Goal: Information Seeking & Learning: Learn about a topic

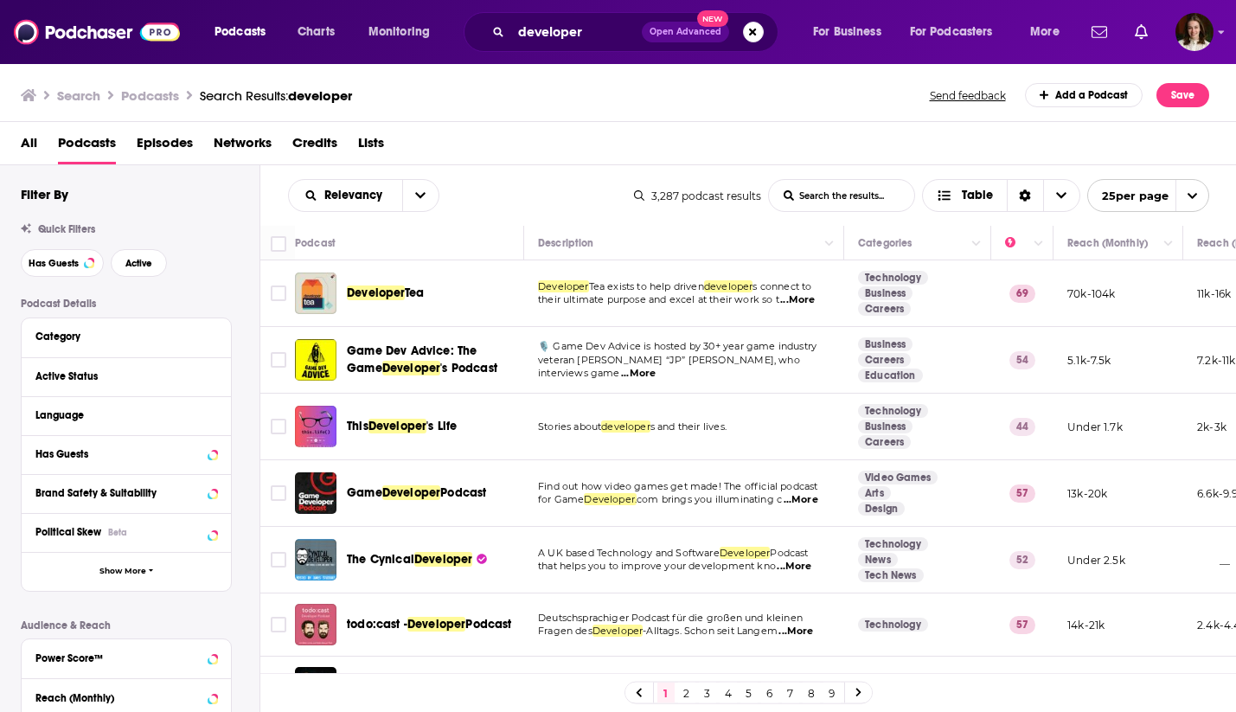
click at [800, 302] on span "...More" at bounding box center [797, 300] width 35 height 14
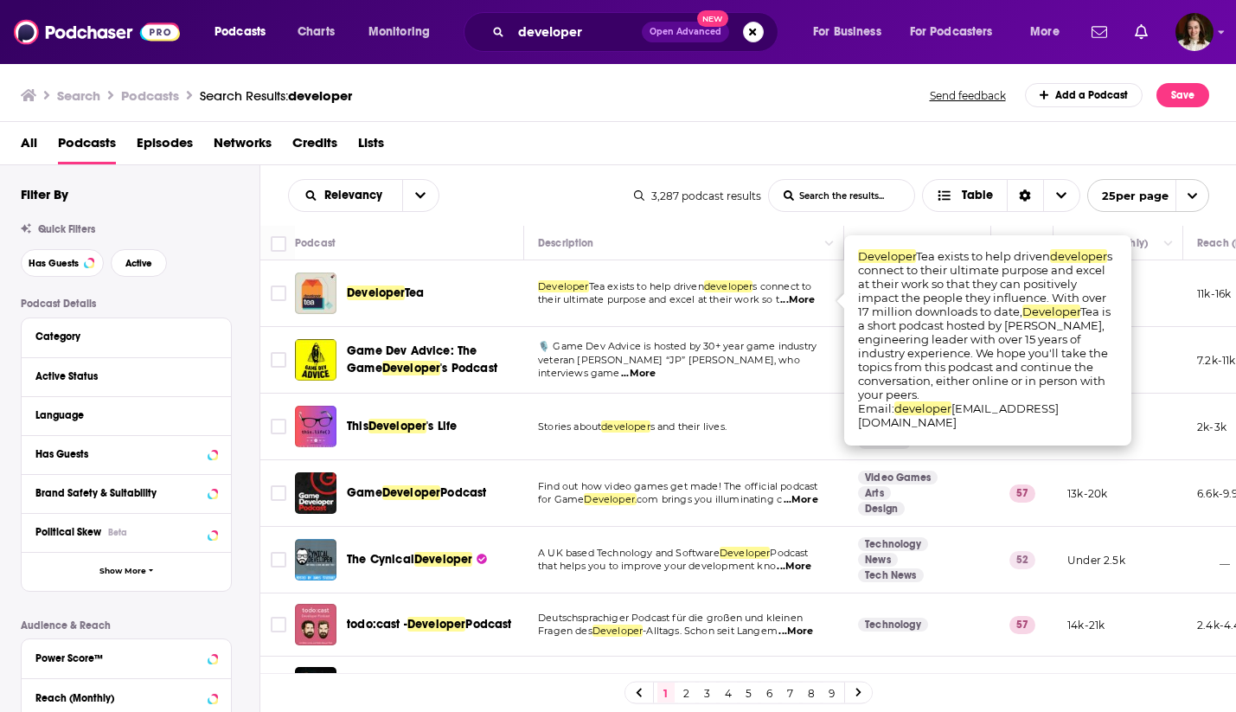
click at [742, 315] on td "Developer Tea exists to help driven developer s connect to their ultimate purpo…" at bounding box center [684, 293] width 320 height 67
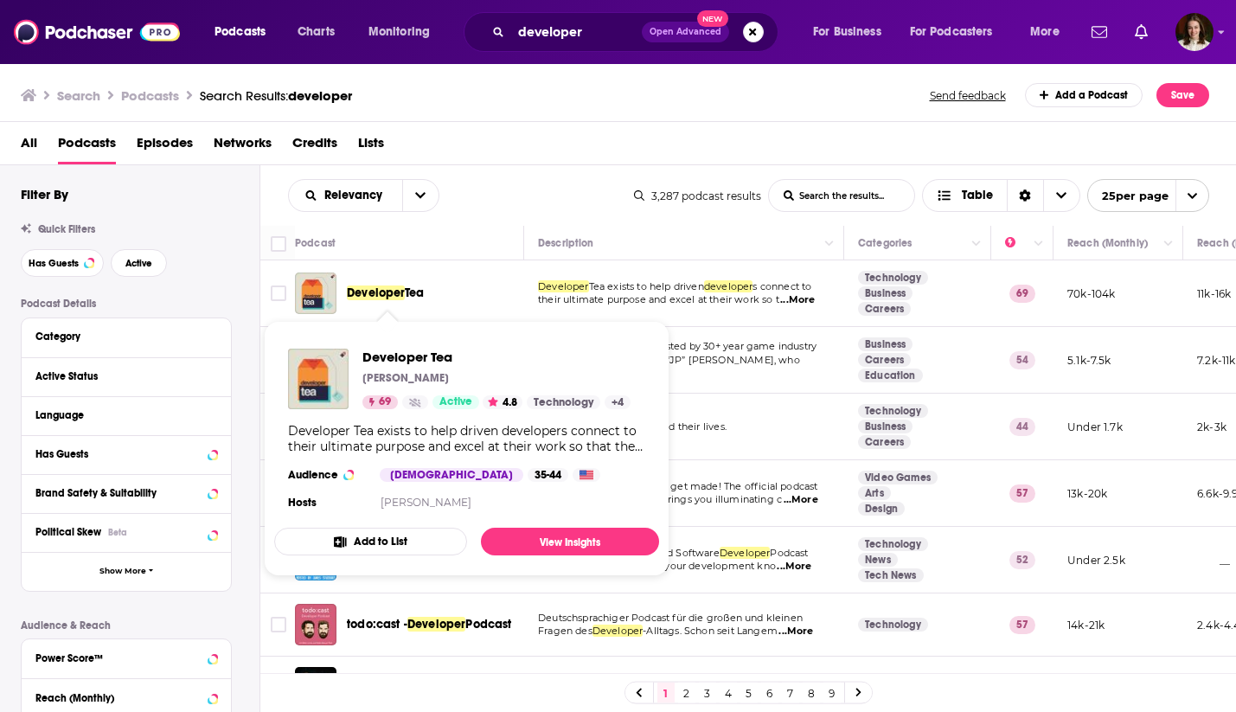
click at [376, 291] on span "Developer" at bounding box center [376, 292] width 58 height 15
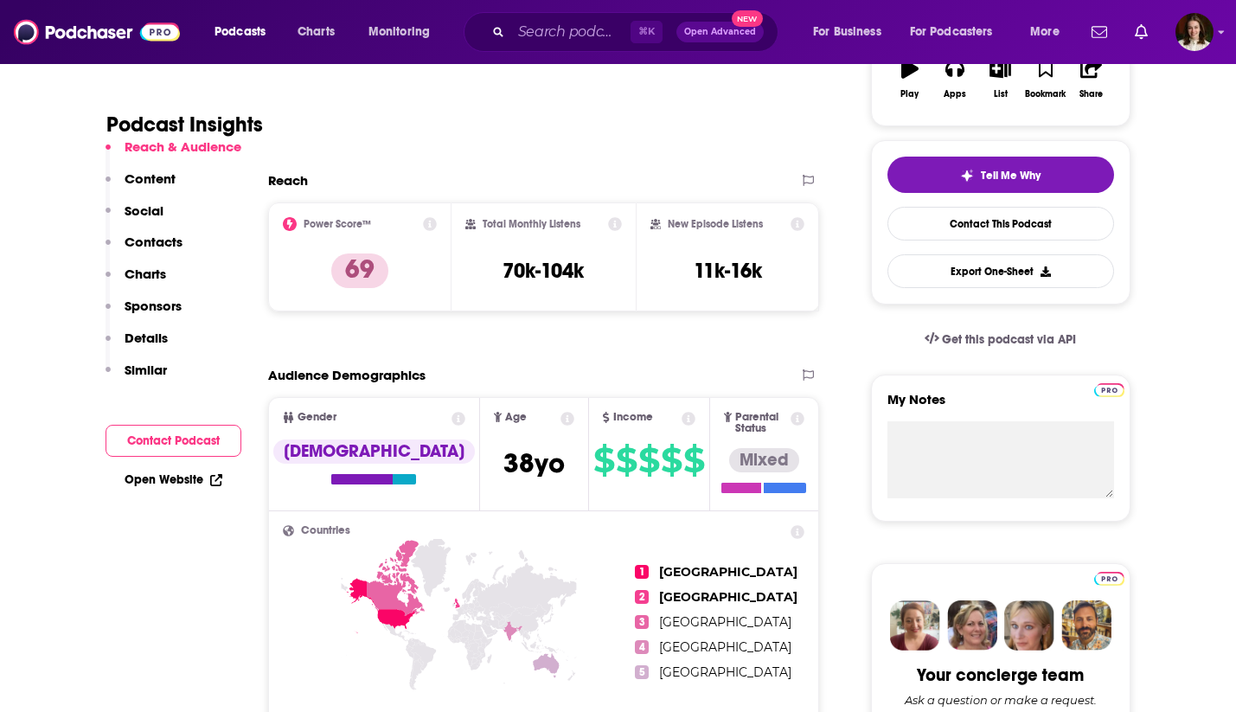
scroll to position [328, 0]
click at [151, 178] on p "Content" at bounding box center [150, 178] width 51 height 16
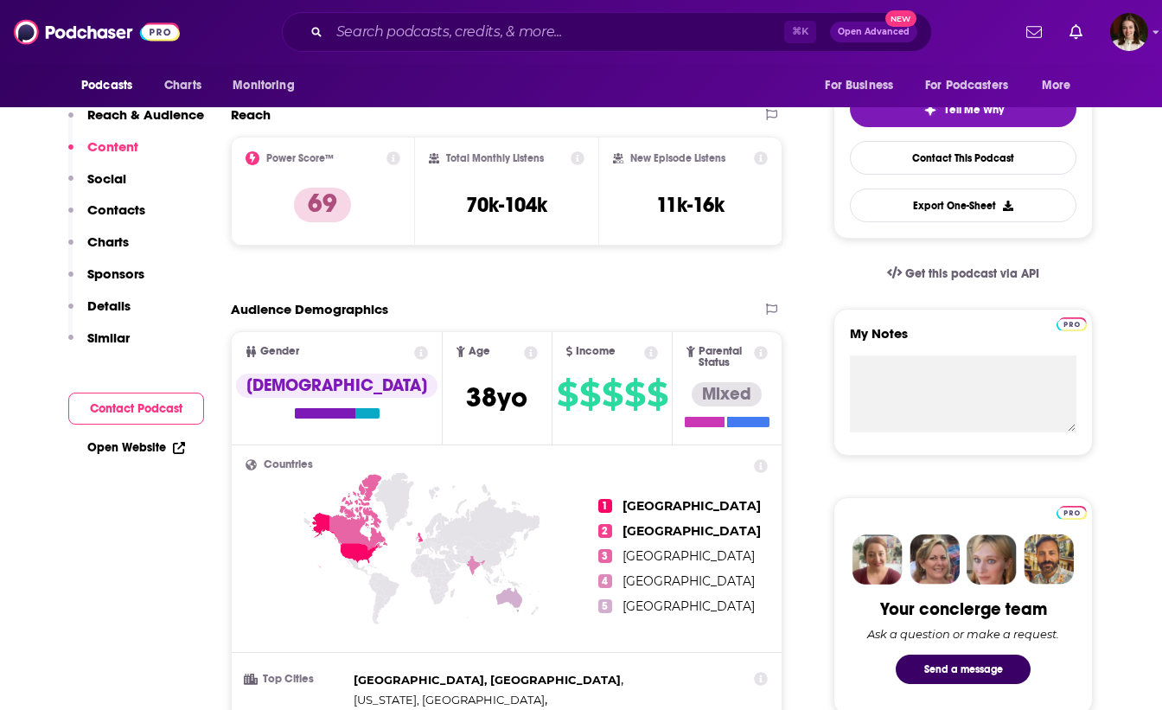
scroll to position [0, 0]
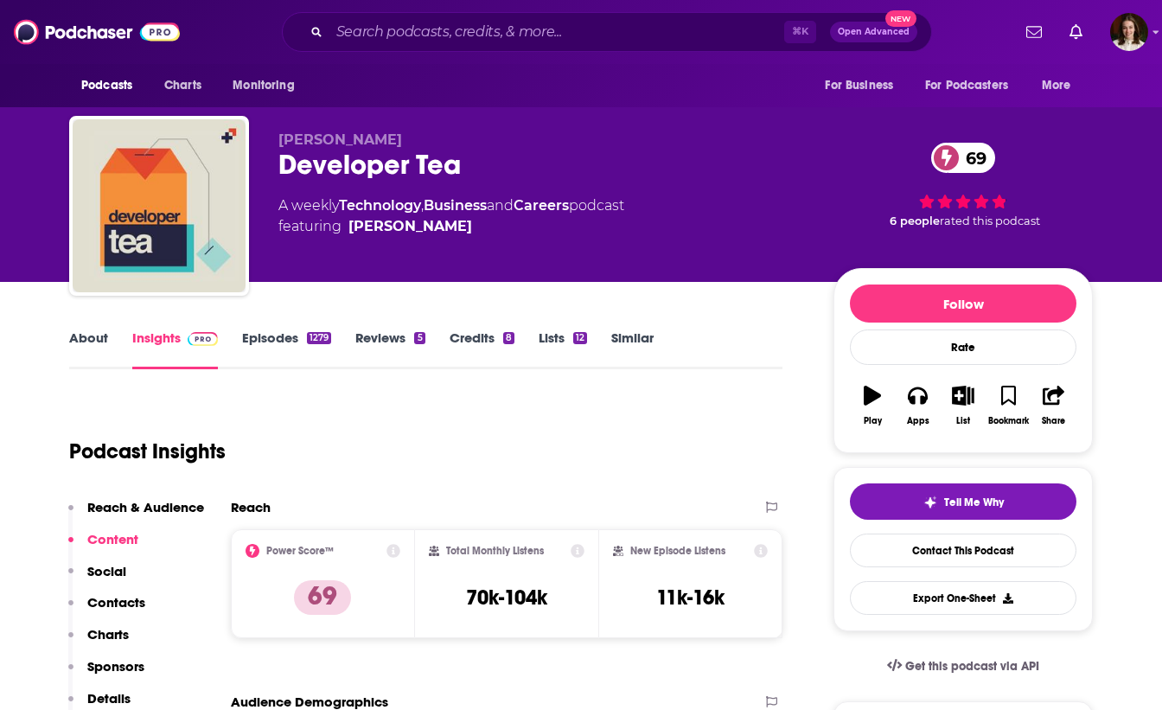
click at [265, 338] on link "Episodes 1279" at bounding box center [286, 349] width 89 height 40
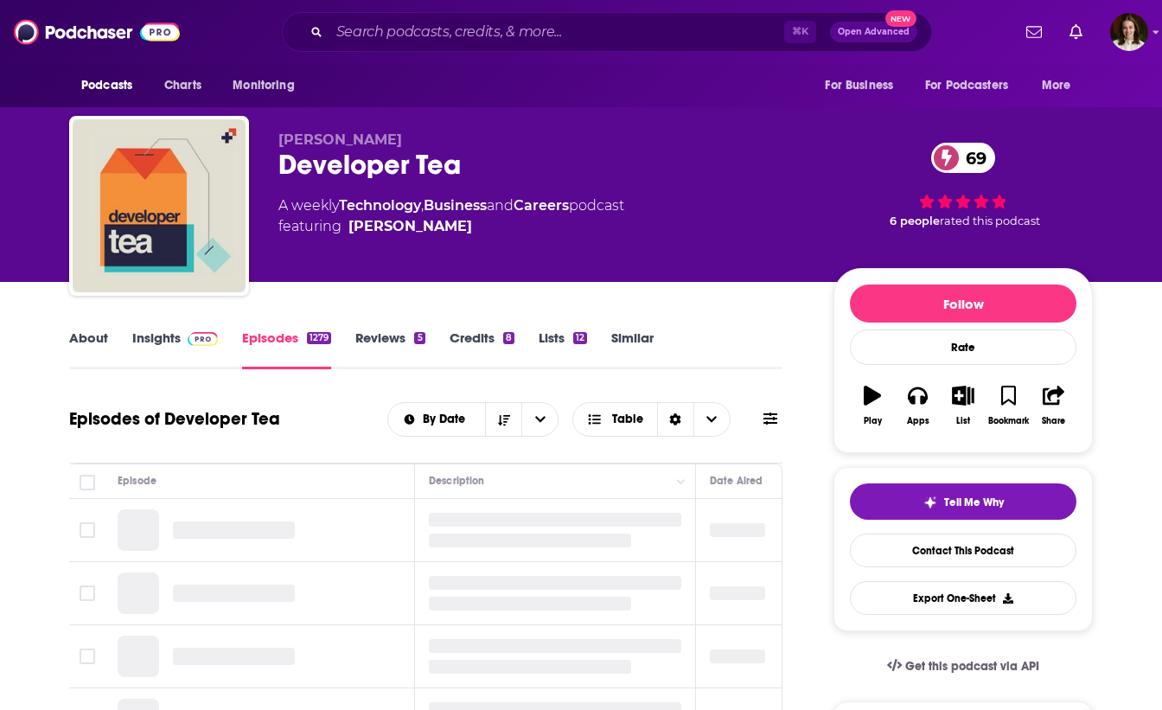
scroll to position [242, 0]
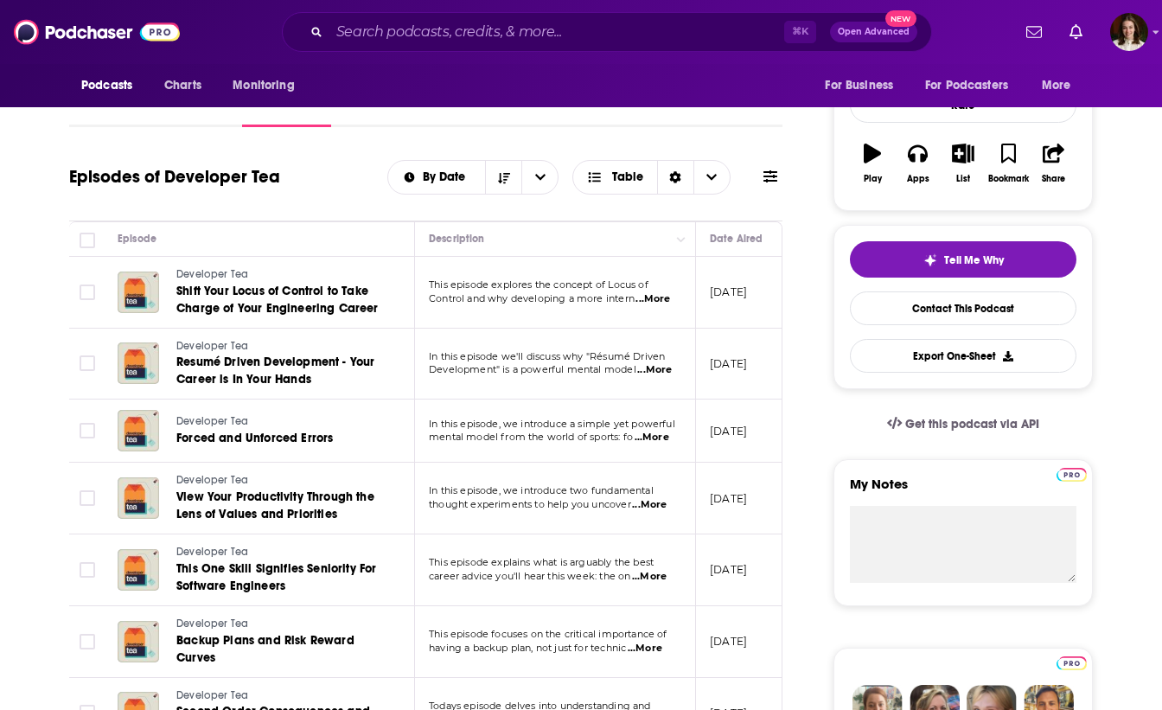
click at [655, 300] on span "...More" at bounding box center [653, 299] width 35 height 14
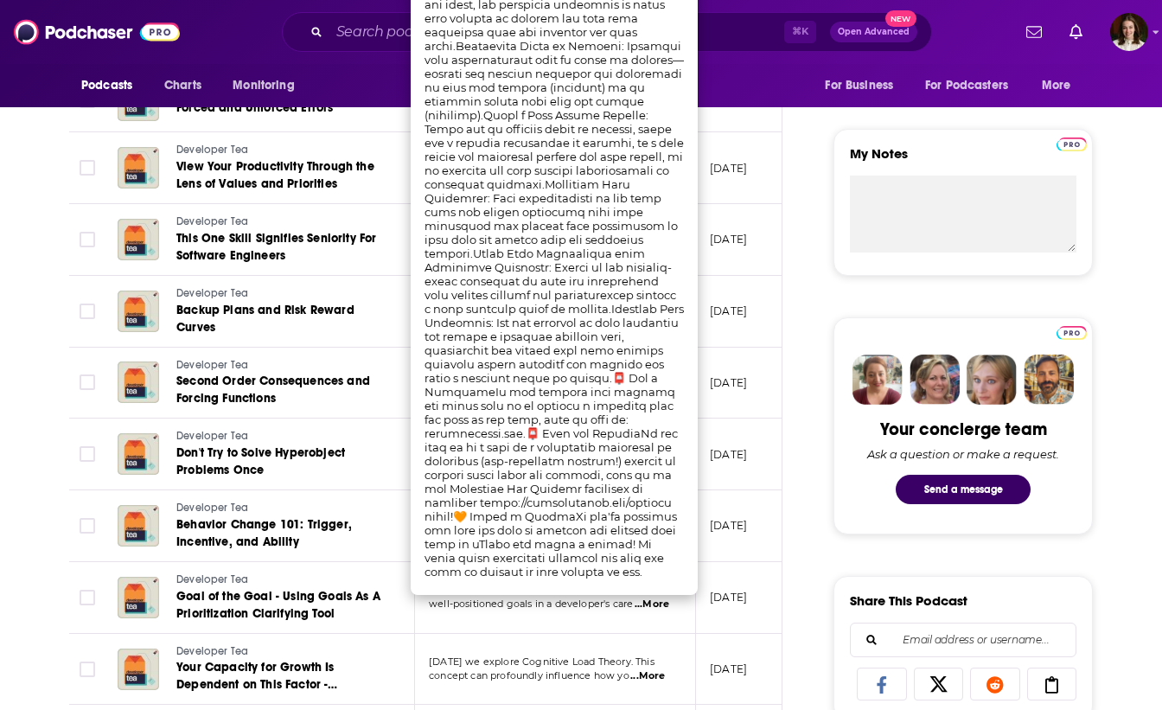
scroll to position [578, 0]
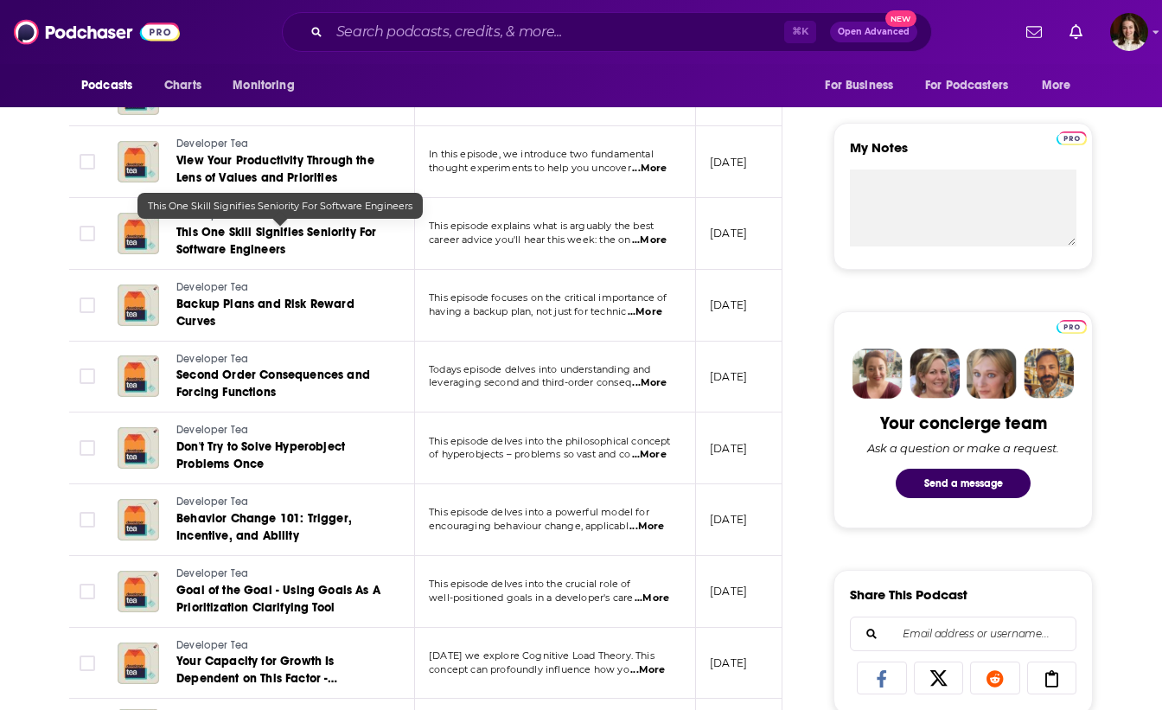
click at [346, 252] on link "This One Skill Signifies Seniority For Software Engineers" at bounding box center [280, 241] width 208 height 35
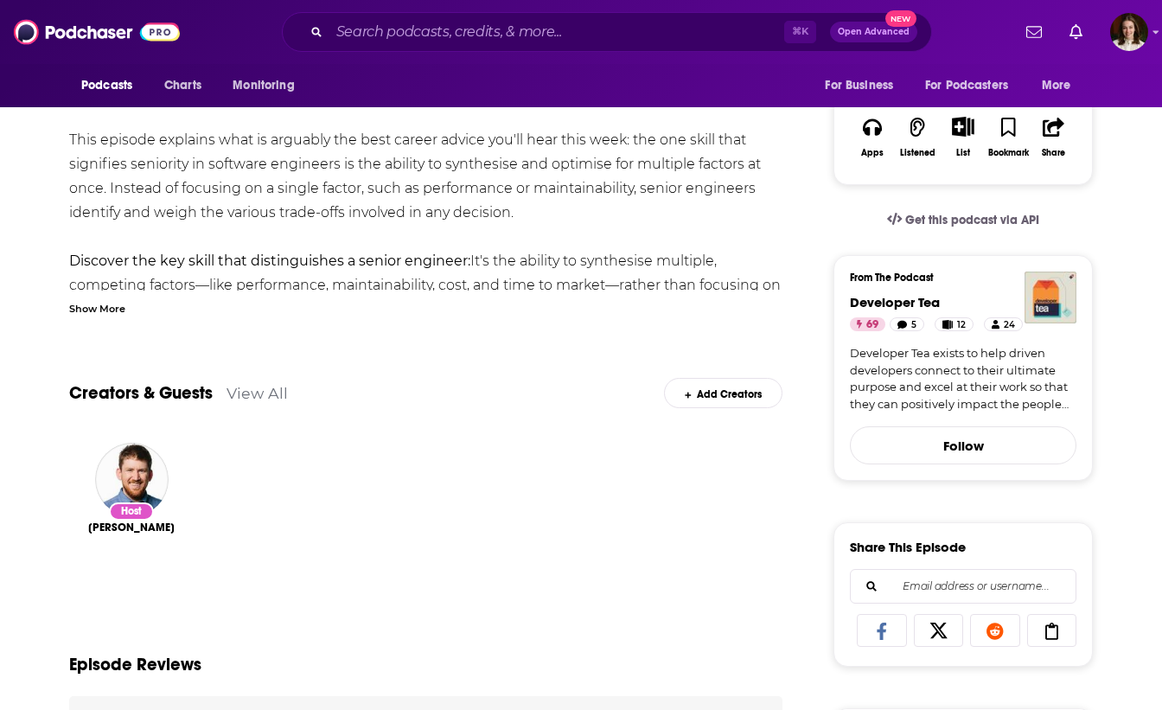
scroll to position [344, 0]
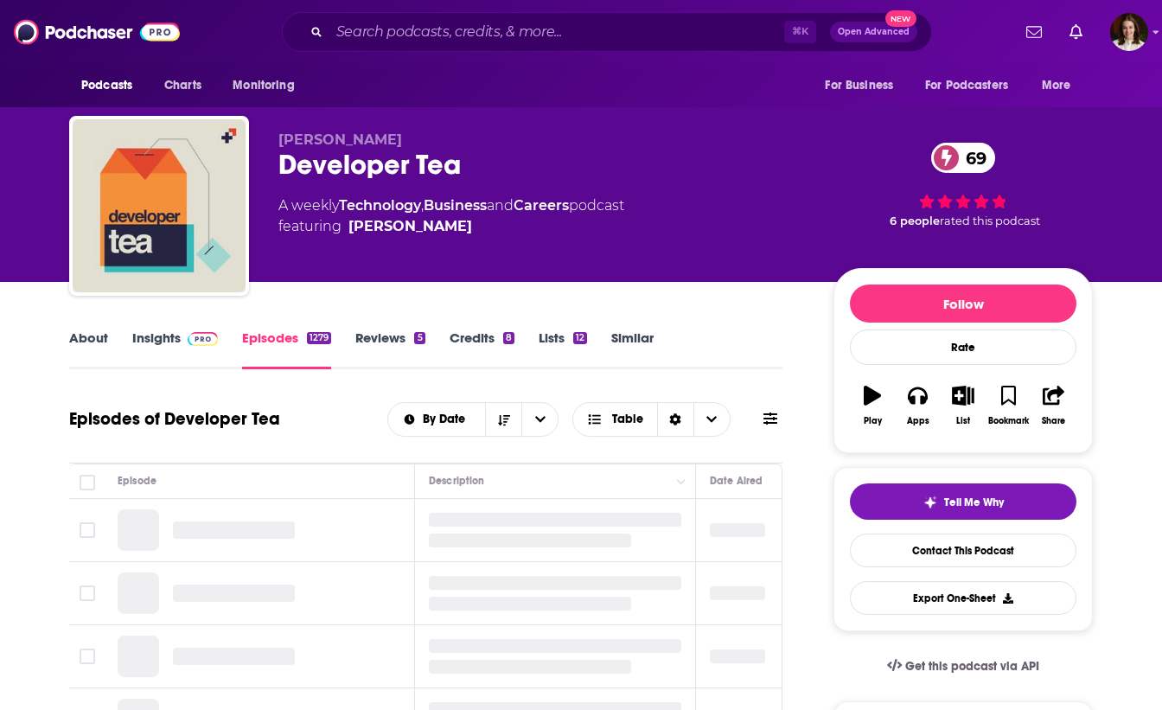
scroll to position [280, 0]
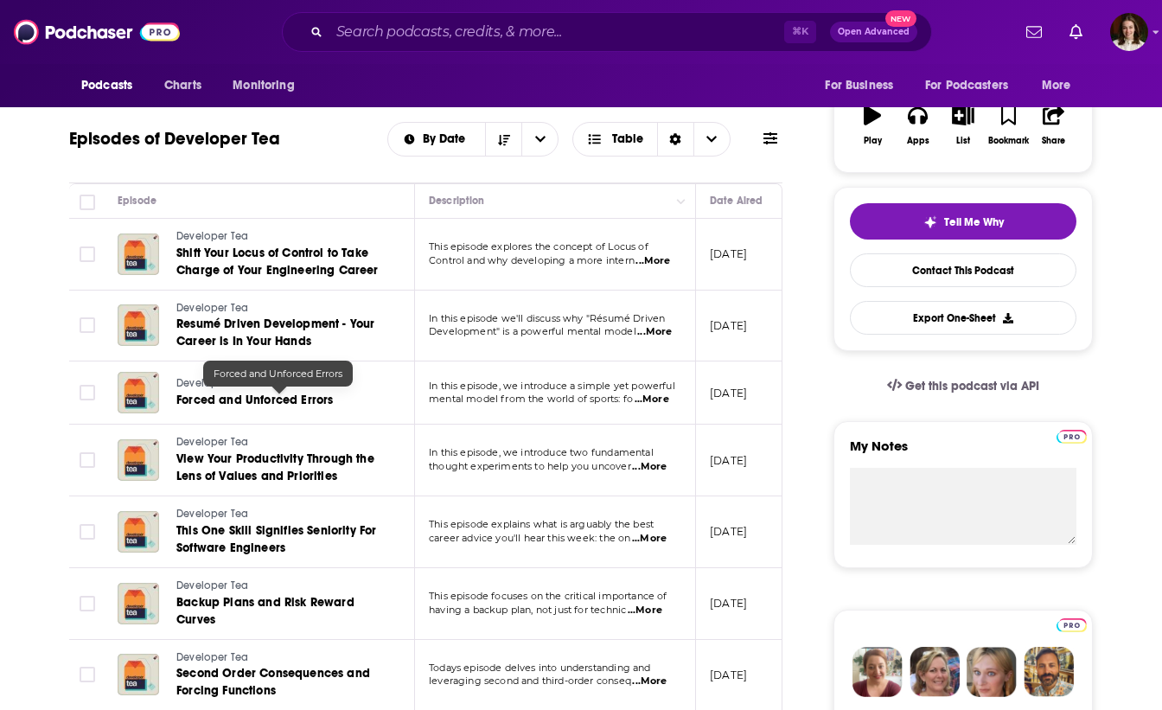
click at [235, 416] on td "Developer Tea Forced and Unforced Errors" at bounding box center [259, 392] width 311 height 63
click at [235, 406] on span "Forced and Unforced Errors" at bounding box center [254, 400] width 156 height 15
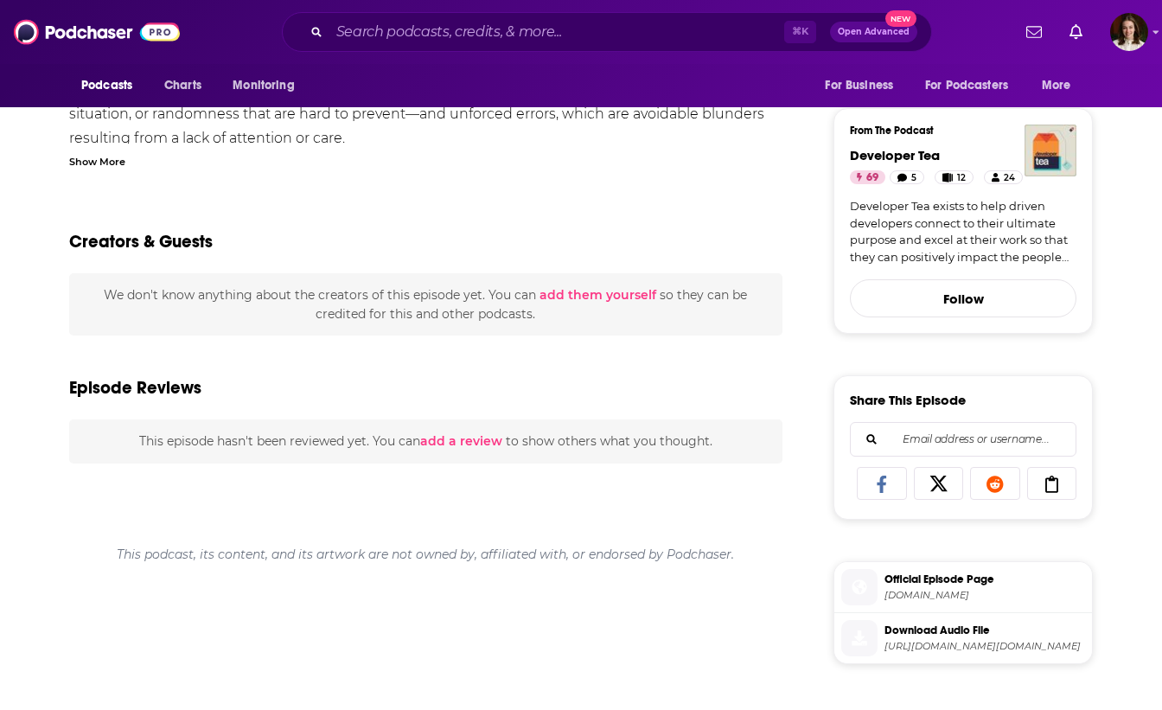
scroll to position [462, 0]
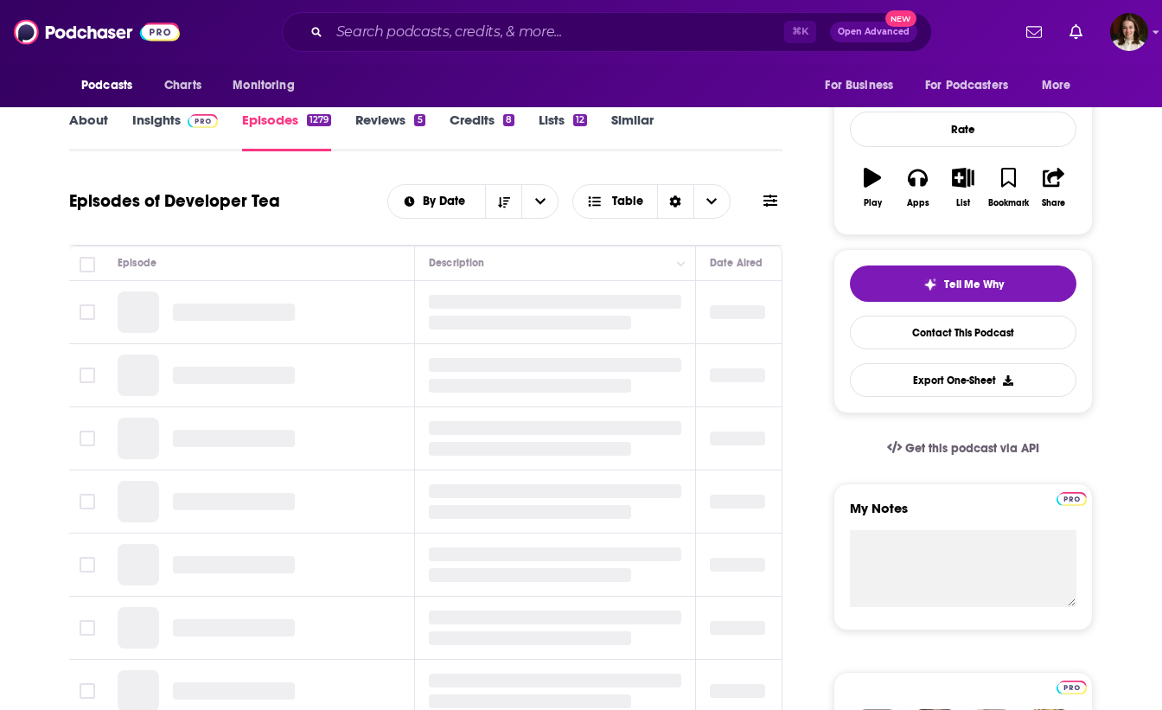
scroll to position [252, 0]
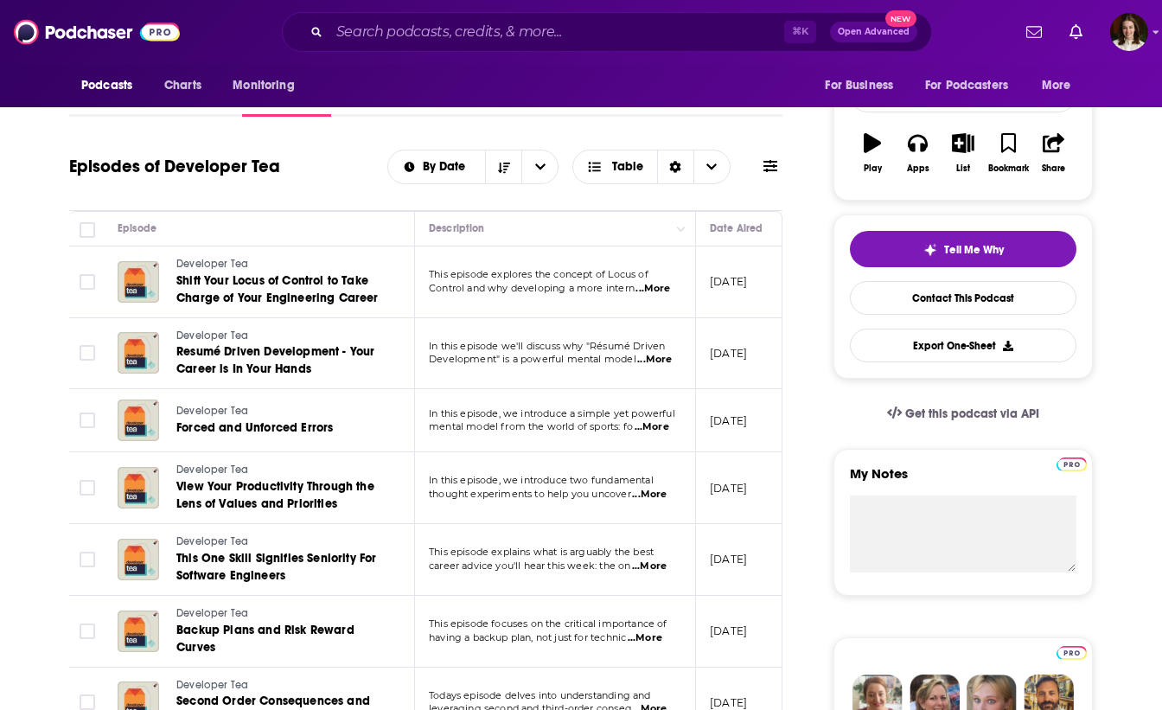
click at [661, 428] on span "...More" at bounding box center [652, 427] width 35 height 14
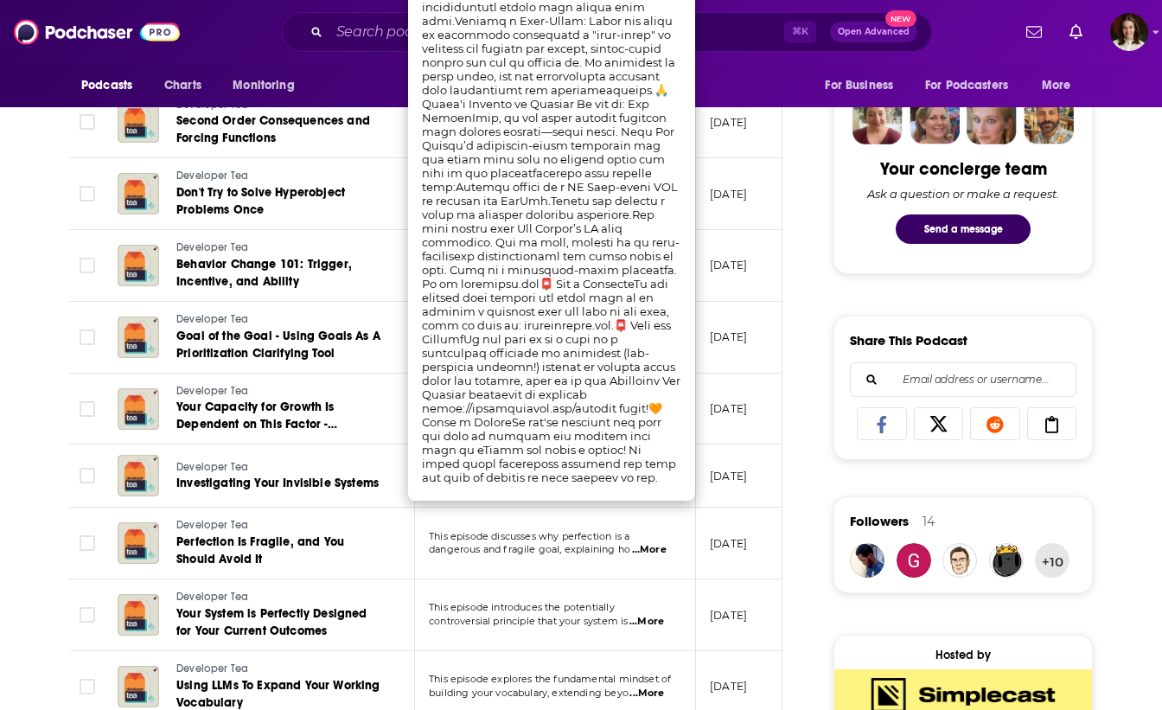
scroll to position [834, 0]
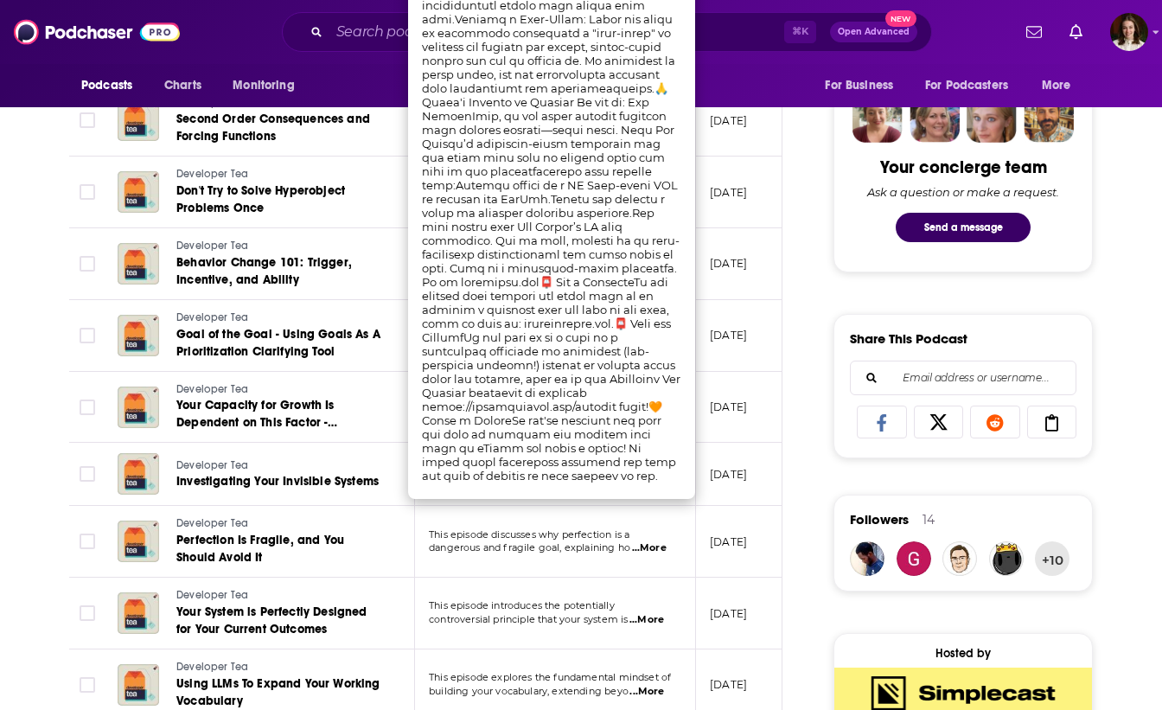
click at [651, 545] on span "...More" at bounding box center [649, 548] width 35 height 14
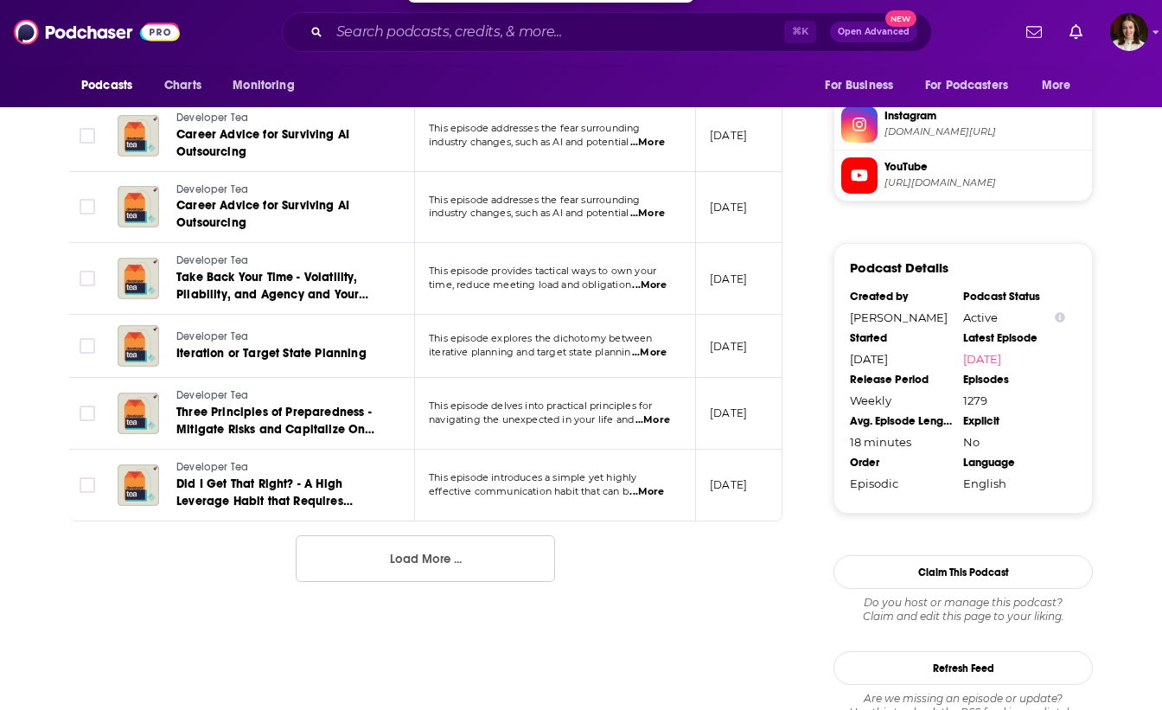
scroll to position [1794, 0]
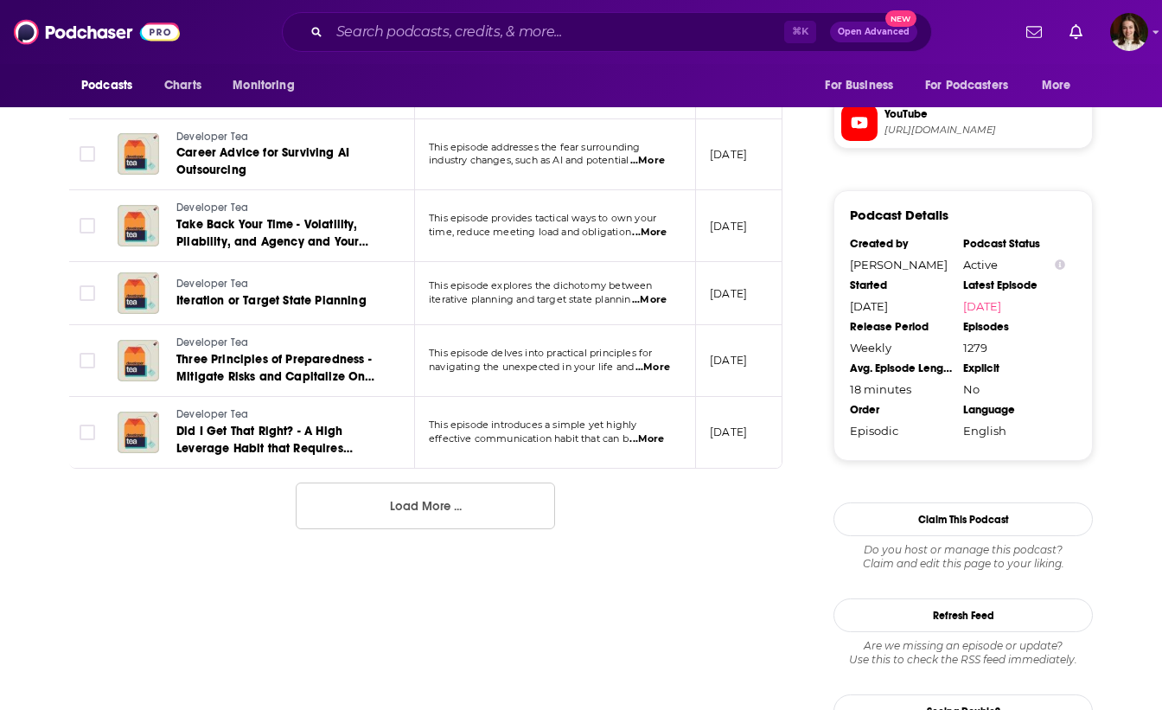
click at [650, 442] on span "...More" at bounding box center [646, 439] width 35 height 14
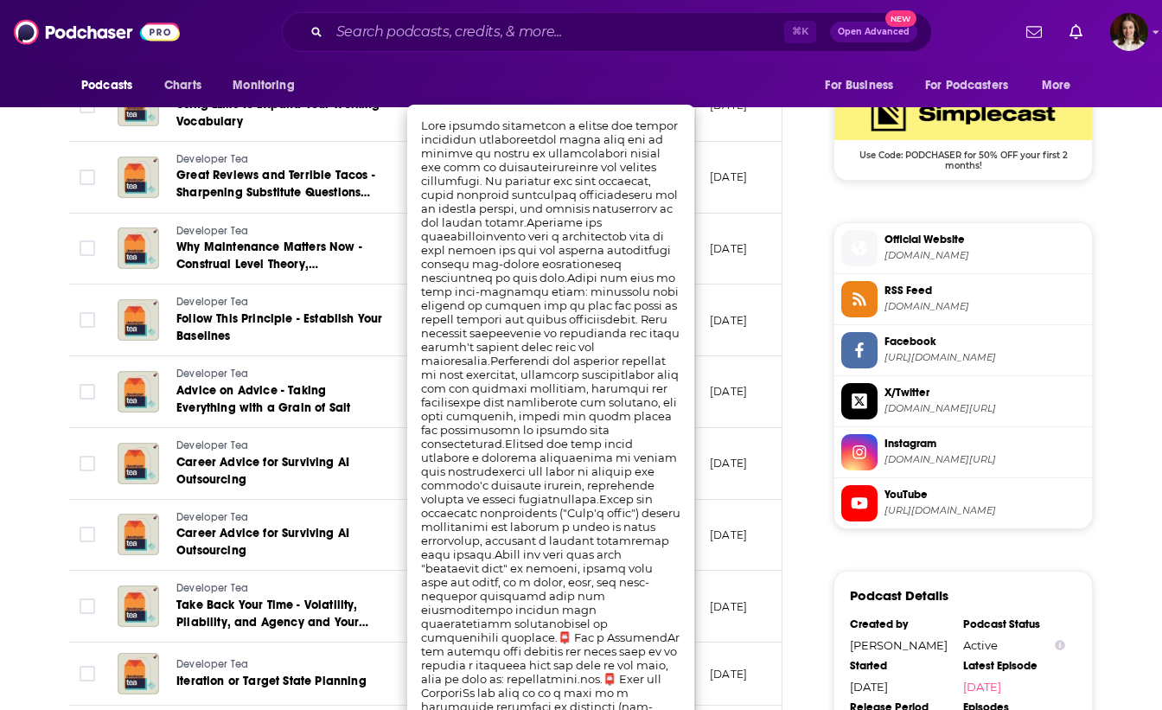
scroll to position [1292, 0]
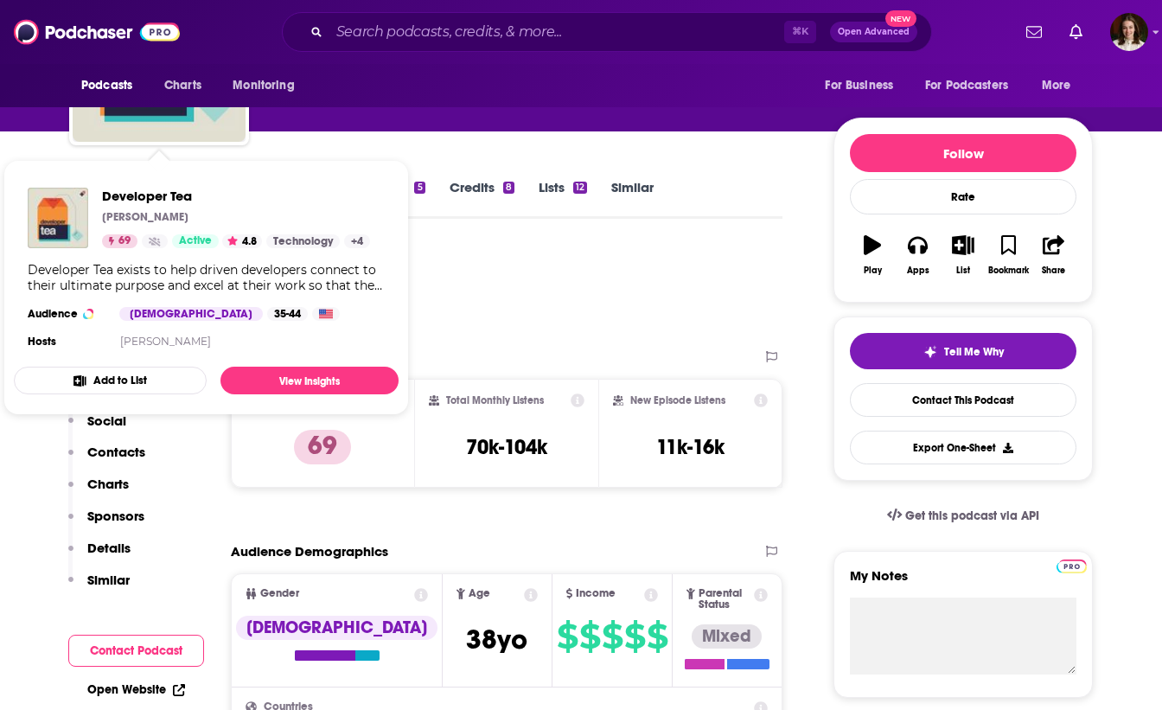
scroll to position [178, 0]
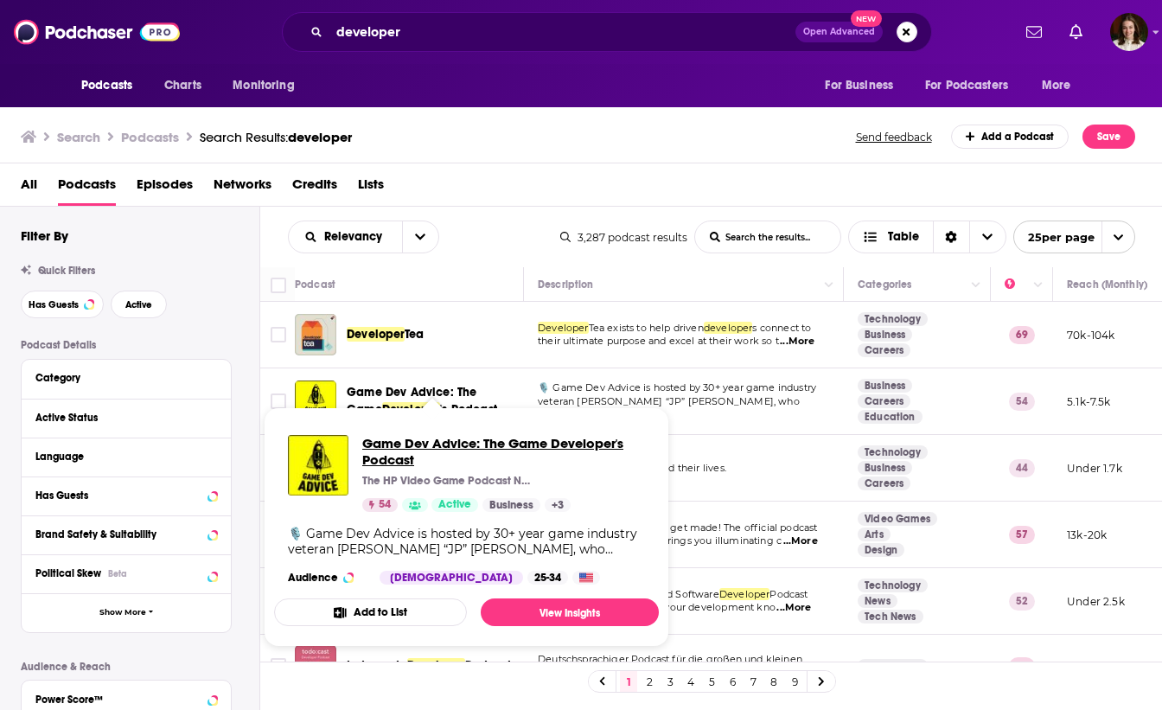
click at [424, 446] on span "Game Dev Advice: The Game Developer's Podcast" at bounding box center [503, 451] width 283 height 33
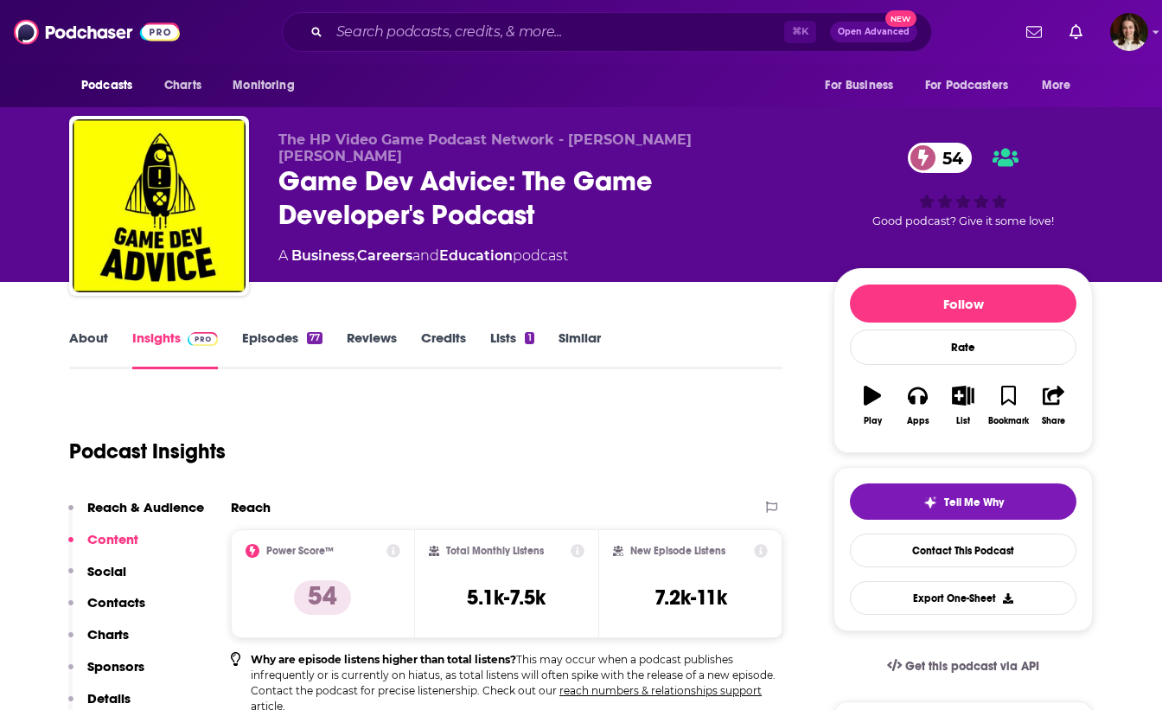
click at [271, 342] on link "Episodes 77" at bounding box center [282, 349] width 80 height 40
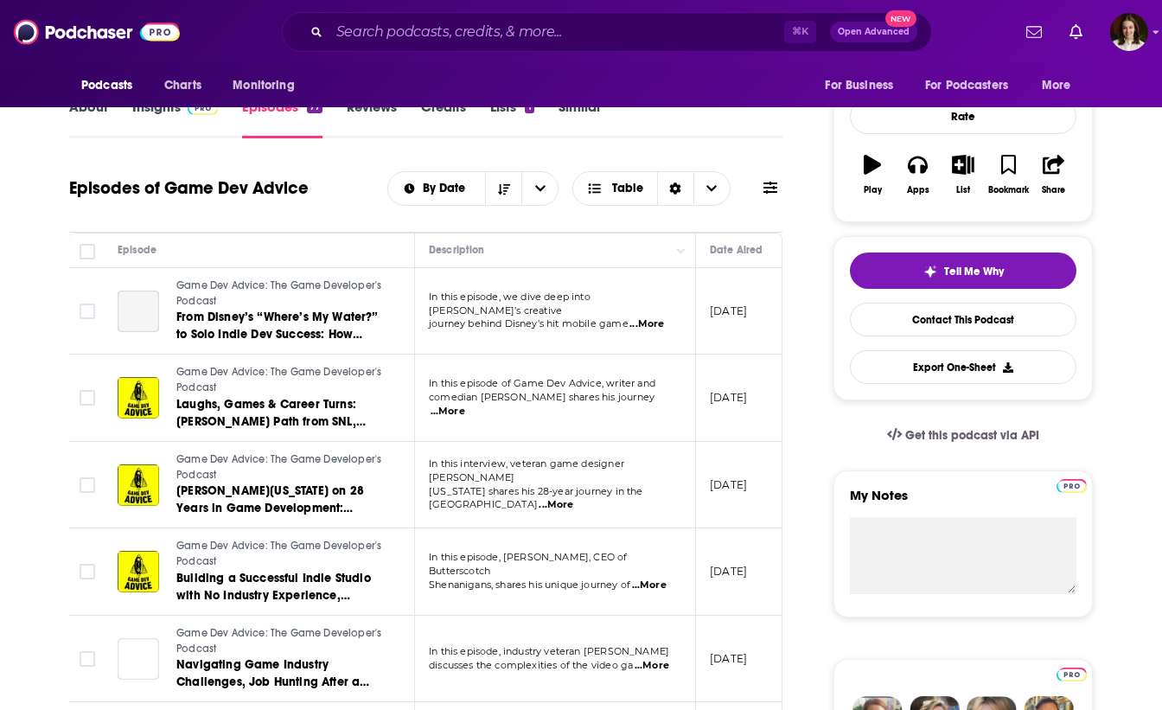
scroll to position [229, 0]
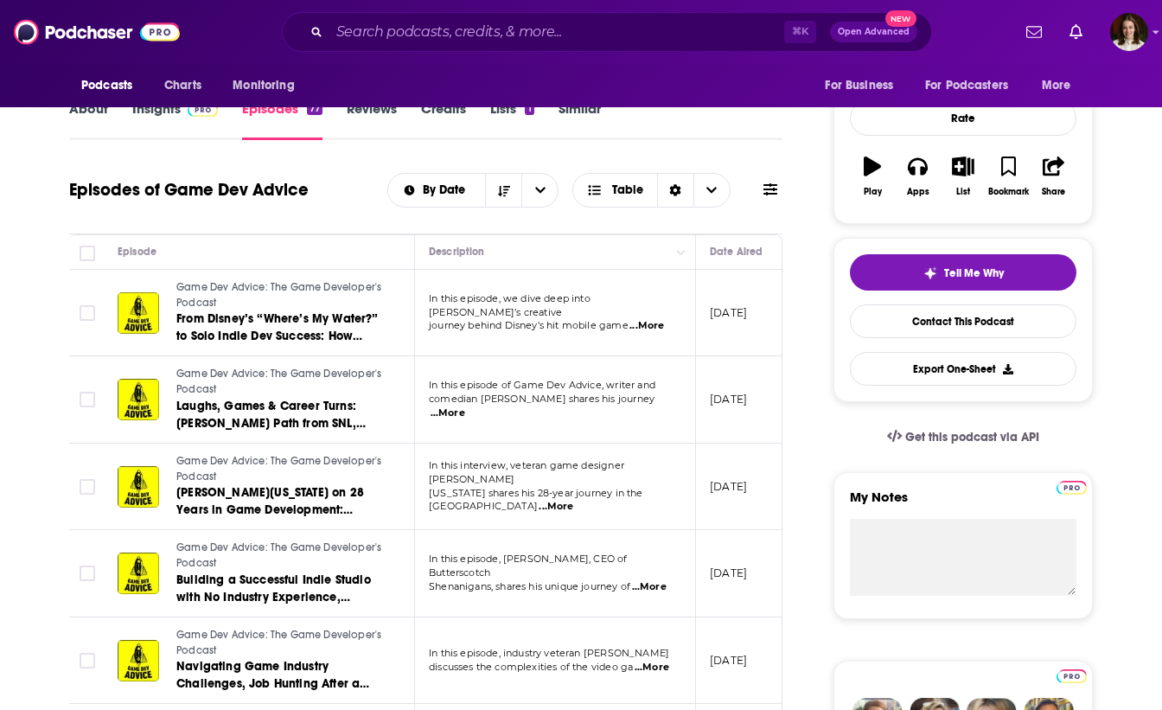
click at [649, 320] on span "...More" at bounding box center [646, 326] width 35 height 14
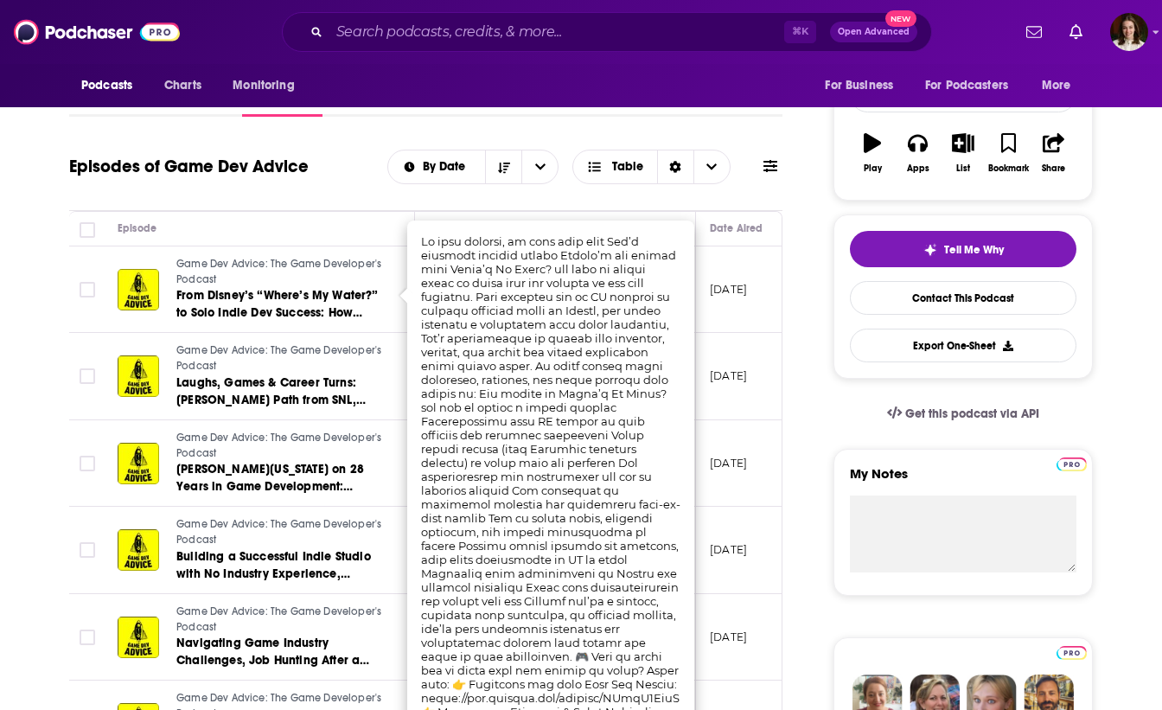
scroll to position [265, 0]
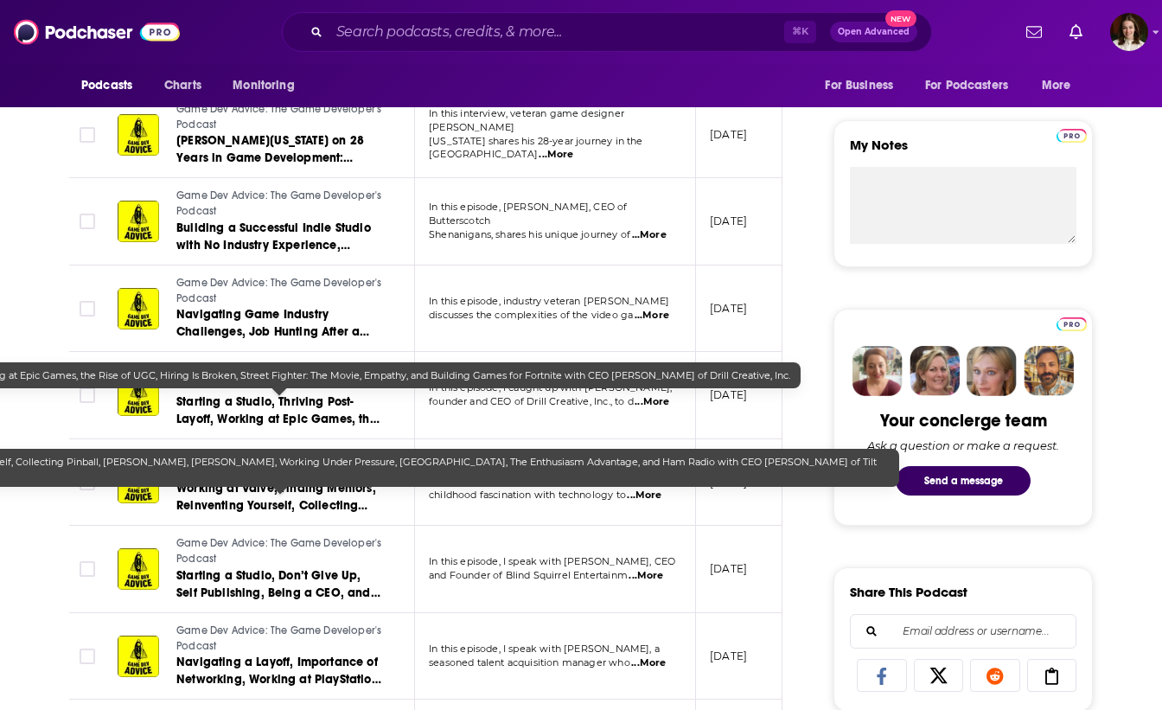
scroll to position [0, 0]
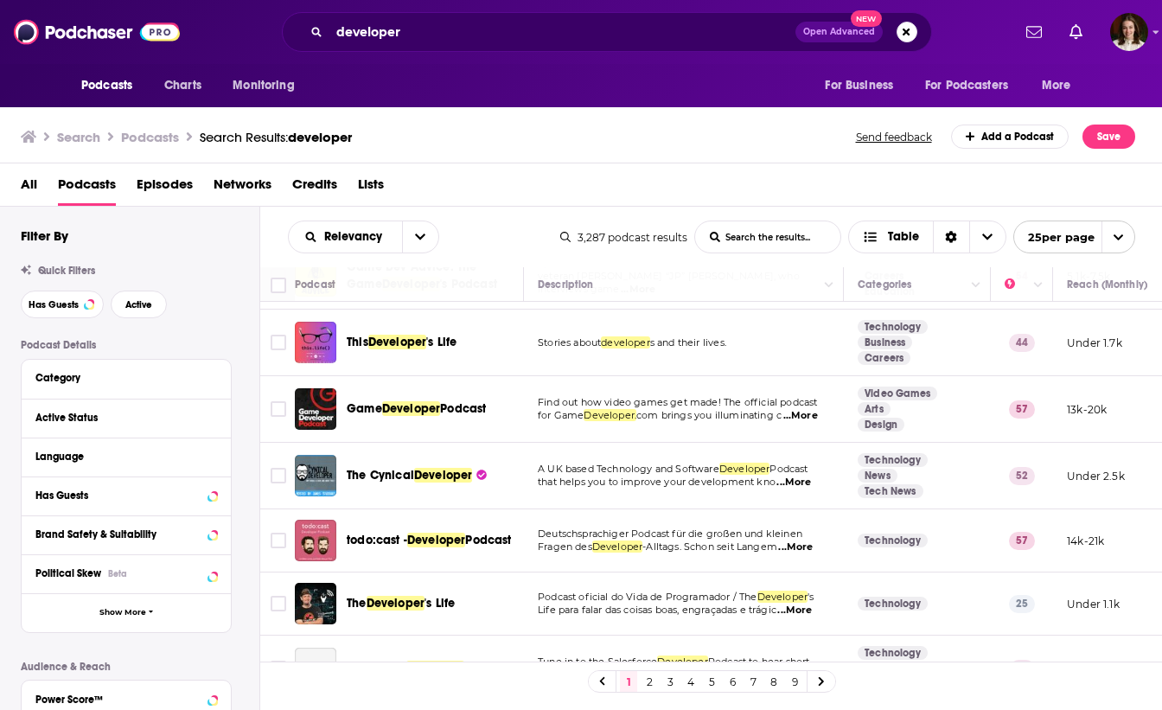
scroll to position [134, 0]
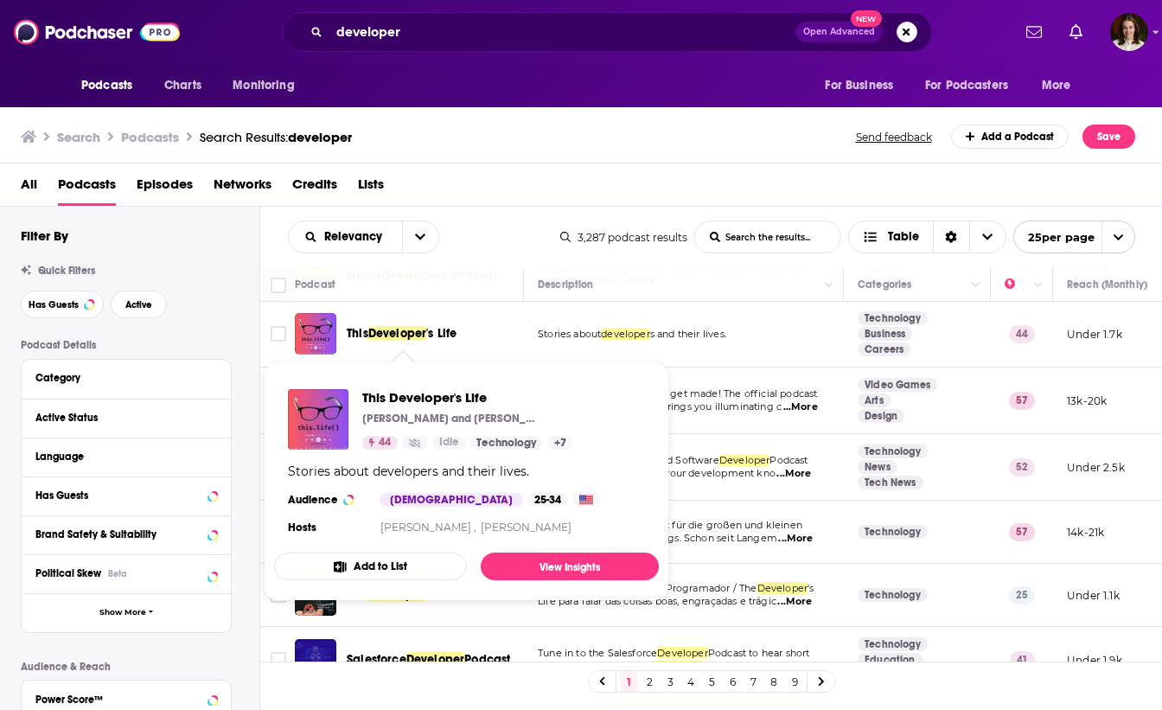
click at [382, 338] on span "Developer" at bounding box center [397, 333] width 59 height 15
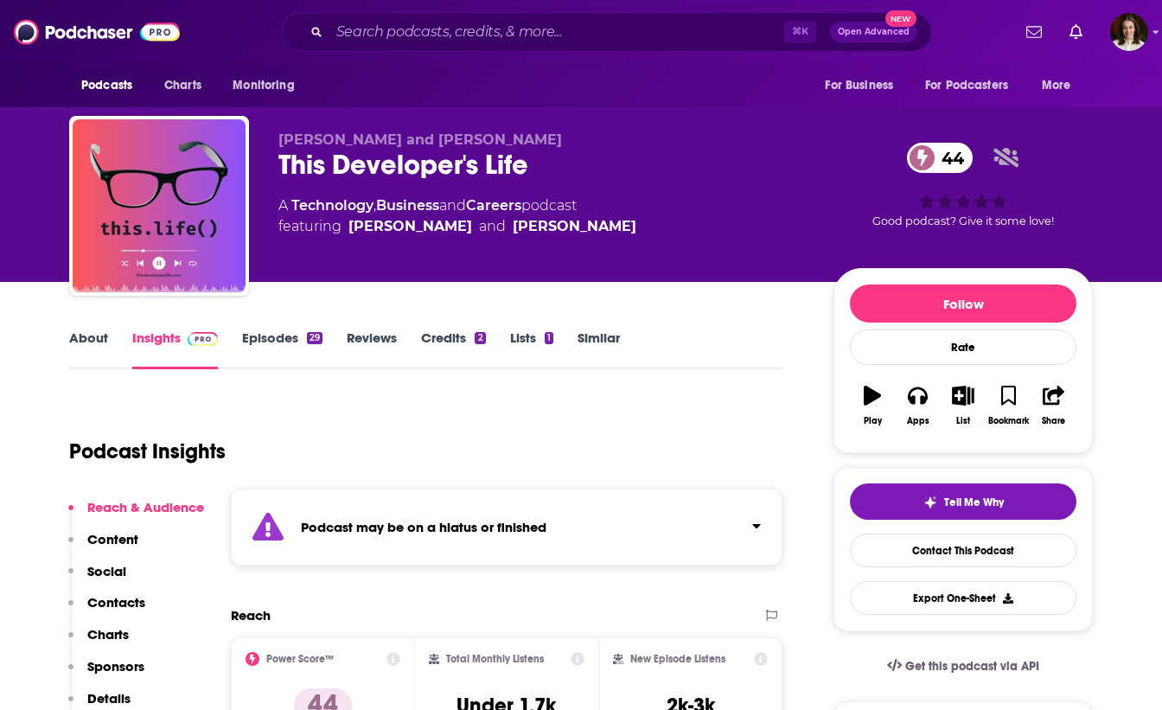
click at [280, 340] on link "Episodes 29" at bounding box center [282, 349] width 80 height 40
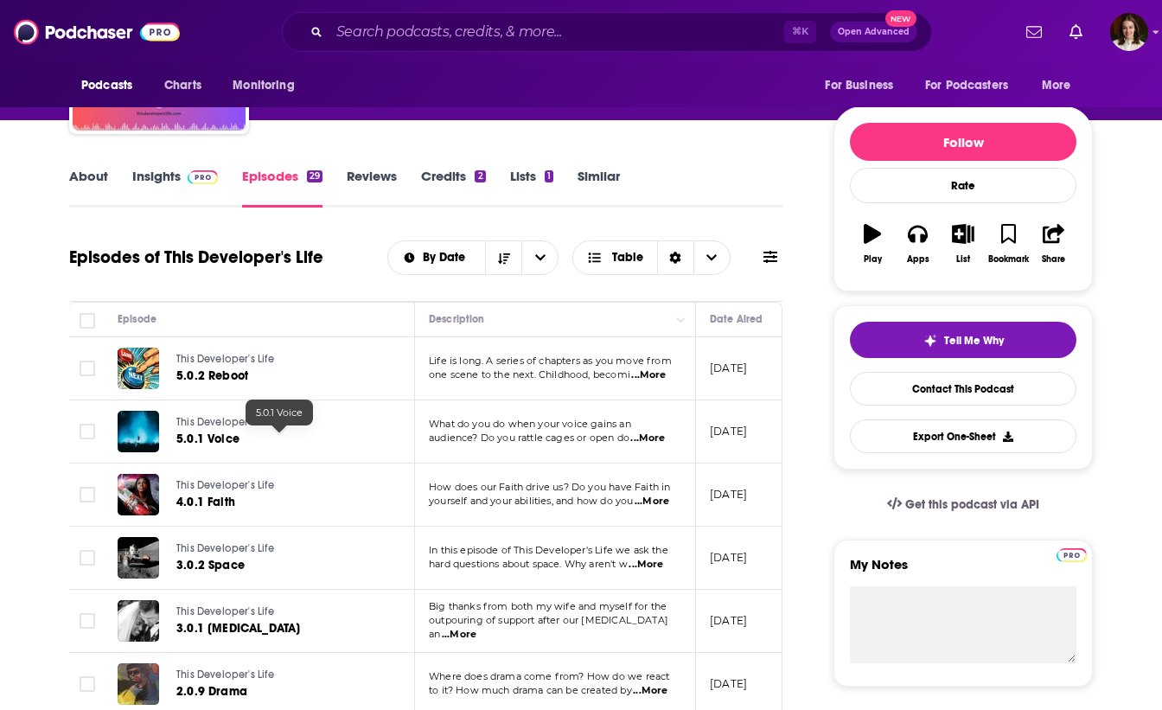
scroll to position [163, 0]
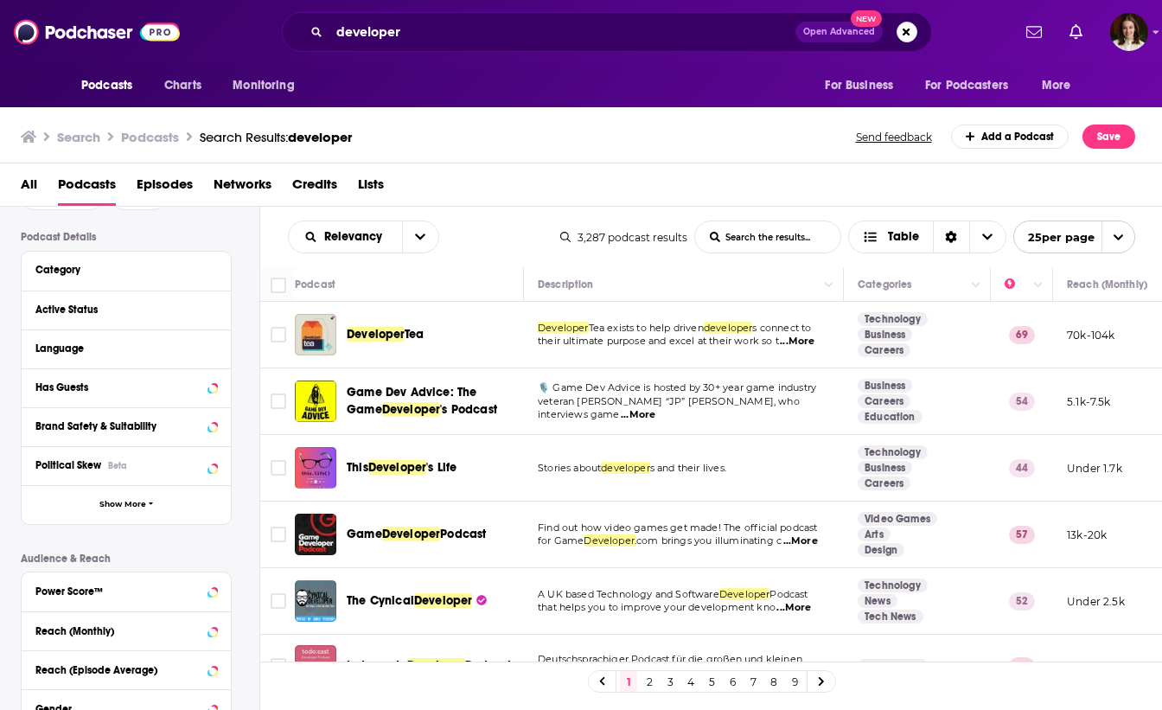
scroll to position [112, 0]
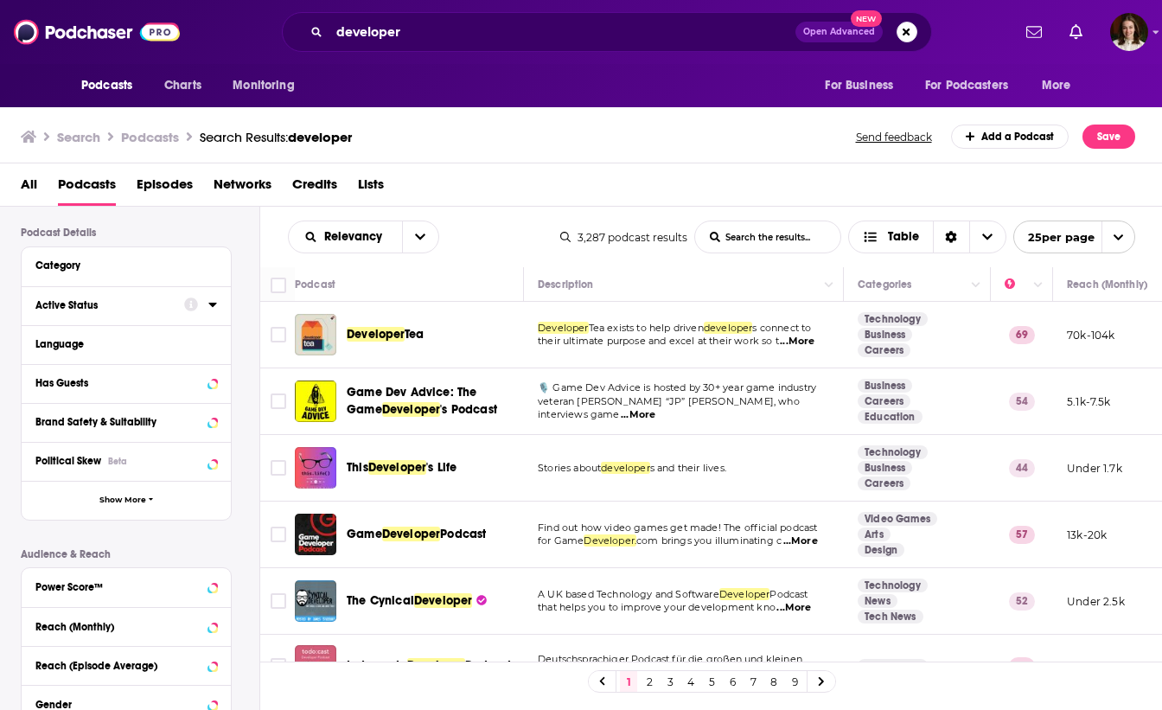
click at [104, 308] on div "Active Status" at bounding box center [103, 305] width 137 height 12
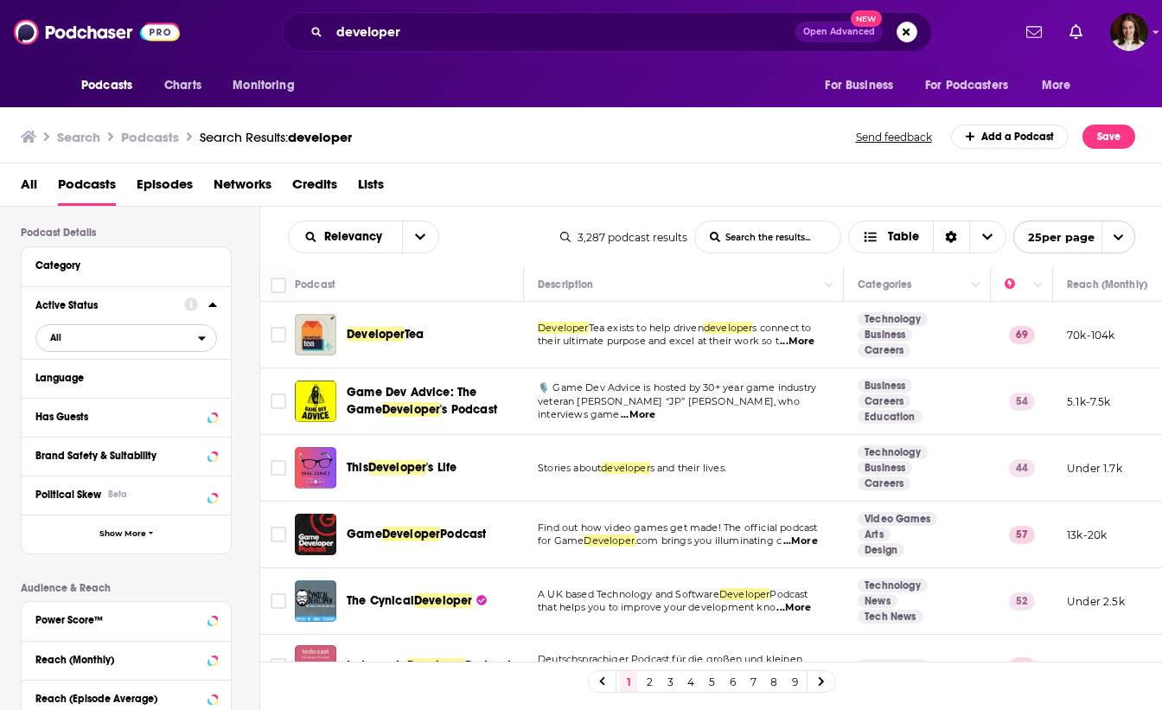
click at [208, 341] on div "open menu" at bounding box center [207, 338] width 18 height 12
click at [190, 398] on span "361" at bounding box center [175, 395] width 80 height 10
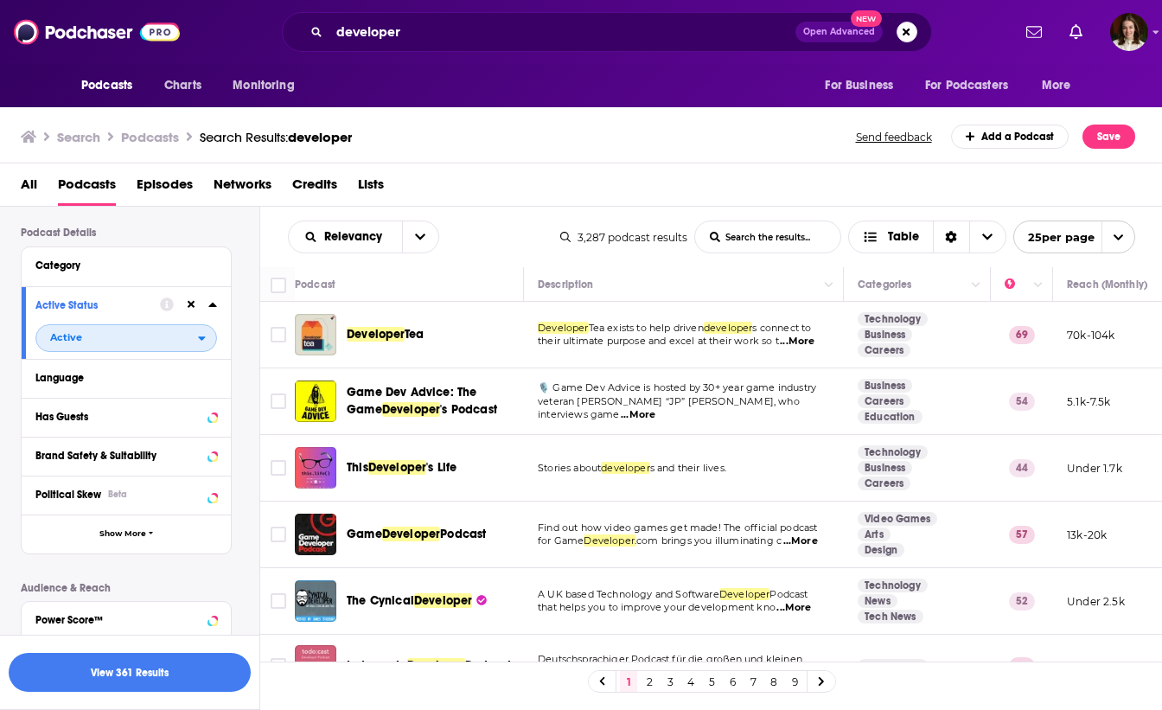
scroll to position [107, 0]
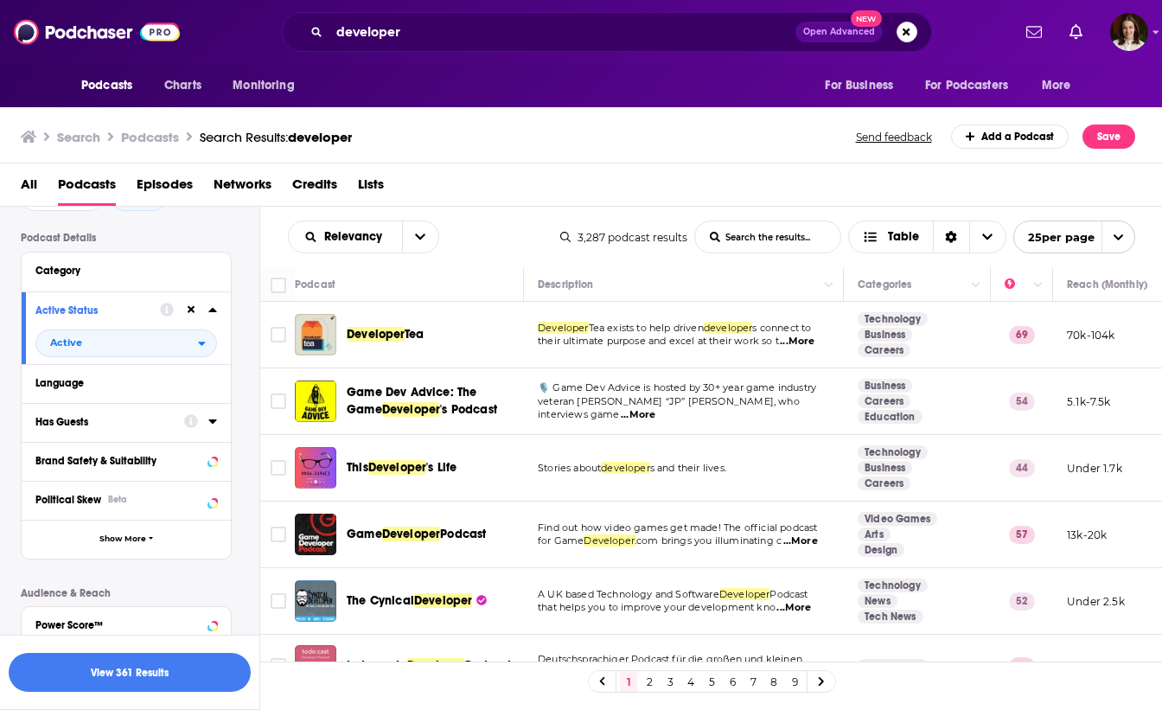
click at [185, 426] on icon at bounding box center [191, 421] width 14 height 14
click at [209, 426] on icon at bounding box center [212, 421] width 9 height 14
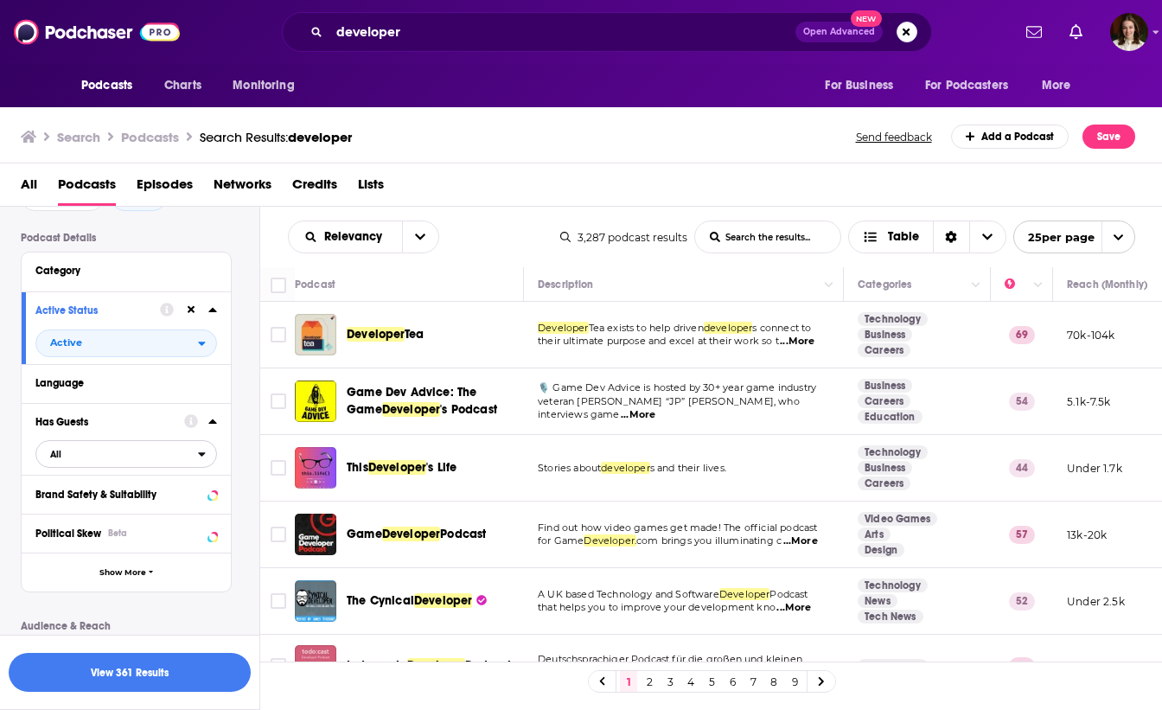
click at [171, 458] on span "All" at bounding box center [117, 454] width 162 height 22
click at [150, 513] on span "728" at bounding box center [180, 511] width 70 height 10
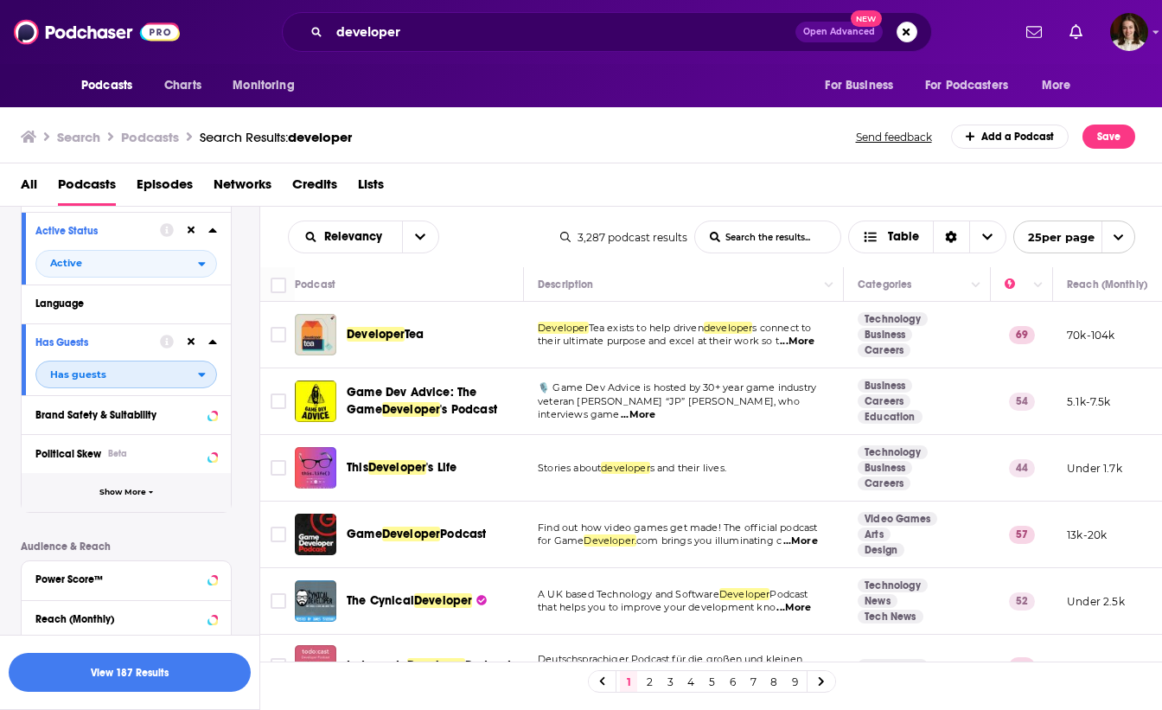
scroll to position [186, 0]
click at [188, 495] on button "Show More" at bounding box center [126, 493] width 209 height 39
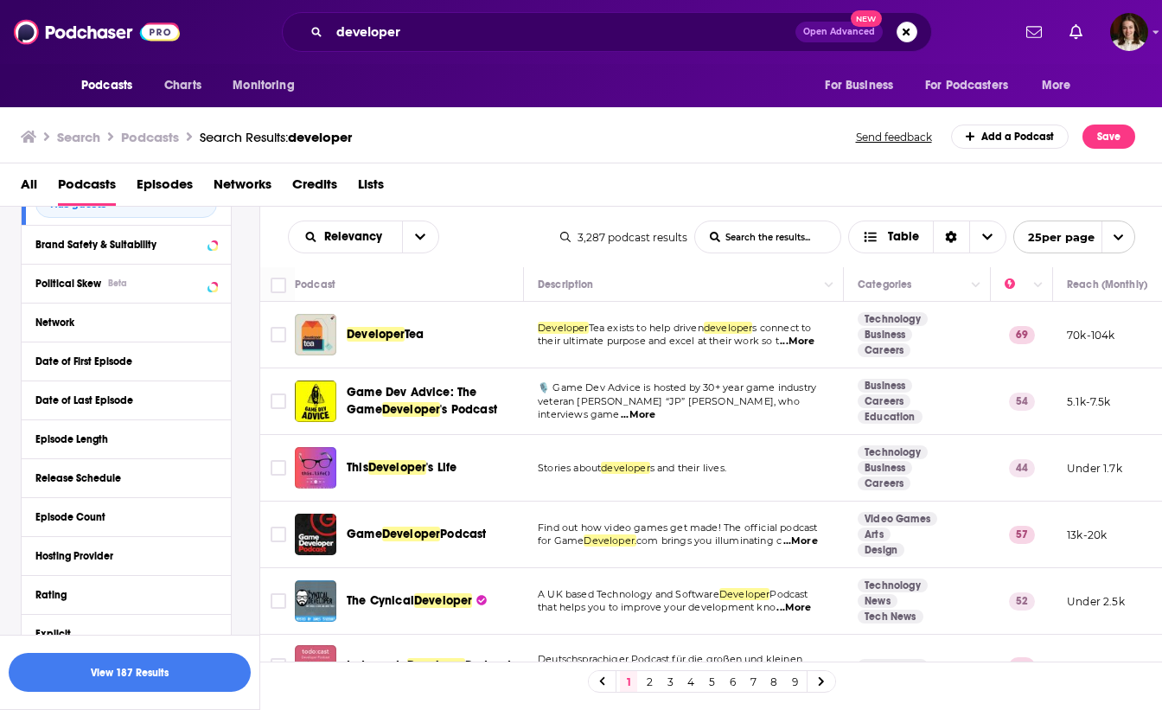
scroll to position [352, 0]
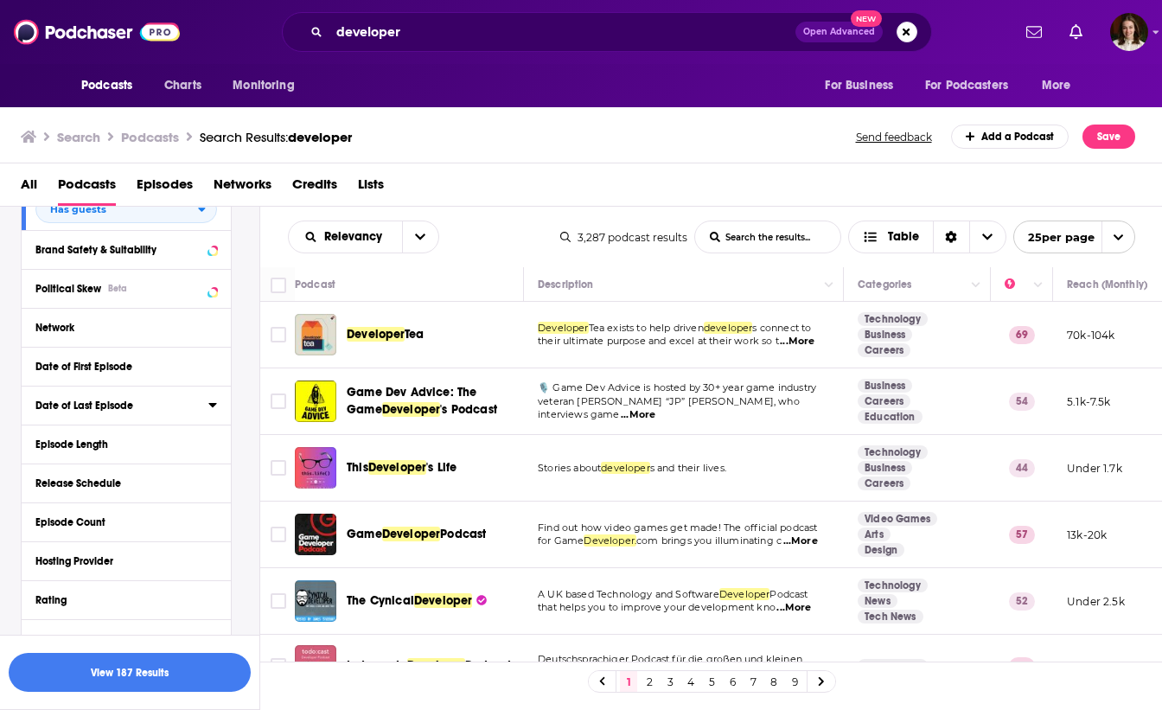
click at [119, 404] on div "Date of Last Episode" at bounding box center [116, 405] width 162 height 12
click at [156, 443] on button "3M" at bounding box center [161, 437] width 29 height 28
click at [208, 674] on button "View 170 Results" at bounding box center [130, 672] width 242 height 39
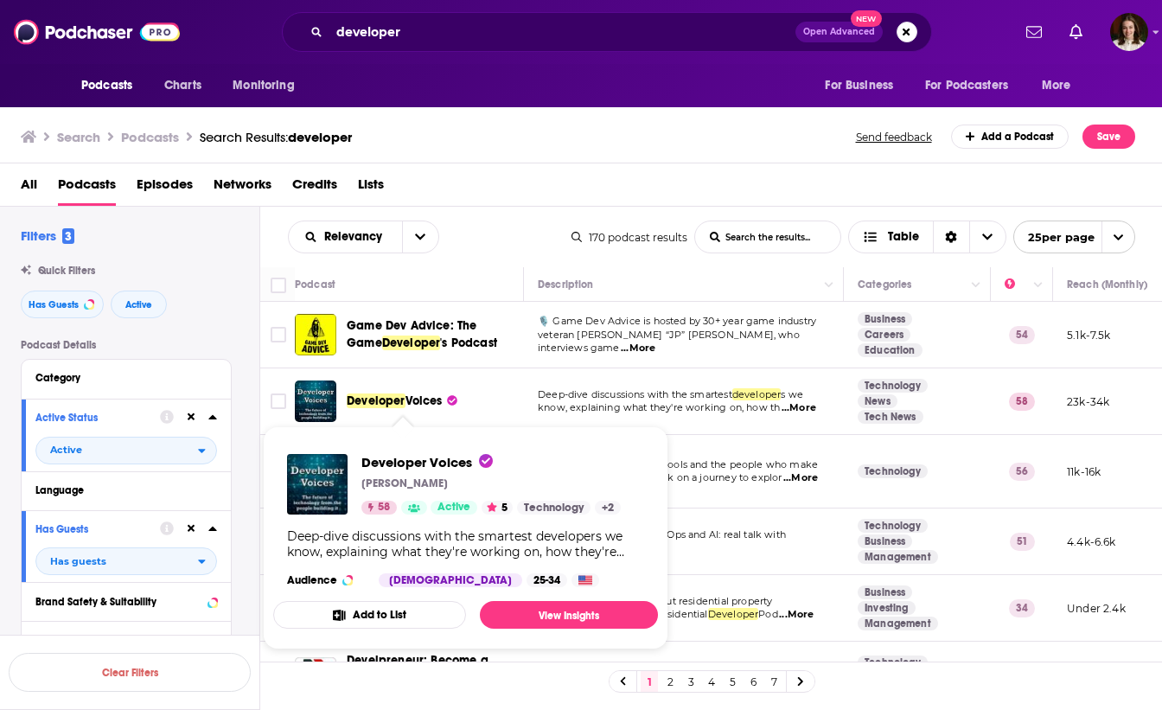
click at [402, 407] on span "Developer" at bounding box center [376, 400] width 59 height 15
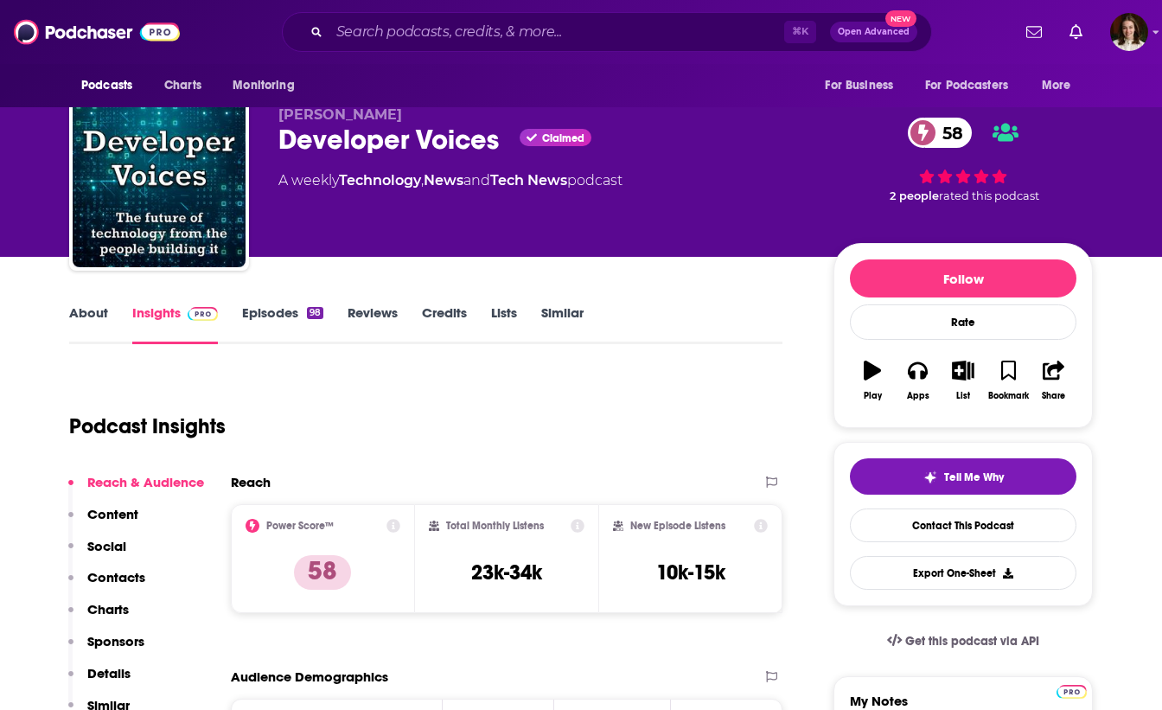
scroll to position [26, 0]
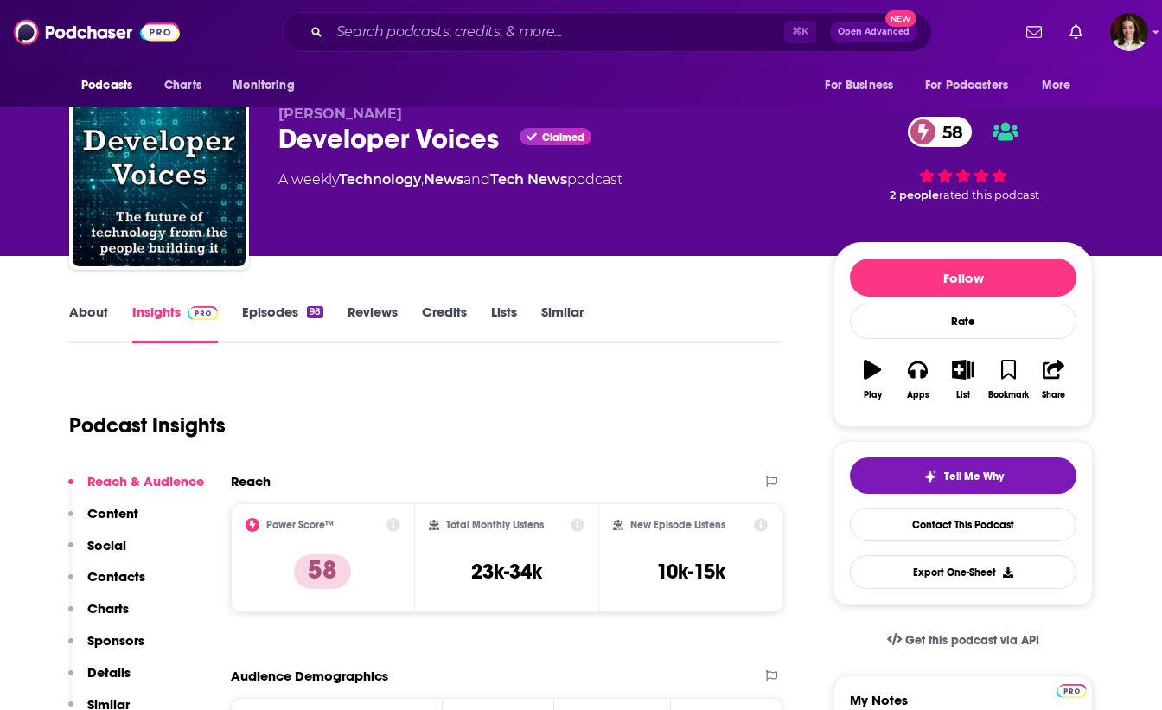
click at [291, 312] on link "Episodes 98" at bounding box center [282, 323] width 81 height 40
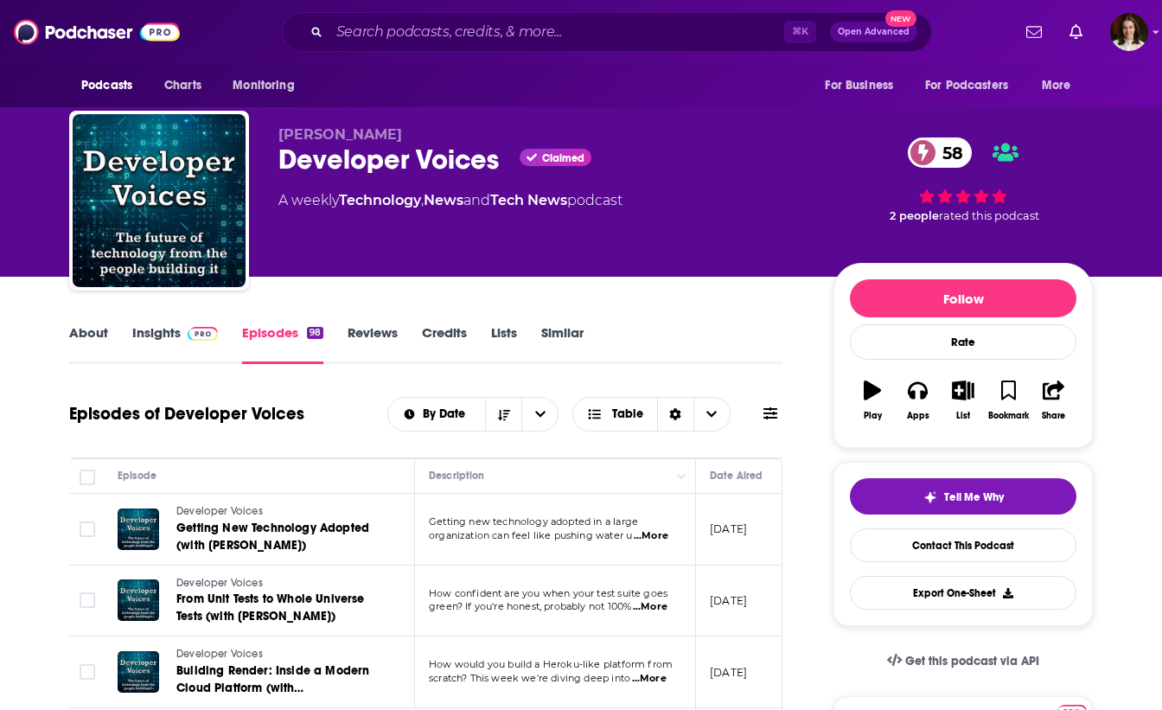
scroll to position [8, 0]
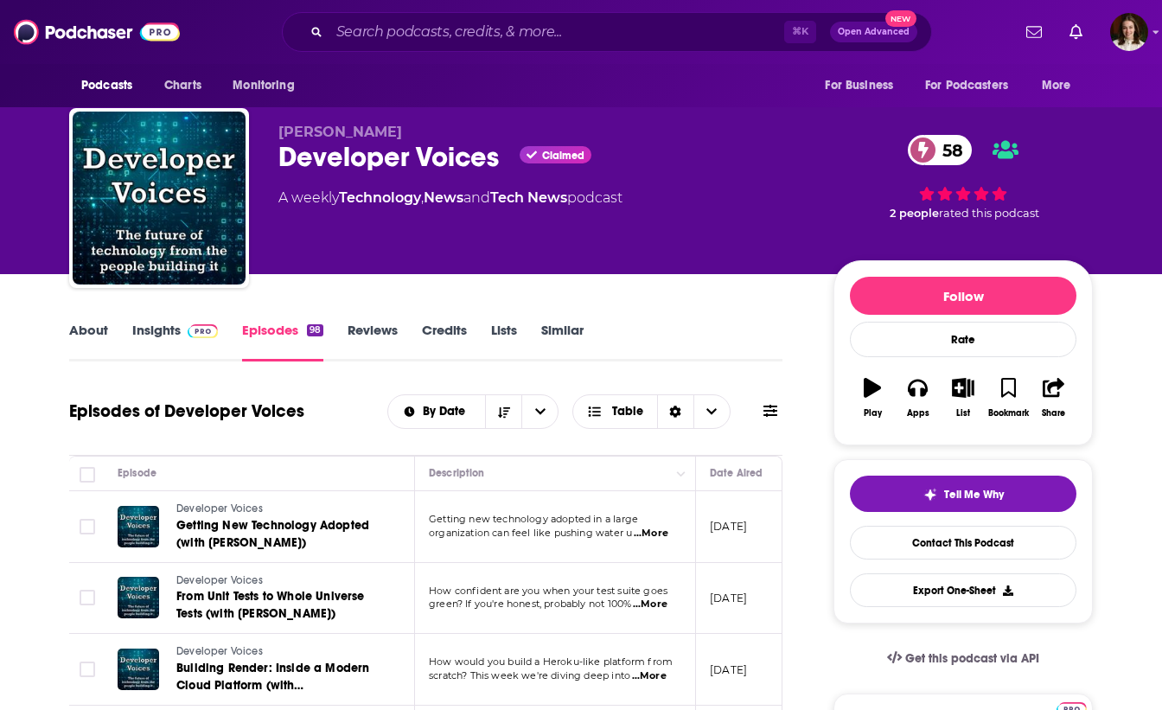
click at [660, 535] on span "...More" at bounding box center [651, 534] width 35 height 14
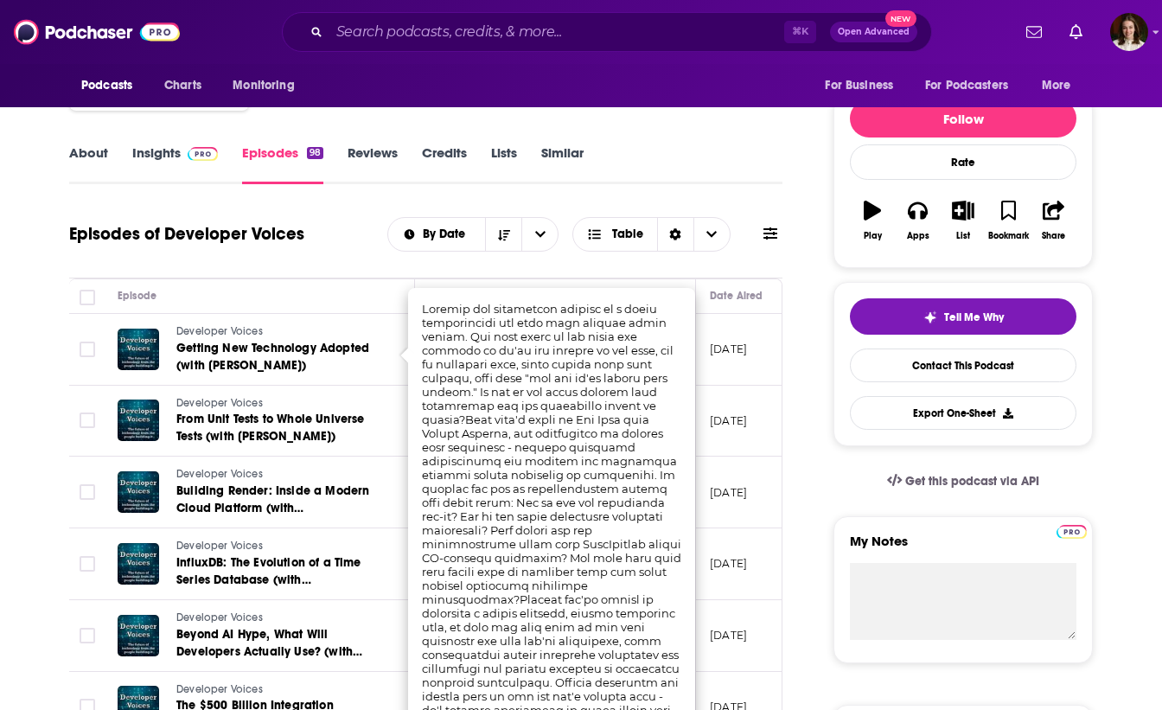
scroll to position [65, 0]
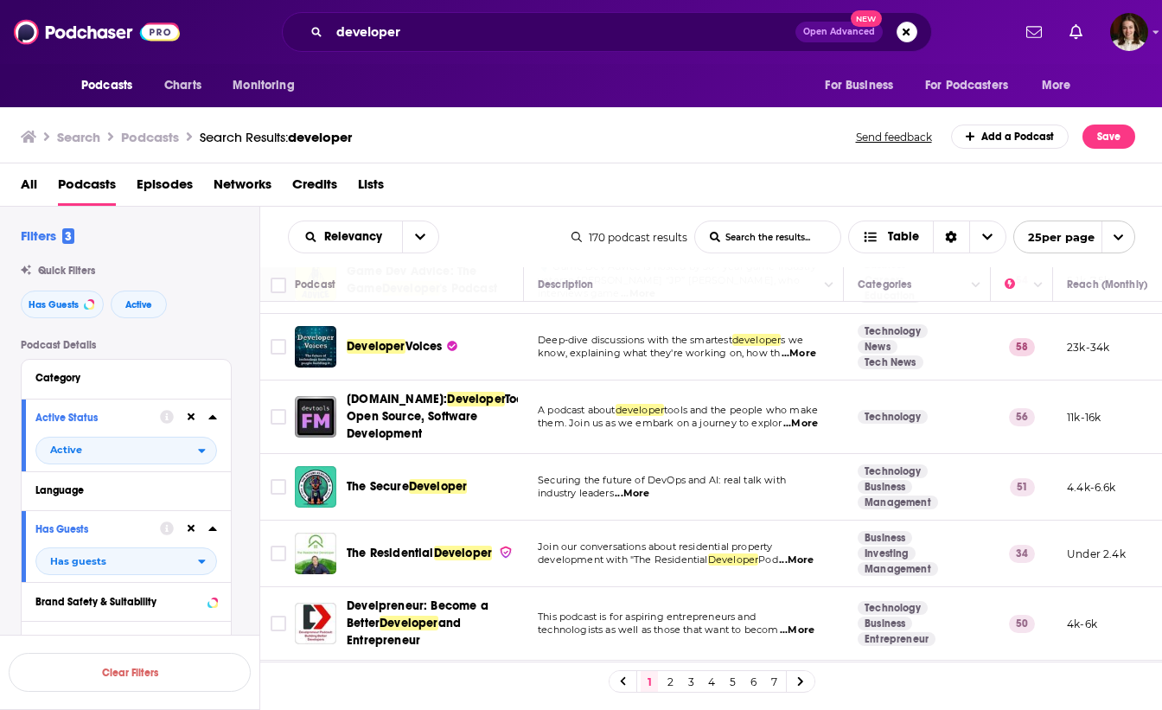
scroll to position [73, 0]
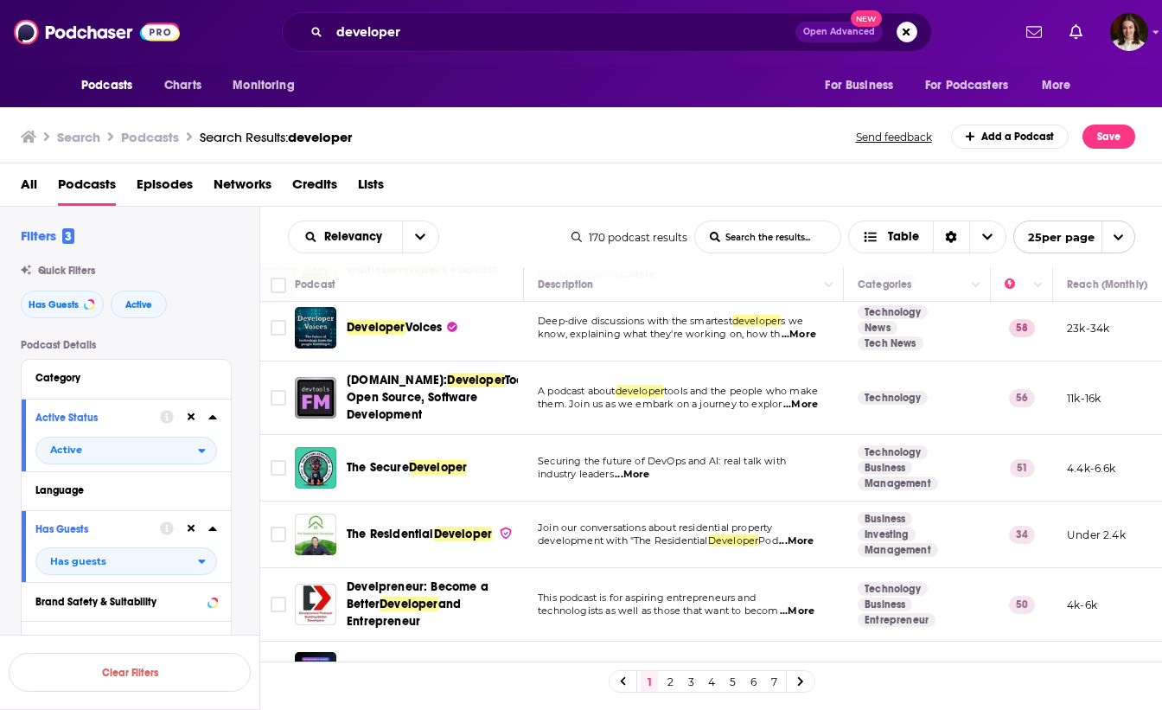
click at [808, 404] on span "...More" at bounding box center [800, 405] width 35 height 14
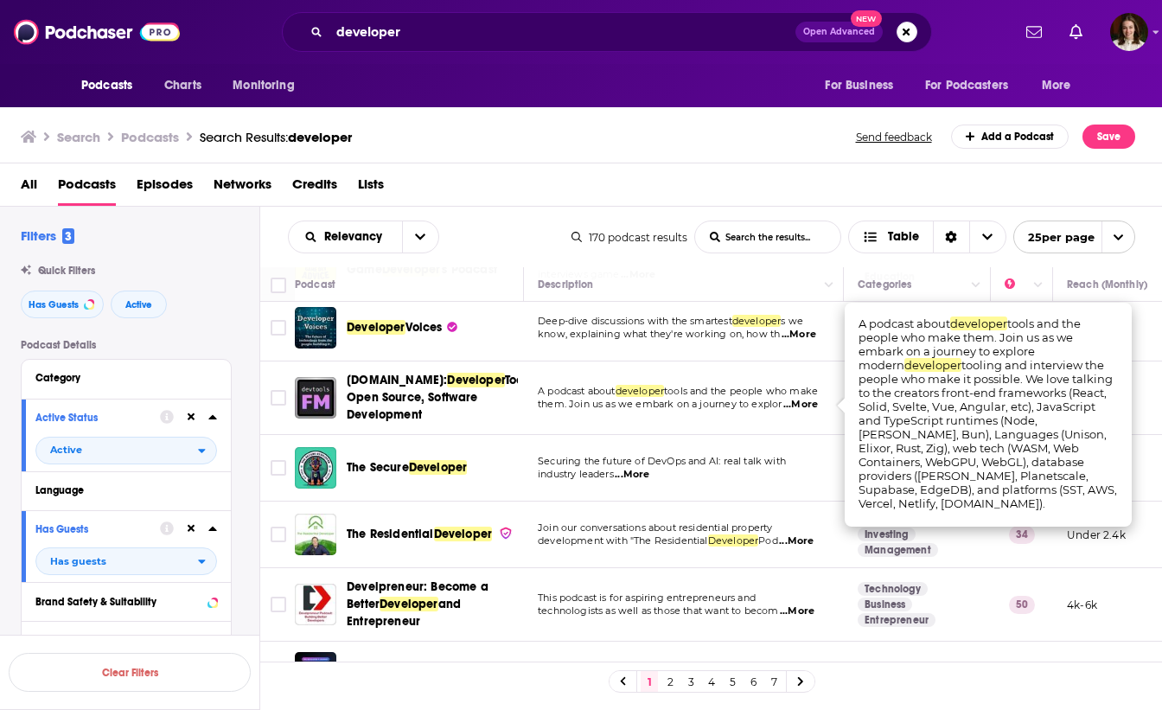
scroll to position [105, 0]
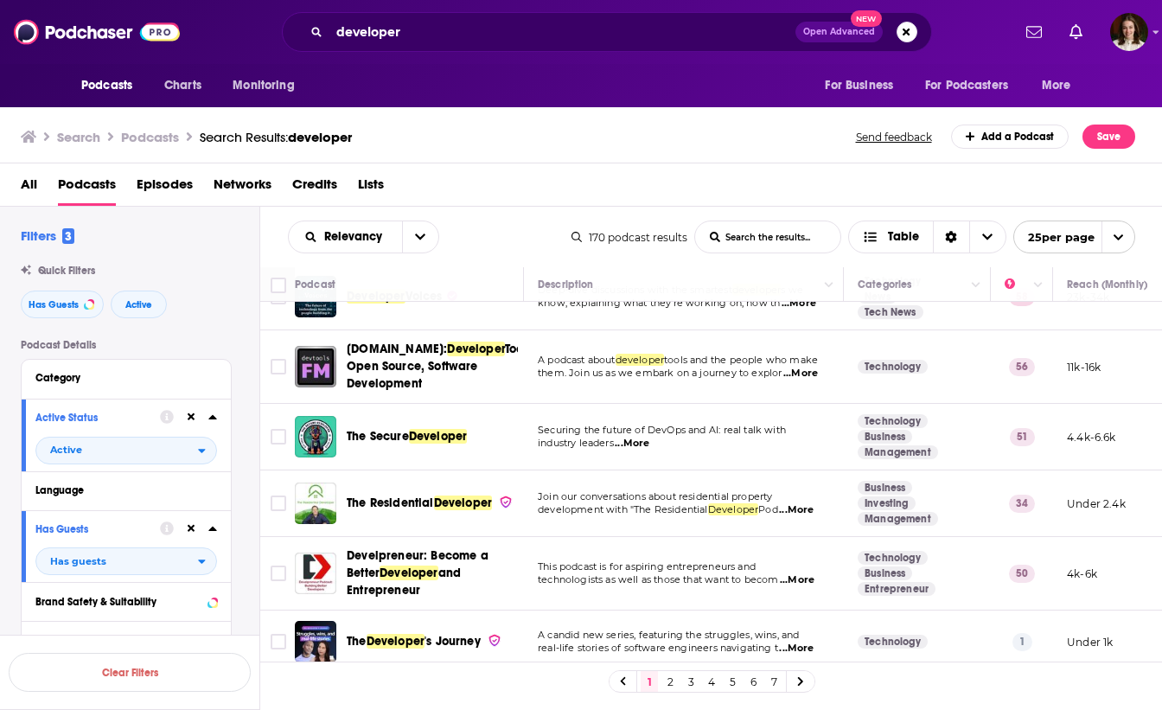
click at [636, 445] on span "...More" at bounding box center [632, 444] width 35 height 14
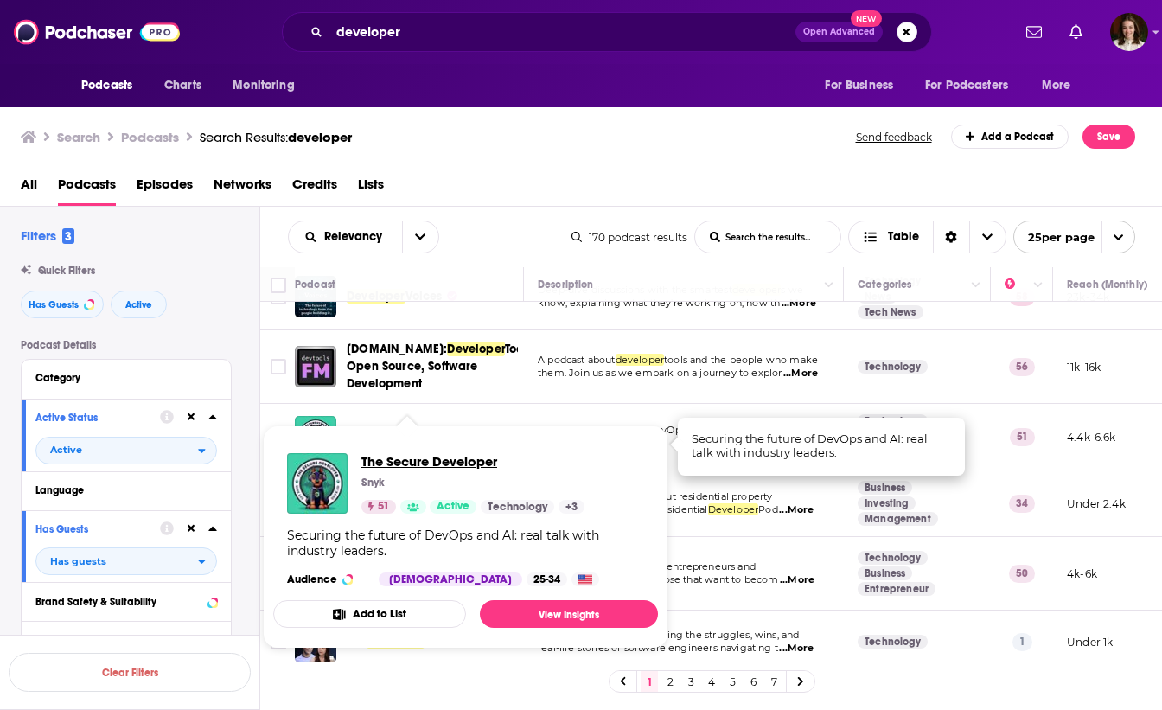
click at [403, 462] on span "The Secure Developer" at bounding box center [472, 461] width 223 height 16
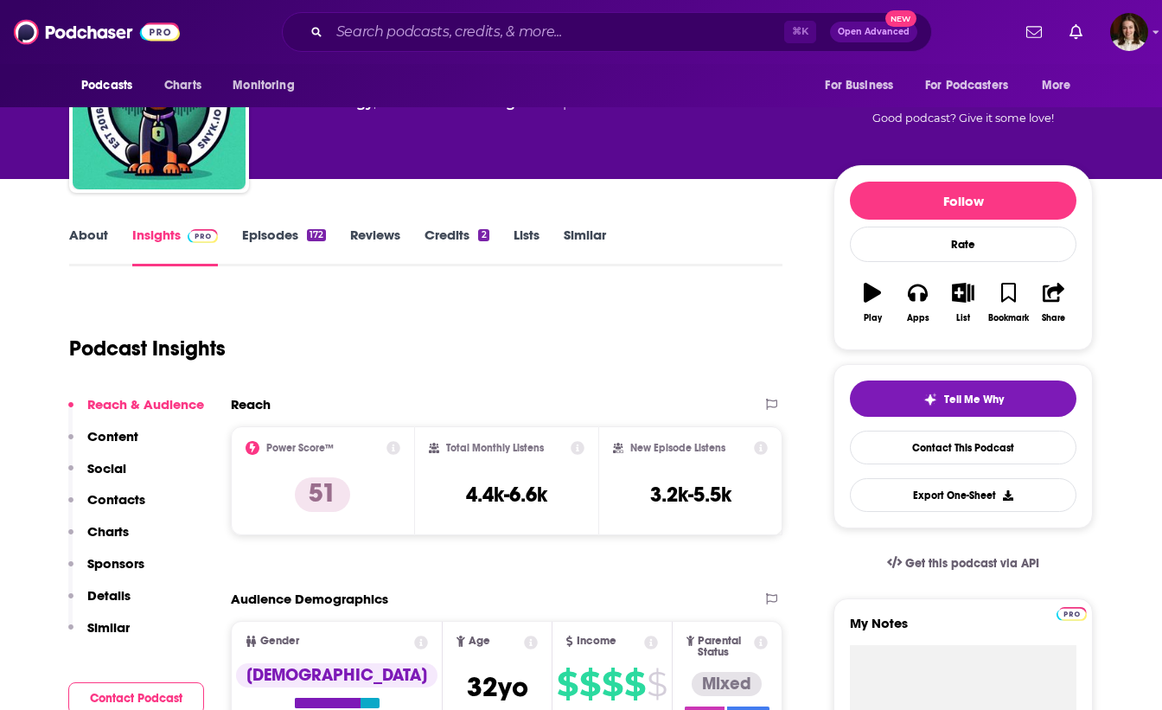
scroll to position [39, 0]
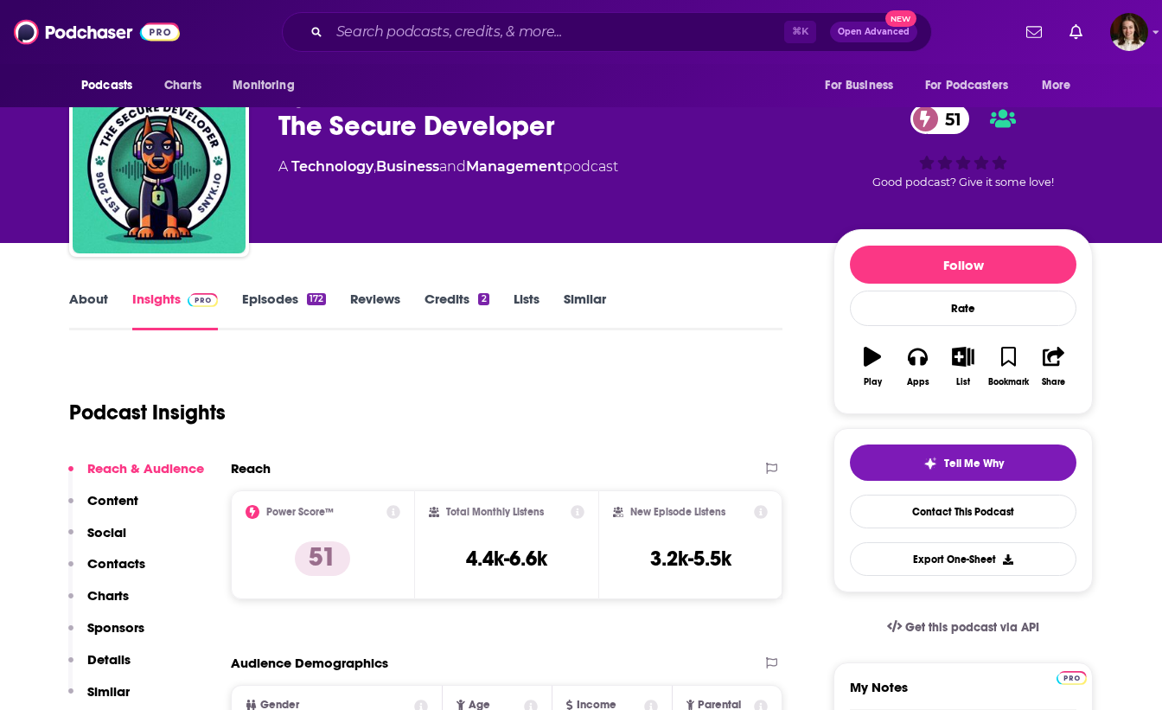
click at [299, 305] on link "Episodes 172" at bounding box center [284, 311] width 84 height 40
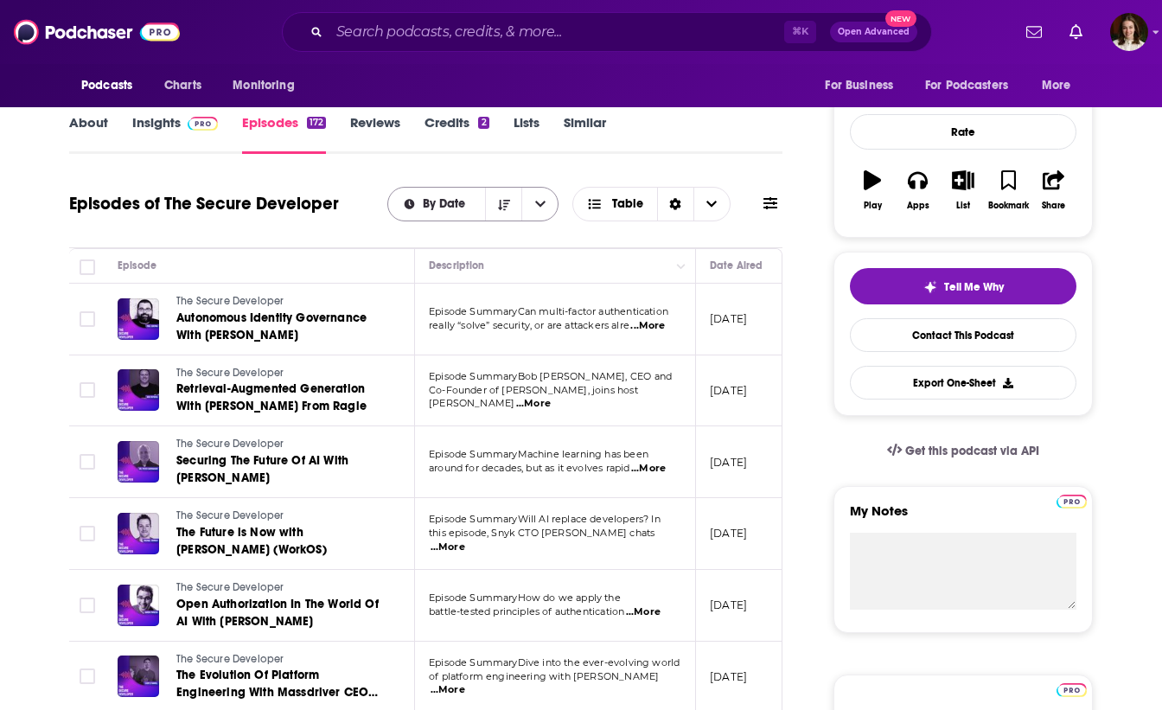
scroll to position [217, 0]
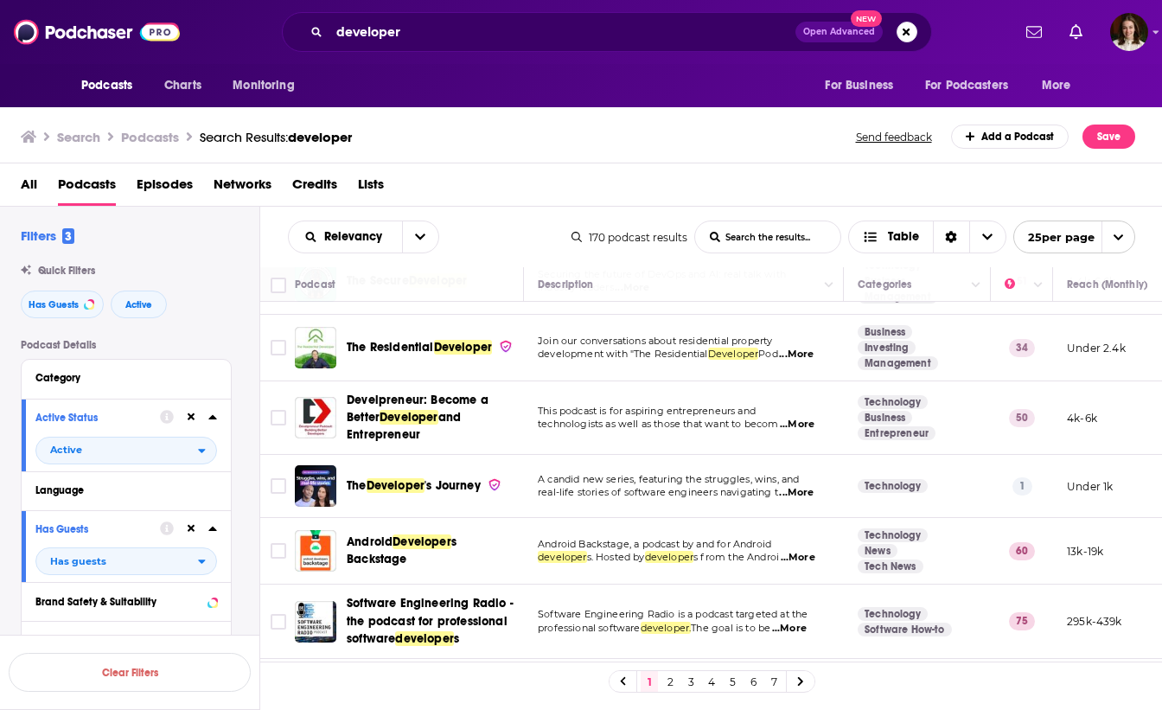
scroll to position [261, 0]
click at [807, 426] on span "...More" at bounding box center [797, 424] width 35 height 14
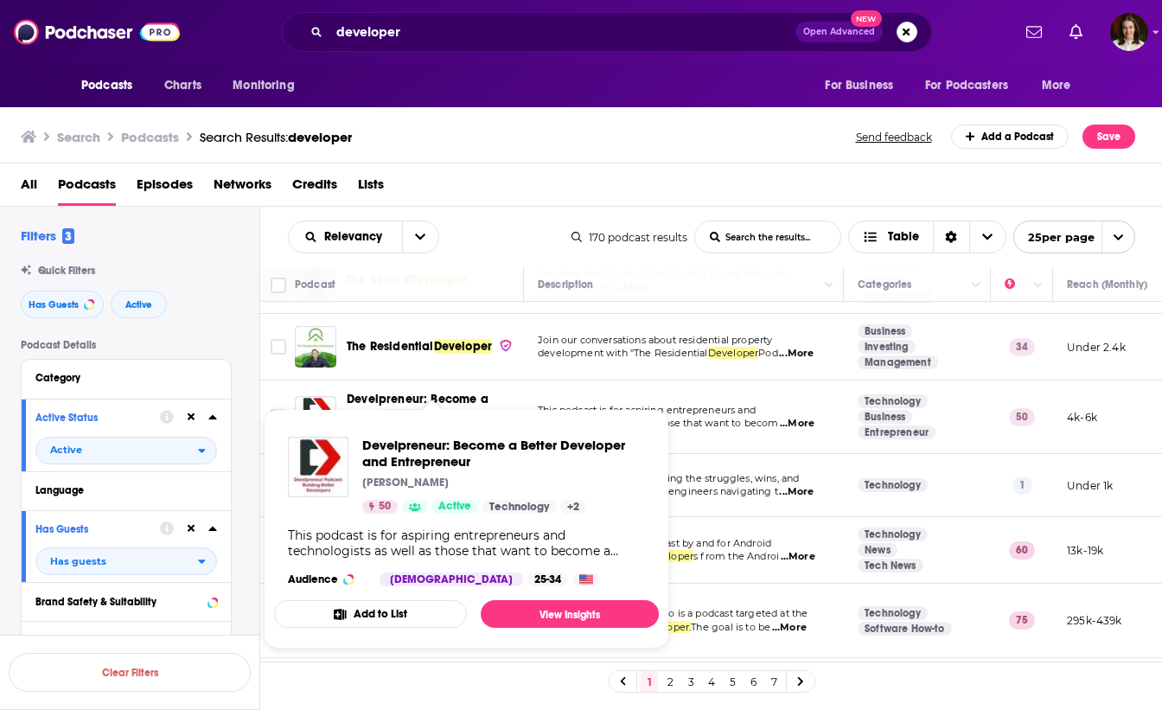
click at [721, 482] on span "A candid new series, featuring the struggles, wins, and" at bounding box center [668, 478] width 261 height 12
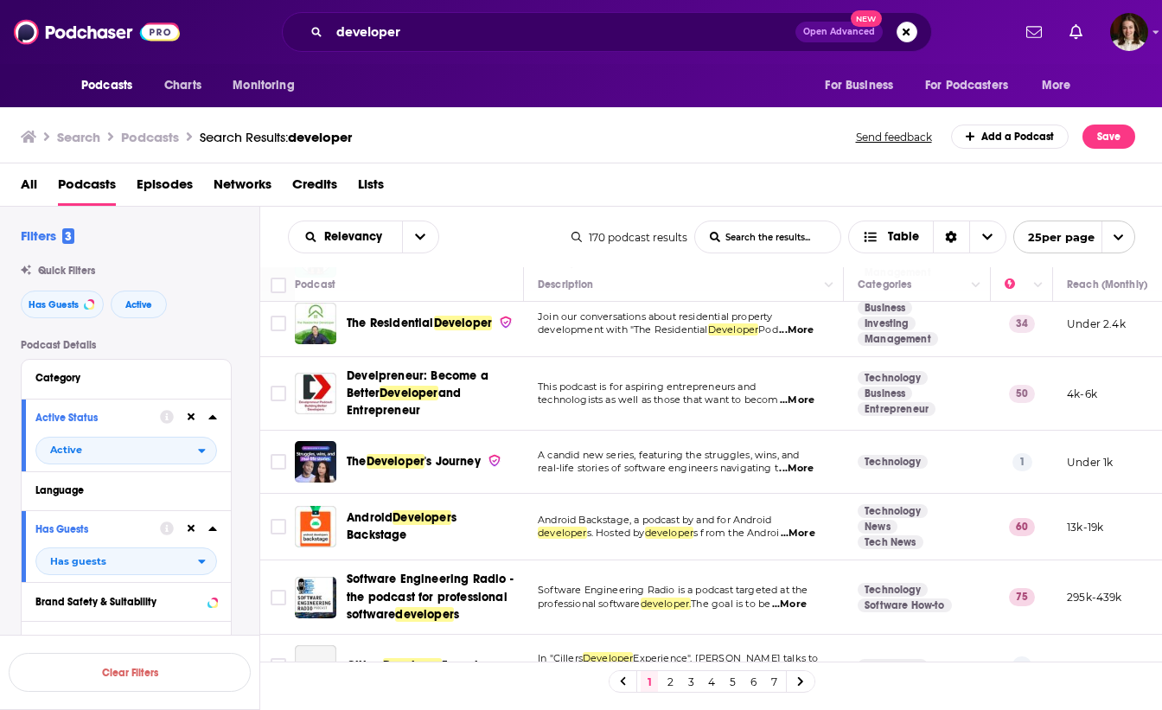
scroll to position [285, 0]
click at [808, 467] on span "...More" at bounding box center [796, 468] width 35 height 14
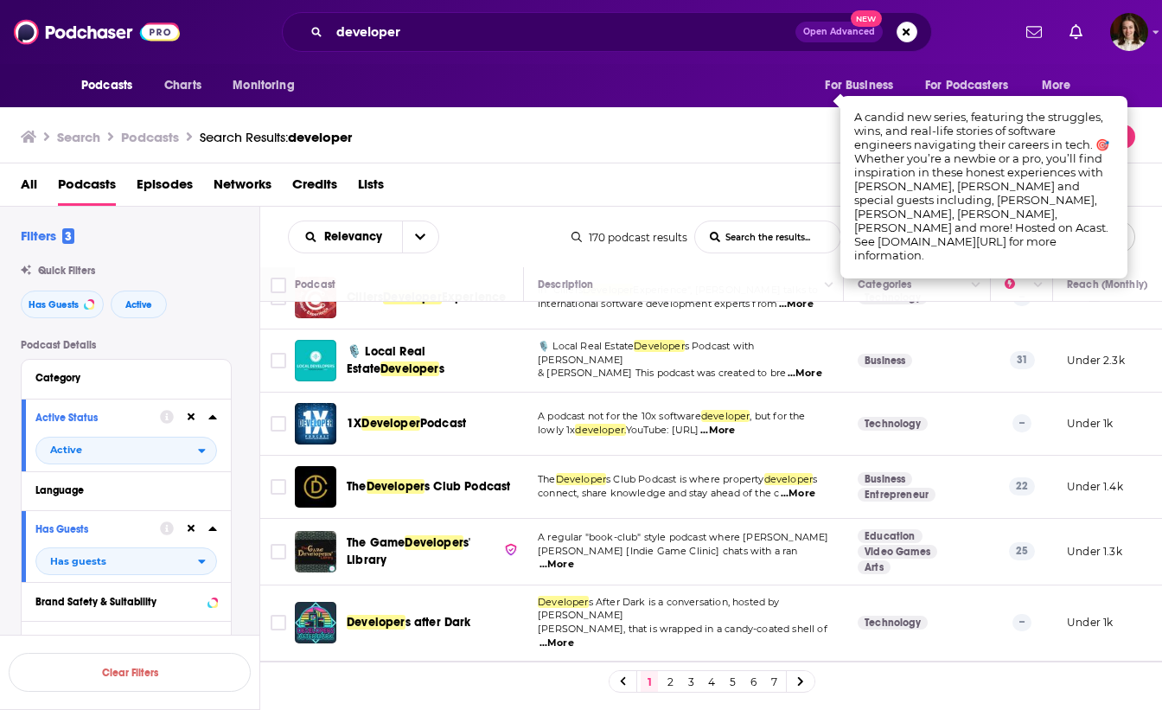
scroll to position [658, 0]
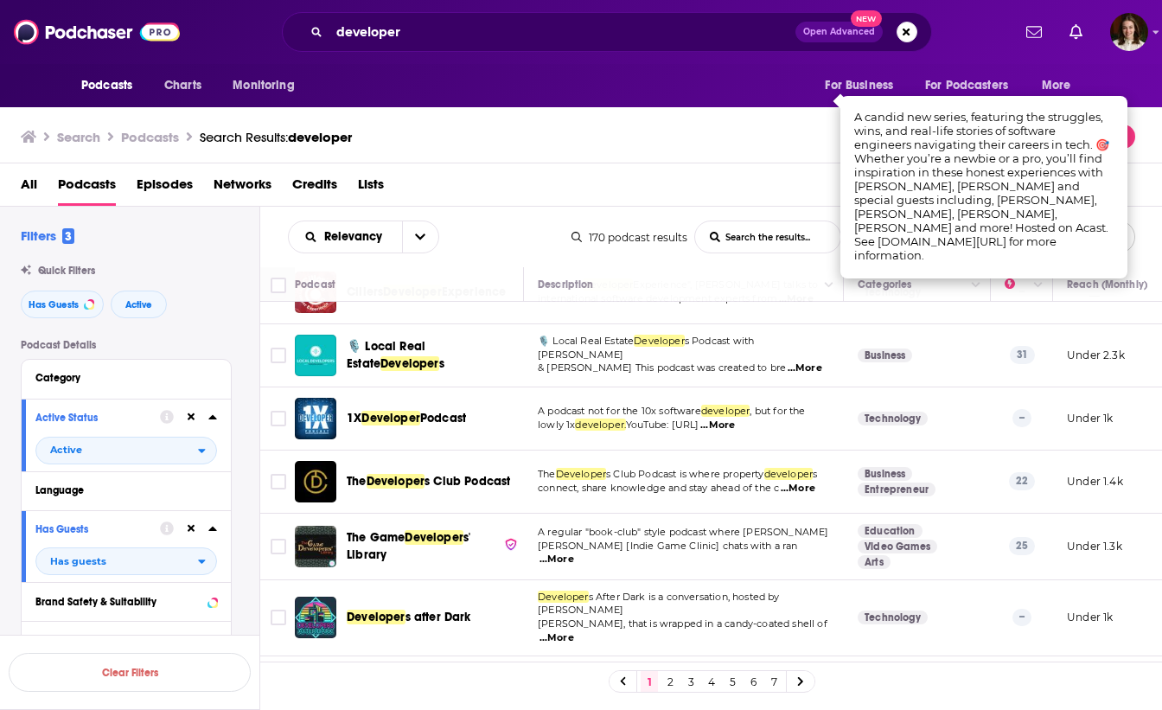
click at [681, 409] on span "A podcast not for the 10x software" at bounding box center [619, 411] width 163 height 12
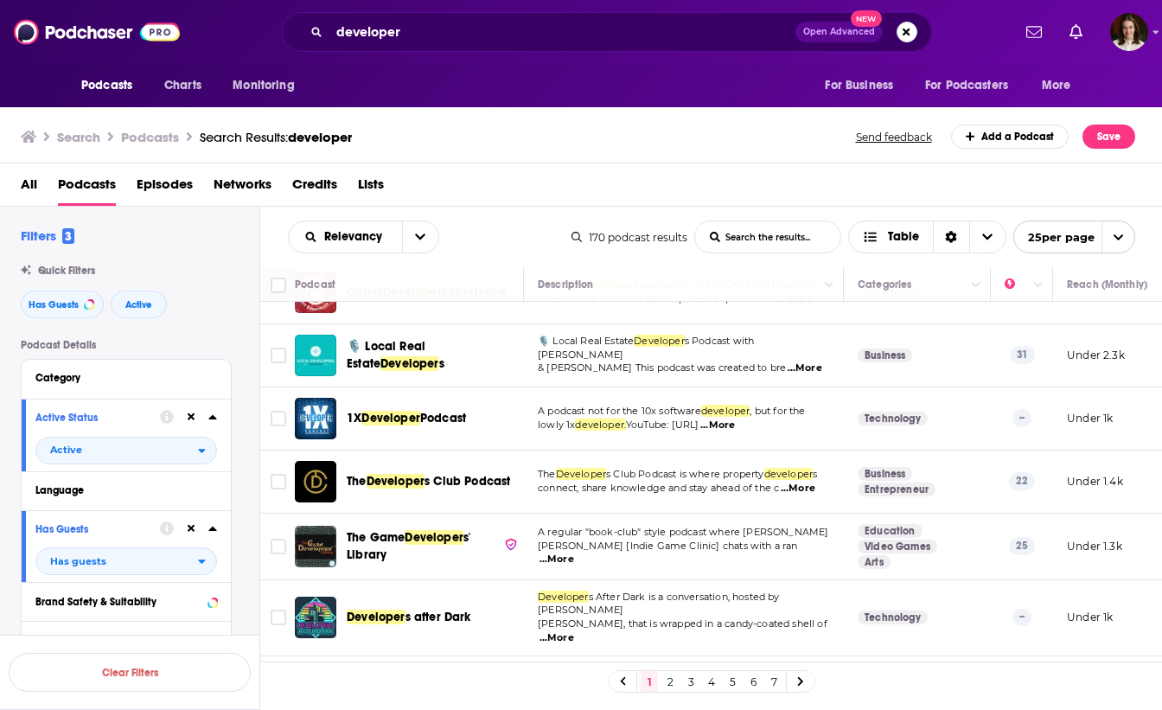
click at [735, 426] on span "...More" at bounding box center [717, 425] width 35 height 14
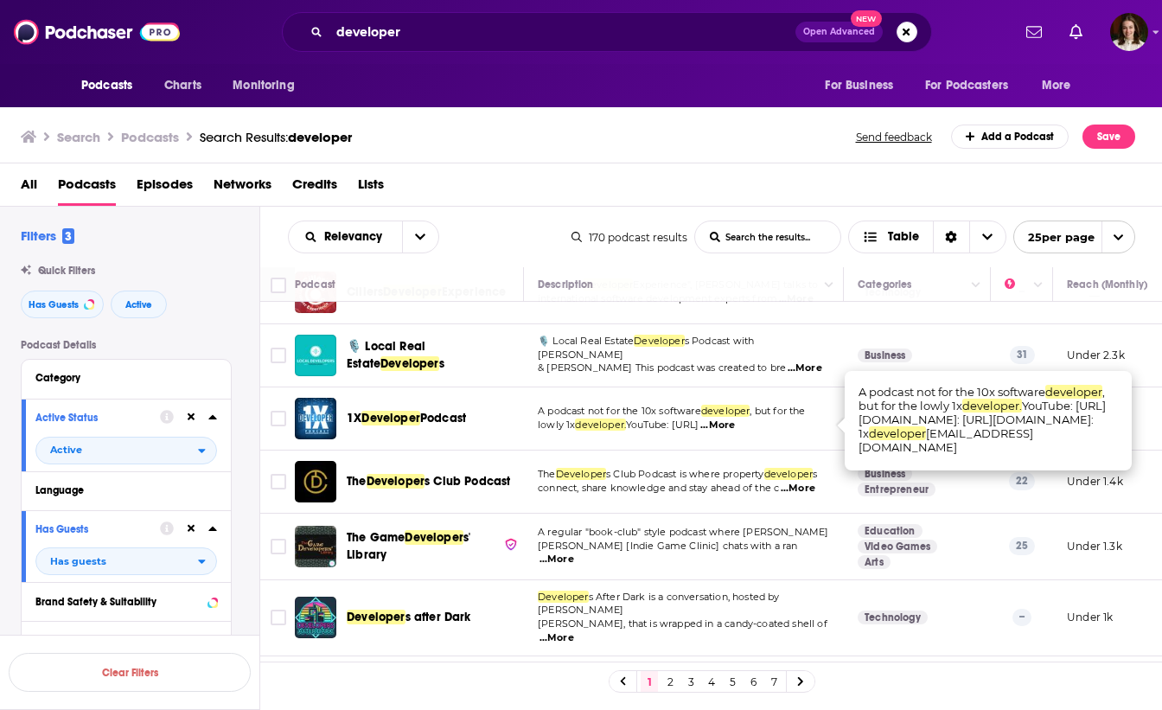
click at [600, 415] on span "A podcast not for the 10x software" at bounding box center [619, 411] width 163 height 12
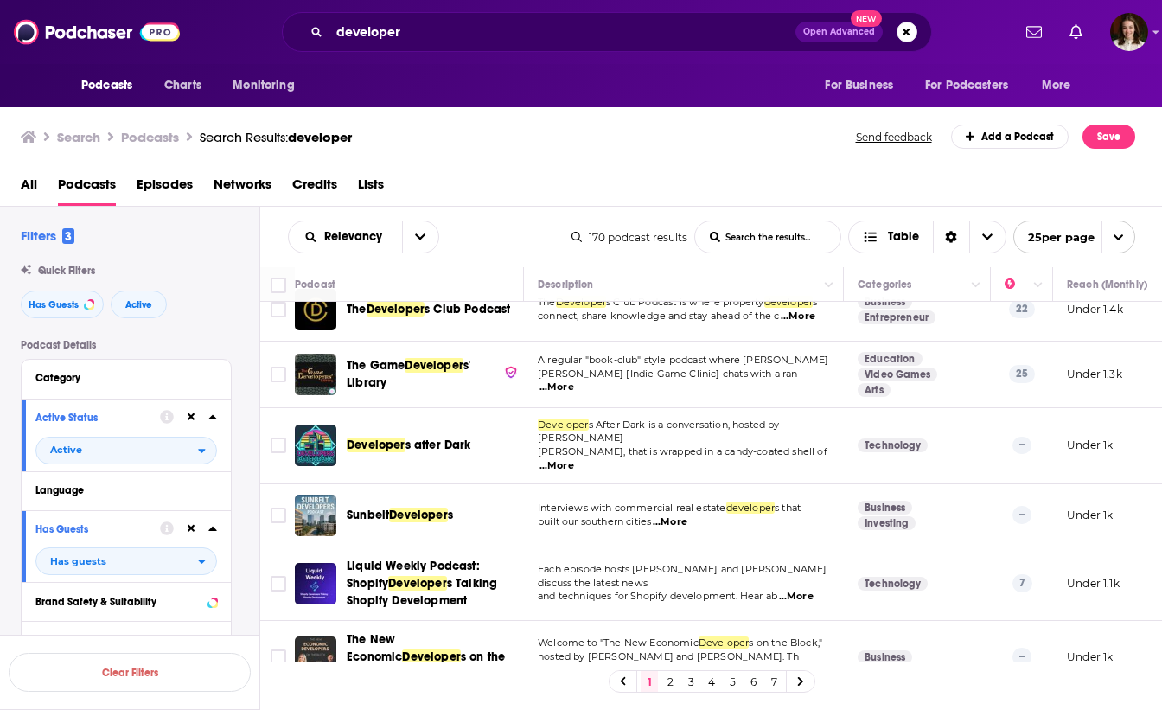
scroll to position [831, 0]
click at [821, 444] on p "[PERSON_NAME], that is wrapped in a candy-coated shell of ...More" at bounding box center [683, 458] width 291 height 28
click at [574, 458] on span "...More" at bounding box center [557, 465] width 35 height 14
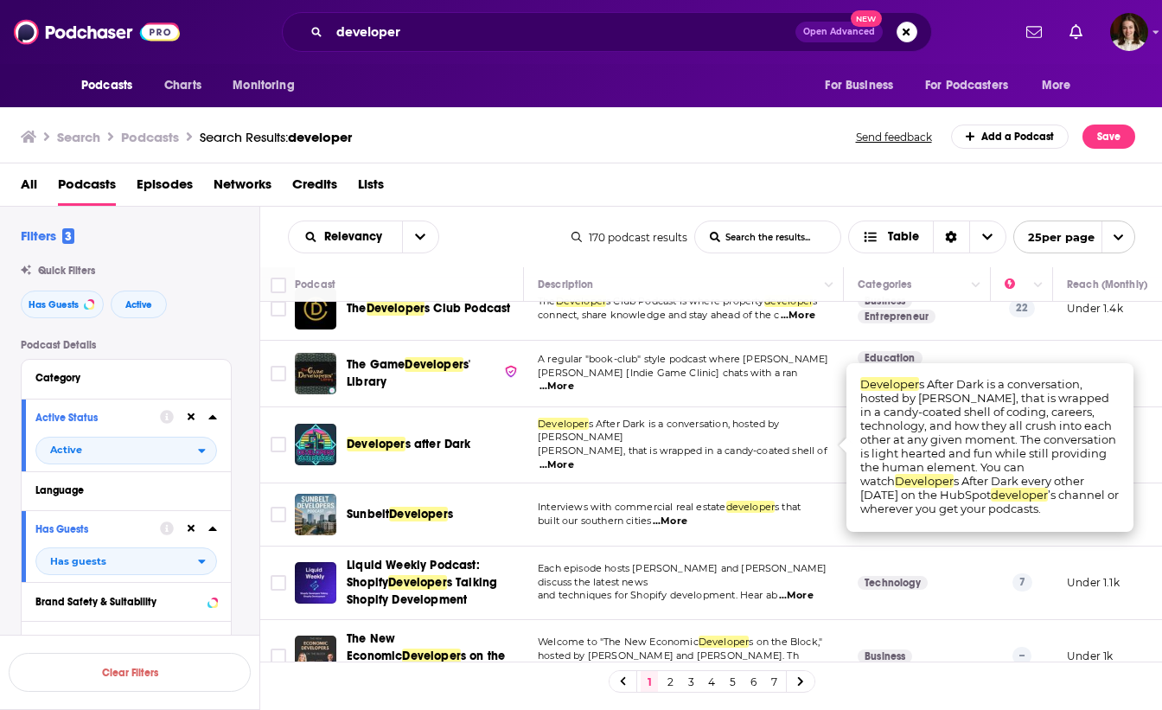
click at [426, 437] on span "s after Dark" at bounding box center [439, 444] width 66 height 15
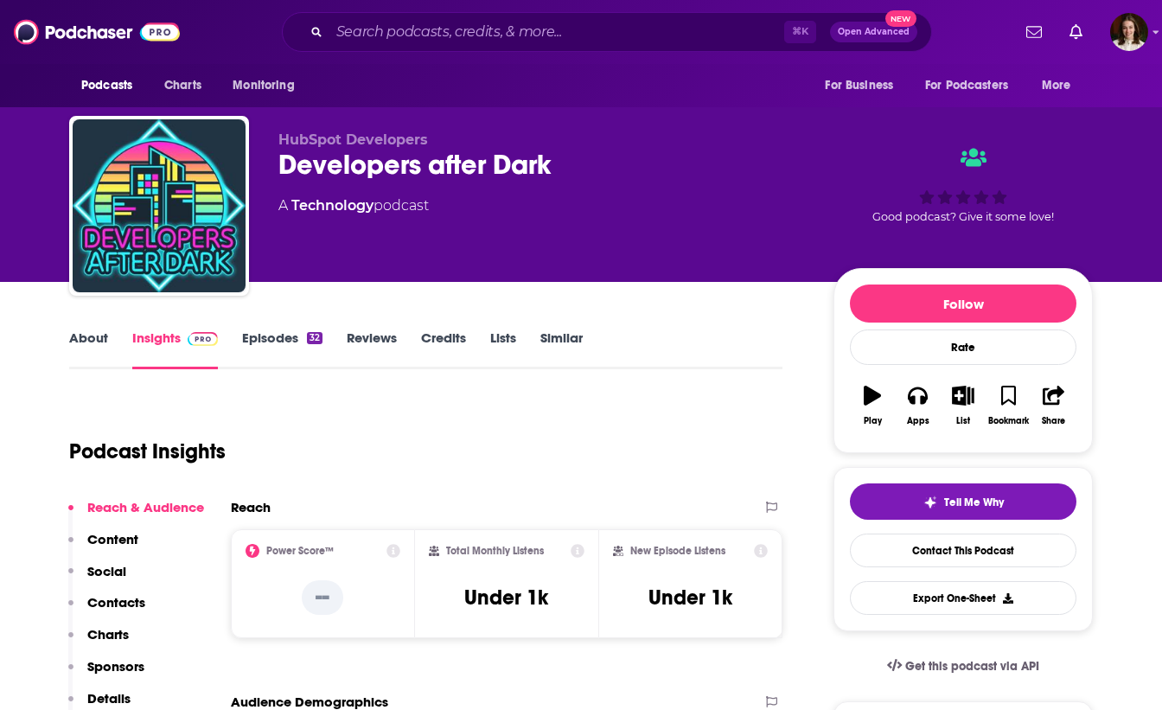
click at [301, 339] on link "Episodes 32" at bounding box center [282, 349] width 80 height 40
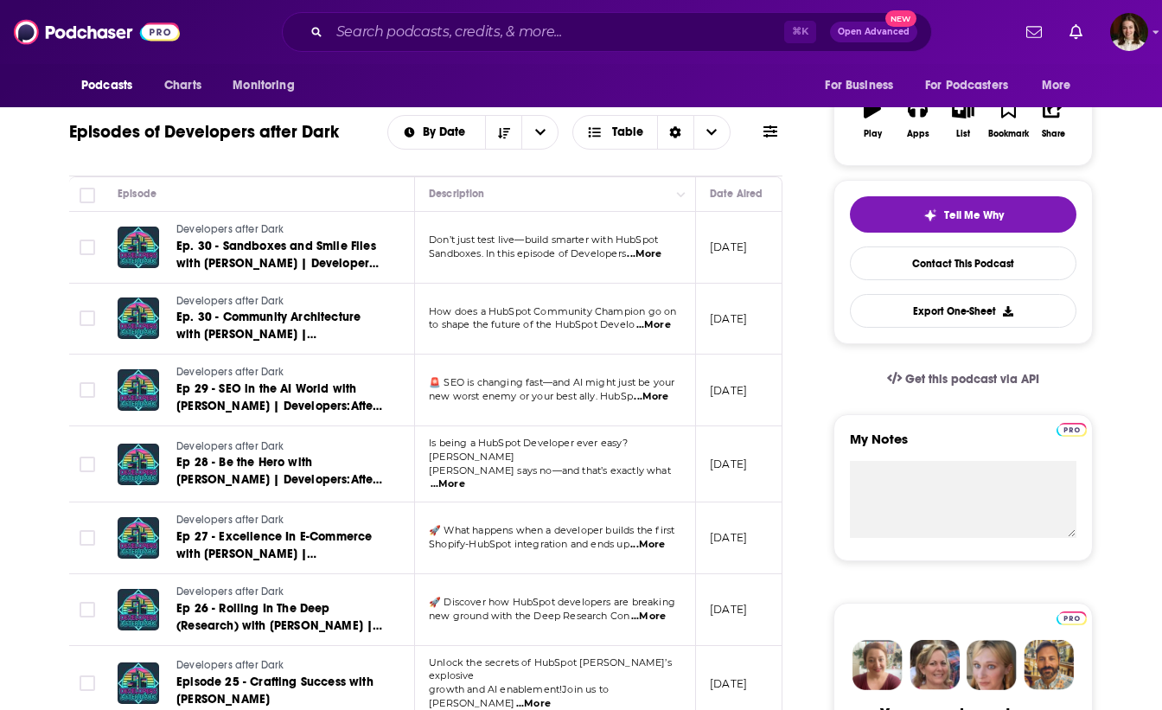
scroll to position [182, 0]
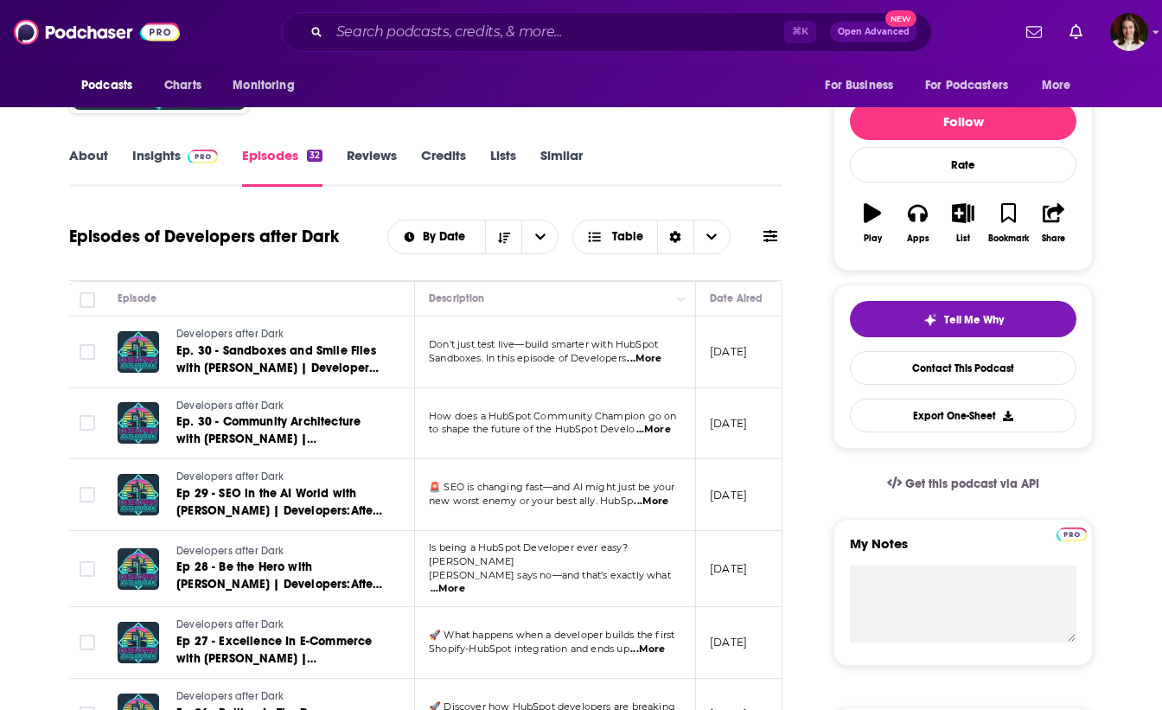
click at [653, 357] on span "...More" at bounding box center [644, 359] width 35 height 14
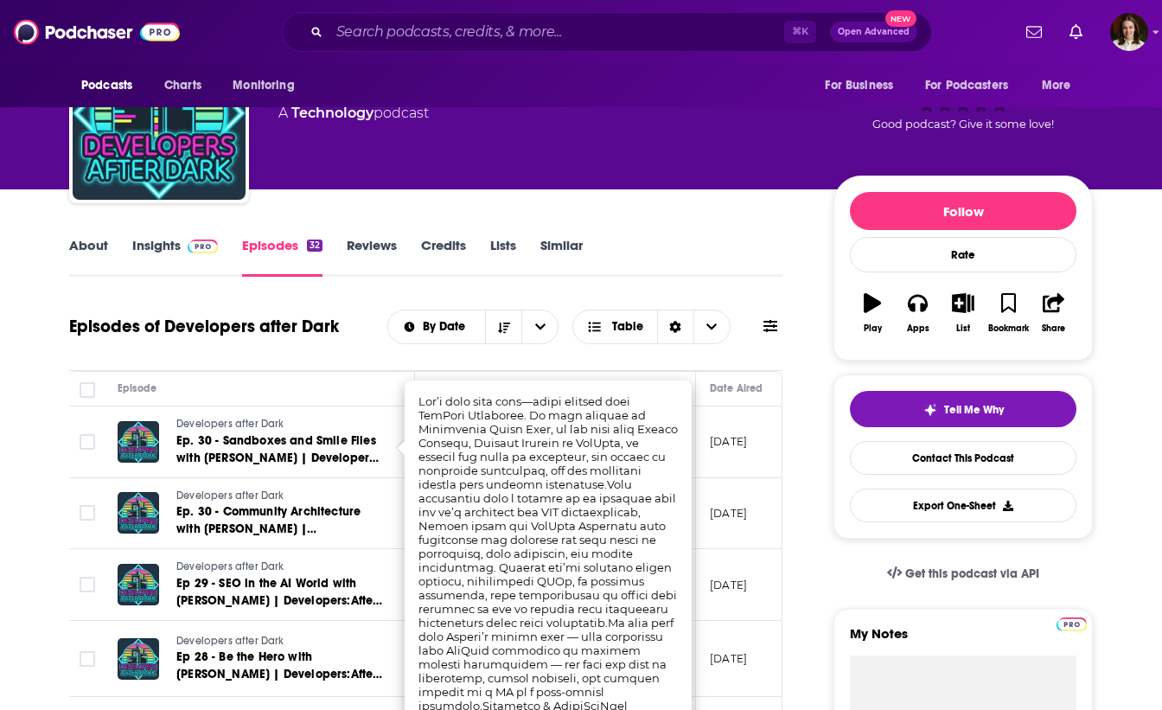
scroll to position [0, 0]
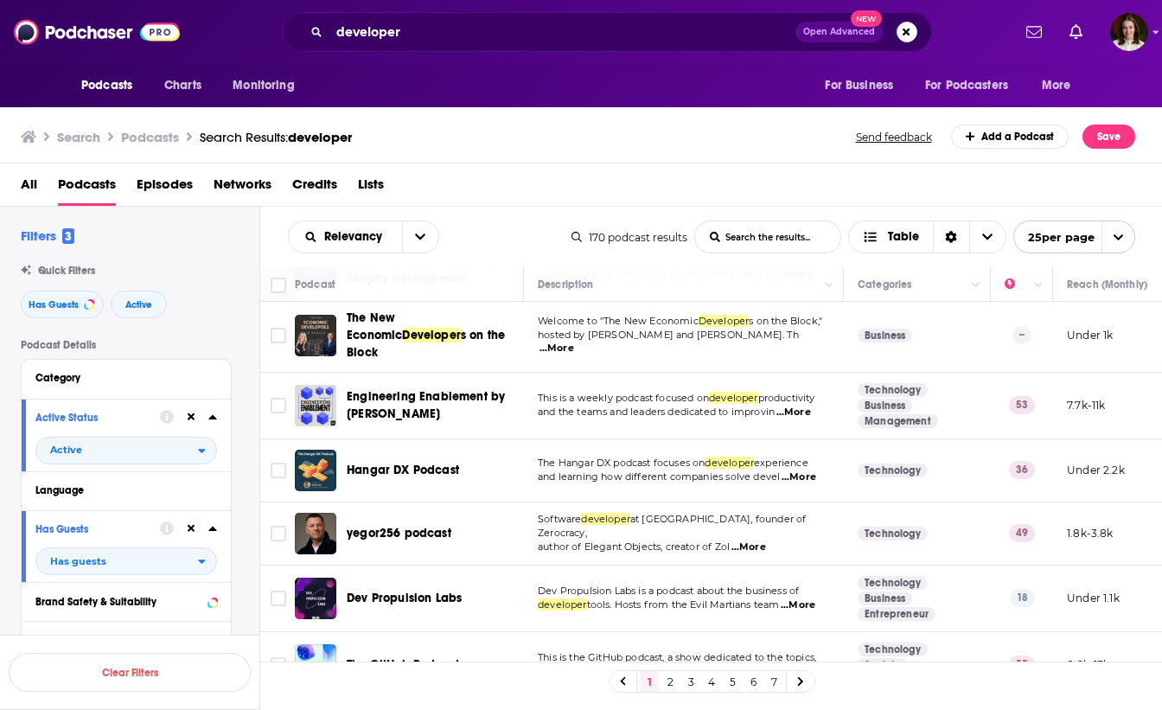
scroll to position [1294, 0]
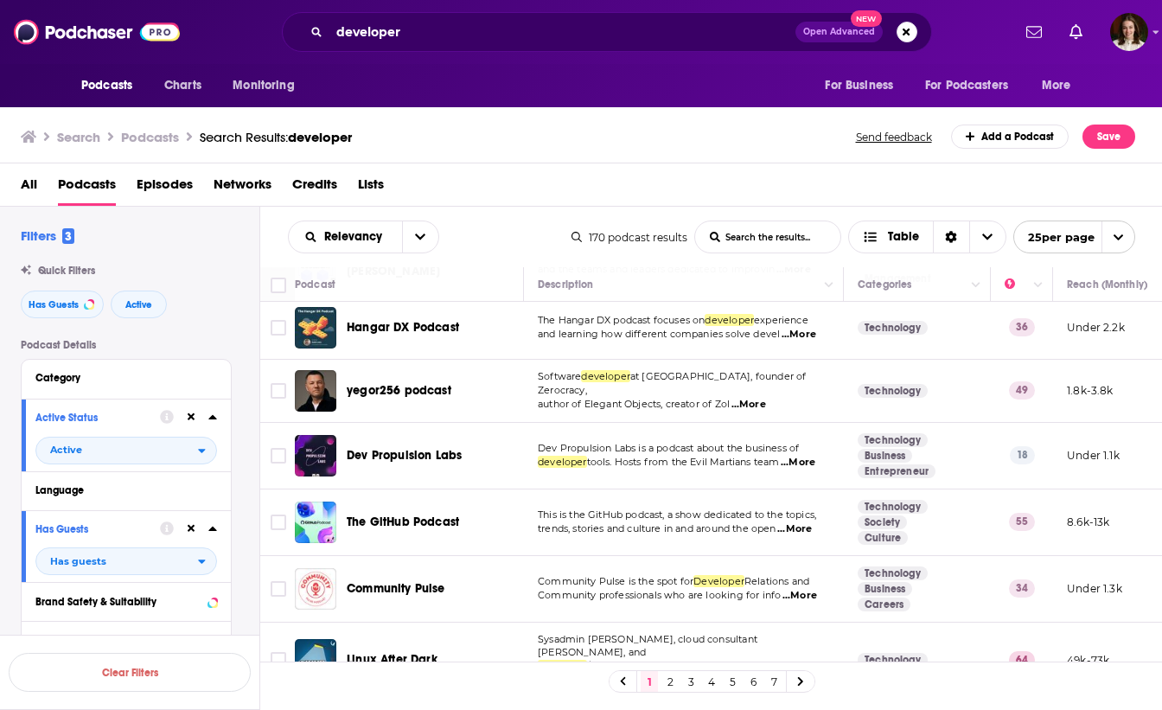
click at [795, 522] on span "...More" at bounding box center [794, 529] width 35 height 14
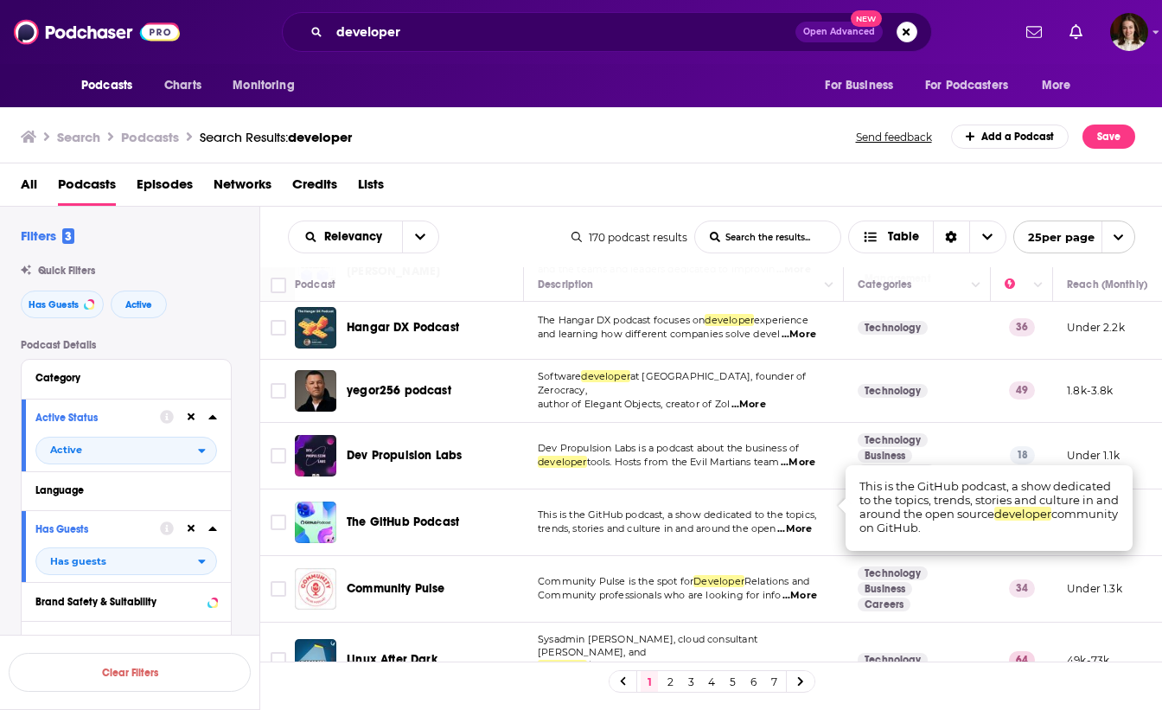
click at [419, 495] on div "Podcasts Charts Monitoring developer Open Advanced New For Business For Podcast…" at bounding box center [581, 355] width 1162 height 710
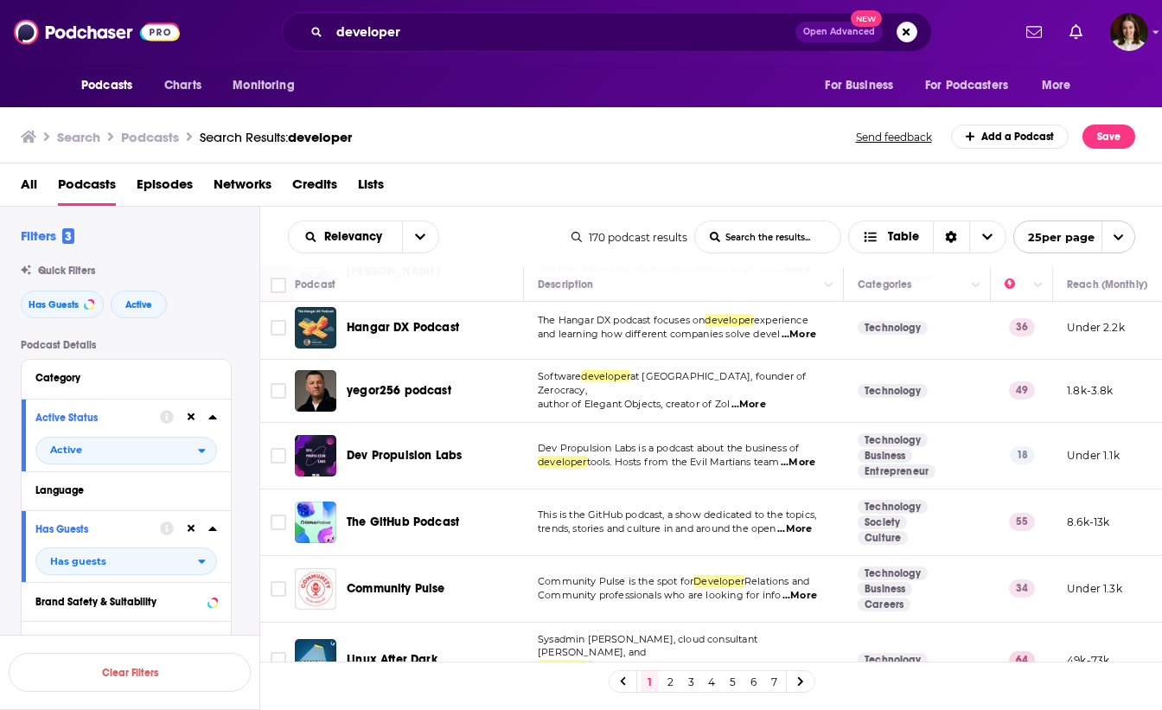
click at [382, 501] on div "The GitHub Podcast" at bounding box center [437, 522] width 180 height 42
click at [382, 514] on span "The GitHub Podcast" at bounding box center [403, 521] width 112 height 15
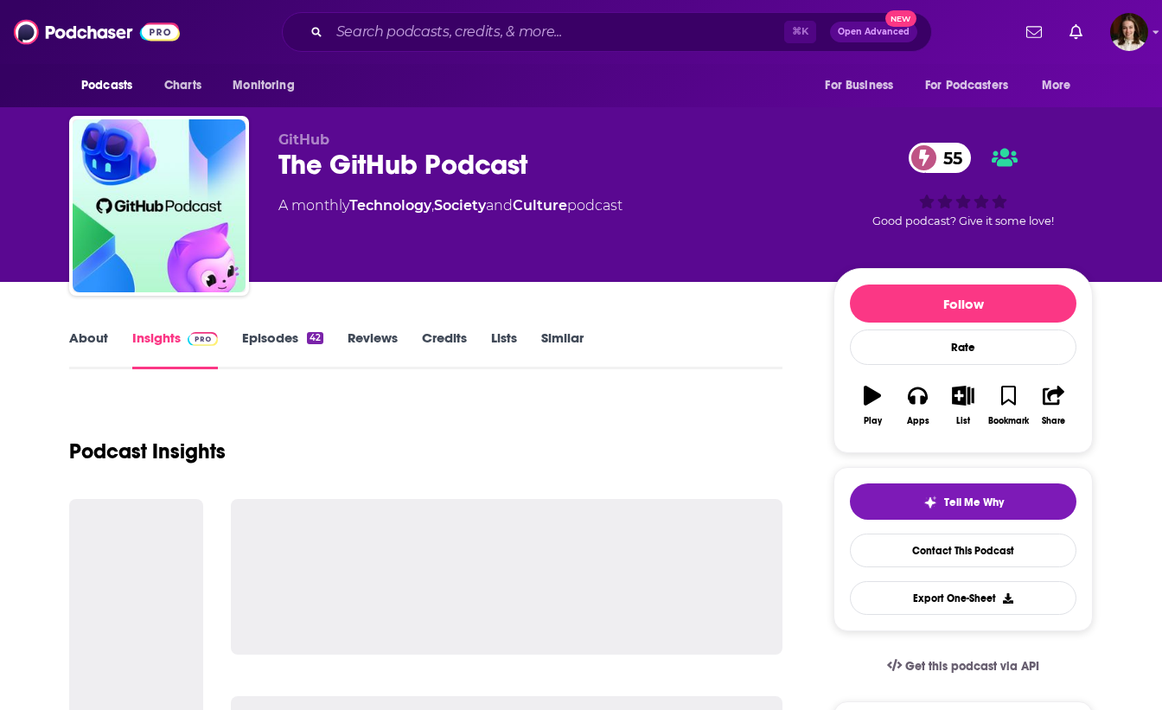
click at [294, 335] on link "Episodes 42" at bounding box center [282, 349] width 81 height 40
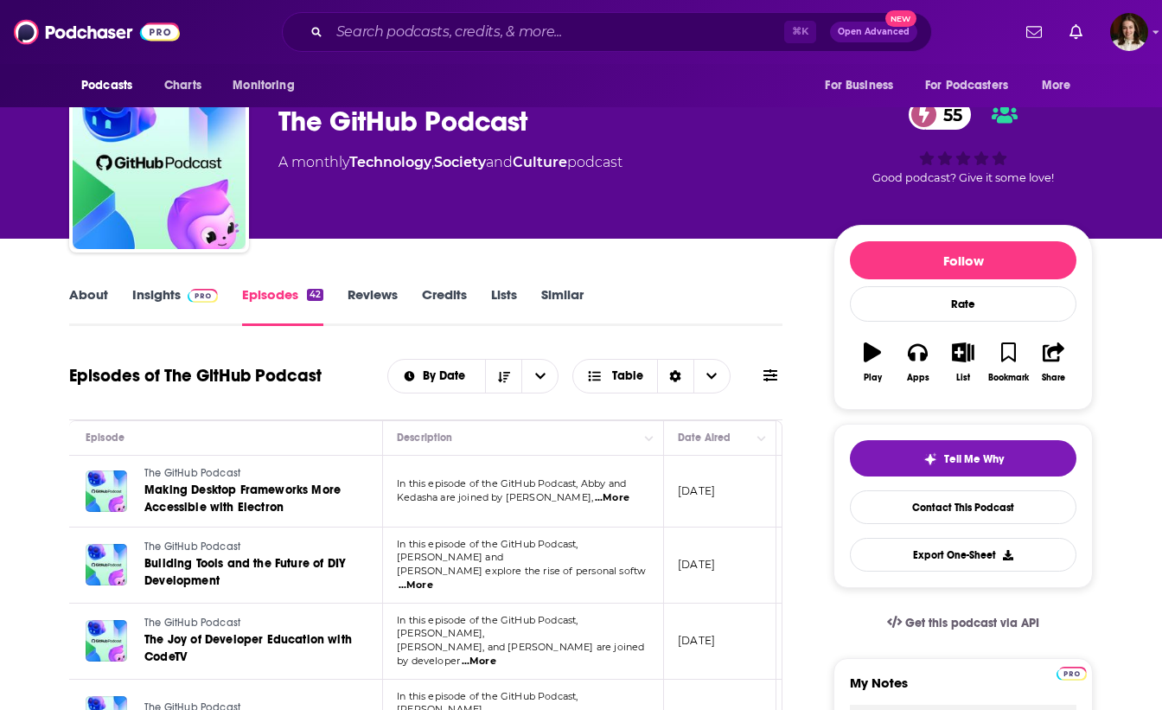
scroll to position [44, 0]
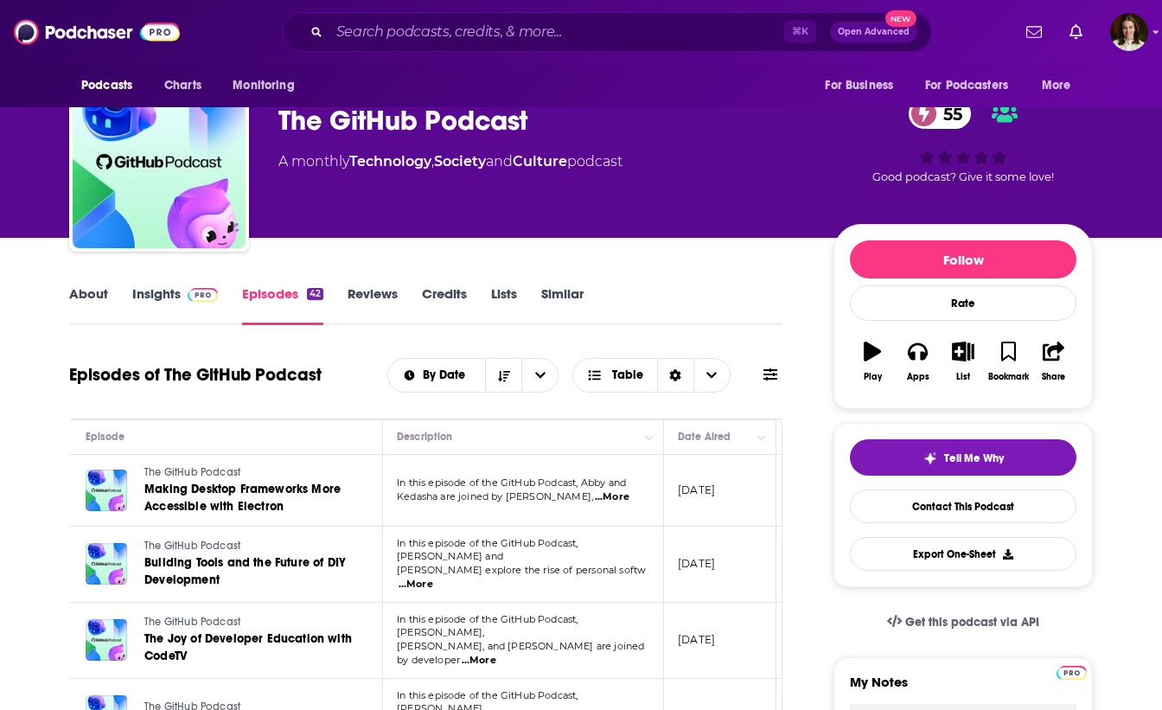
click at [619, 495] on span "...More" at bounding box center [612, 497] width 35 height 14
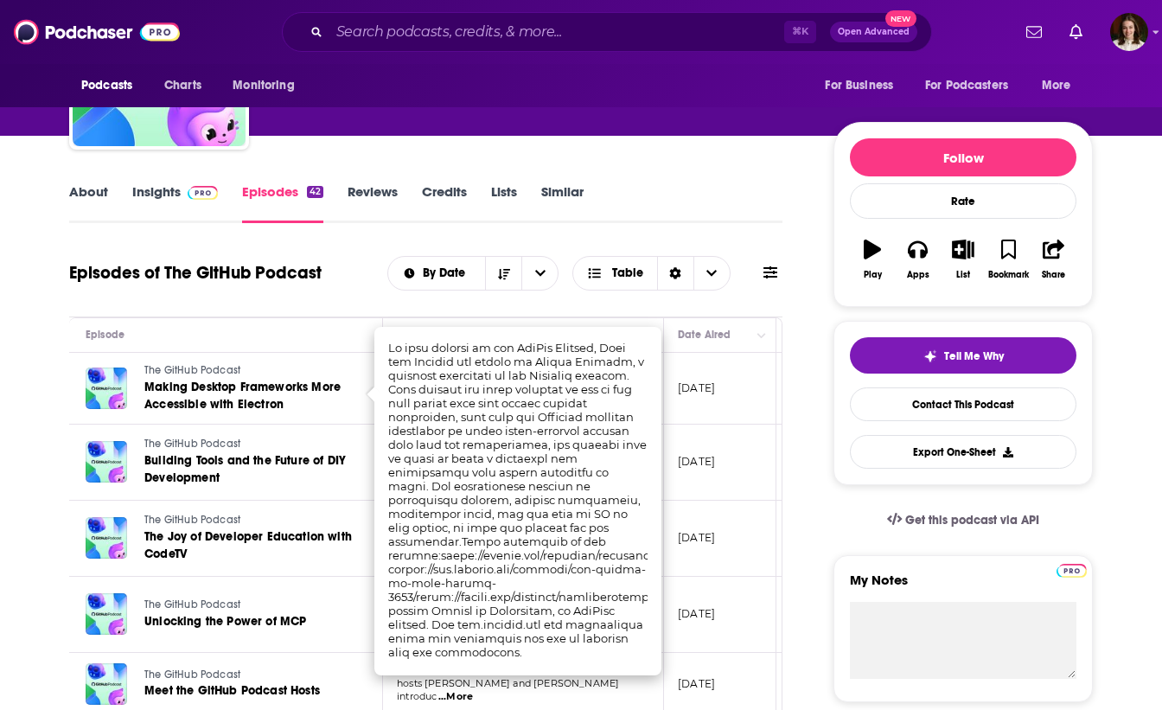
scroll to position [148, 0]
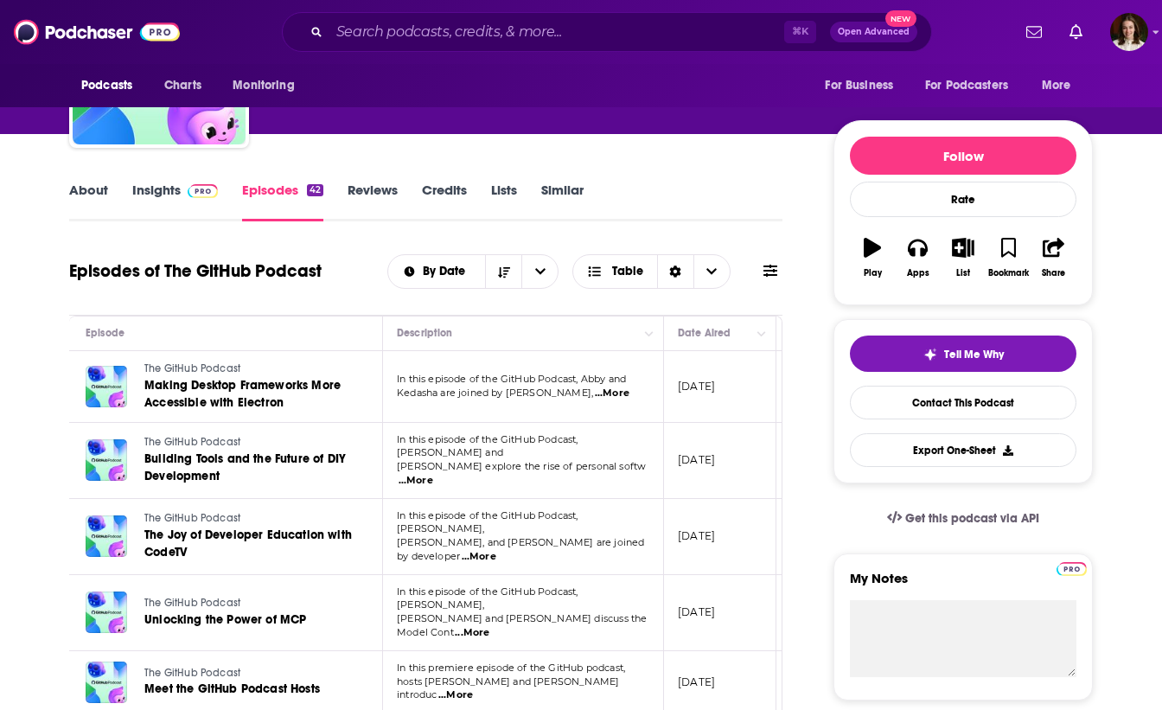
click at [326, 596] on link "The GitHub Podcast" at bounding box center [247, 604] width 206 height 16
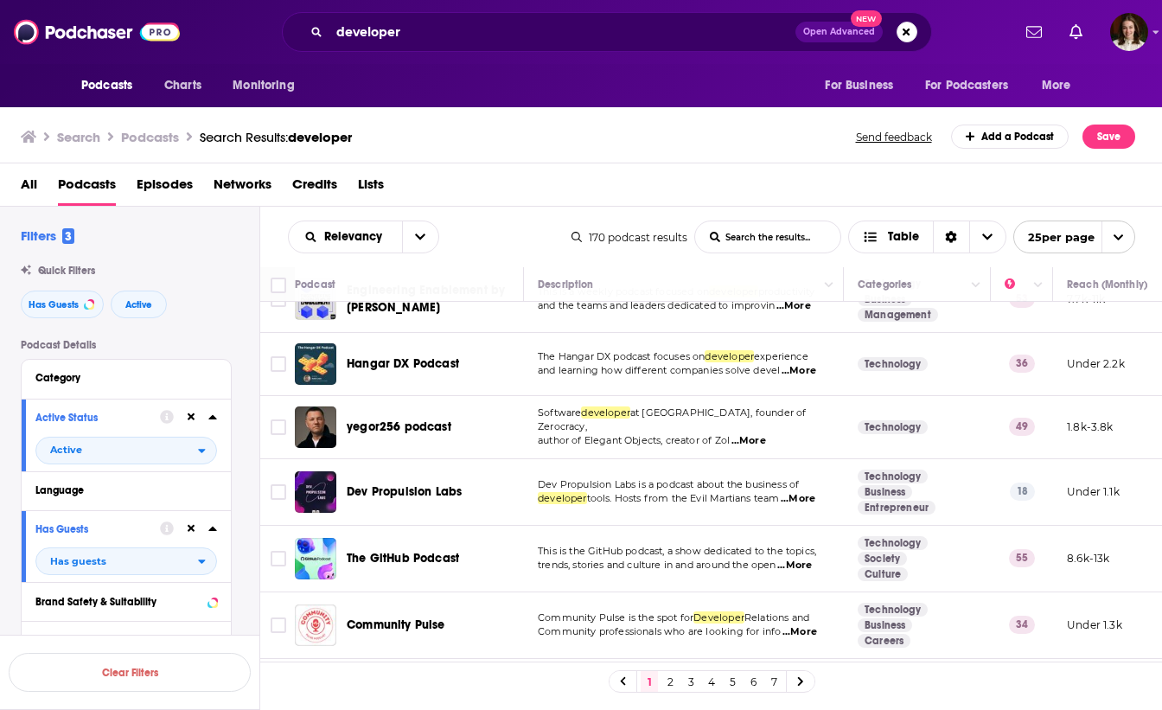
scroll to position [1294, 0]
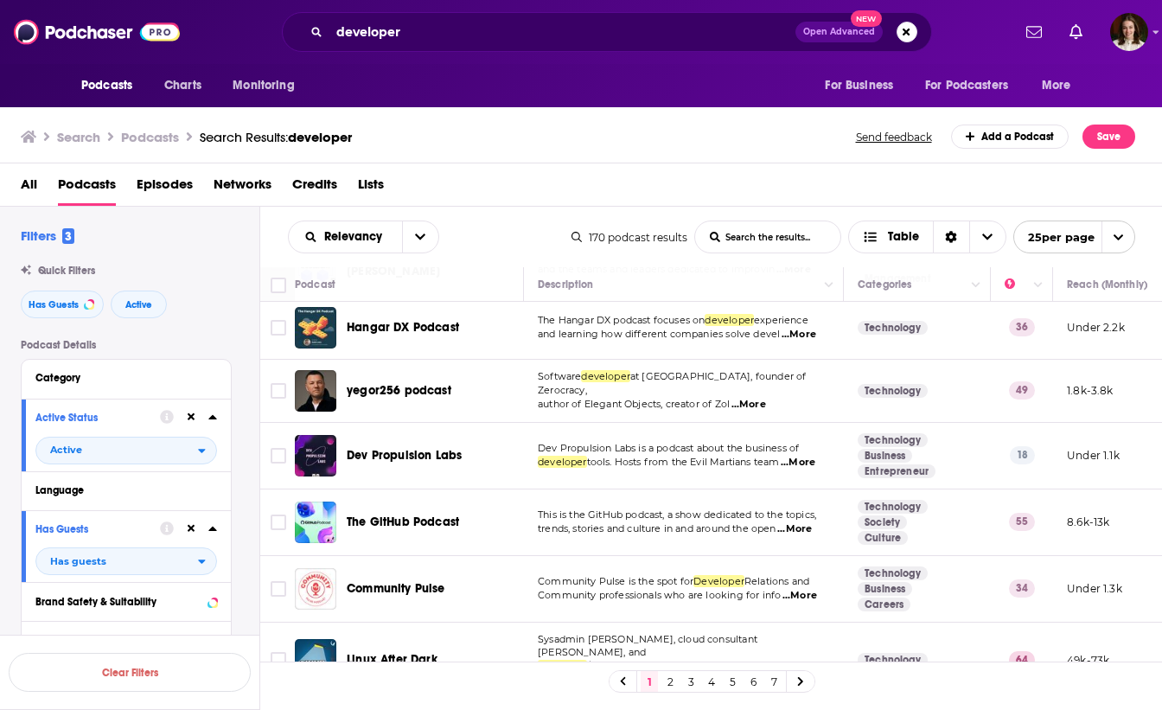
click at [802, 589] on span "...More" at bounding box center [799, 596] width 35 height 14
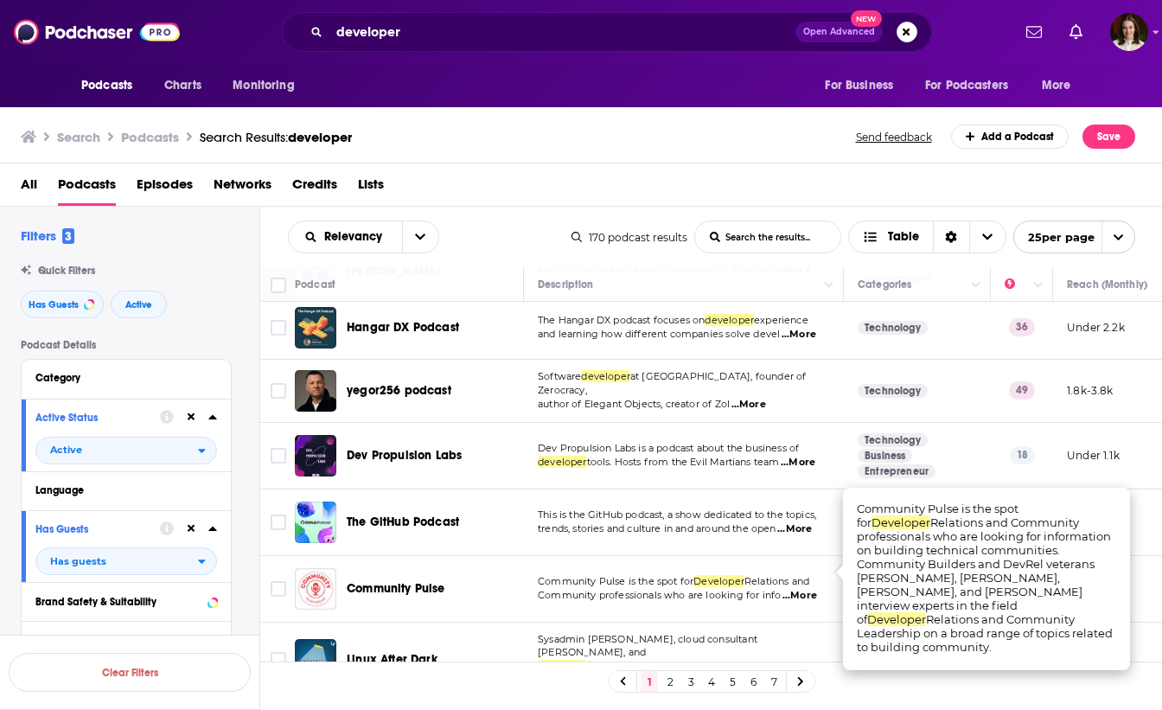
click at [427, 581] on span "Community Pulse" at bounding box center [396, 588] width 99 height 15
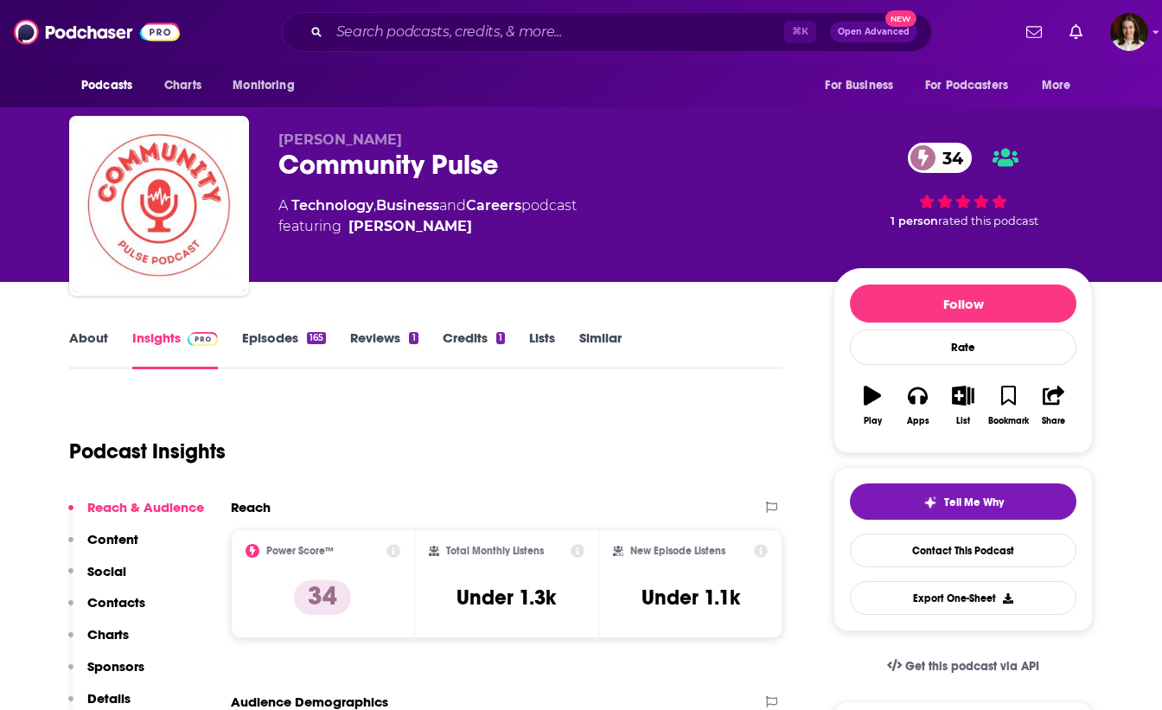
click at [277, 342] on link "Episodes 165" at bounding box center [284, 349] width 84 height 40
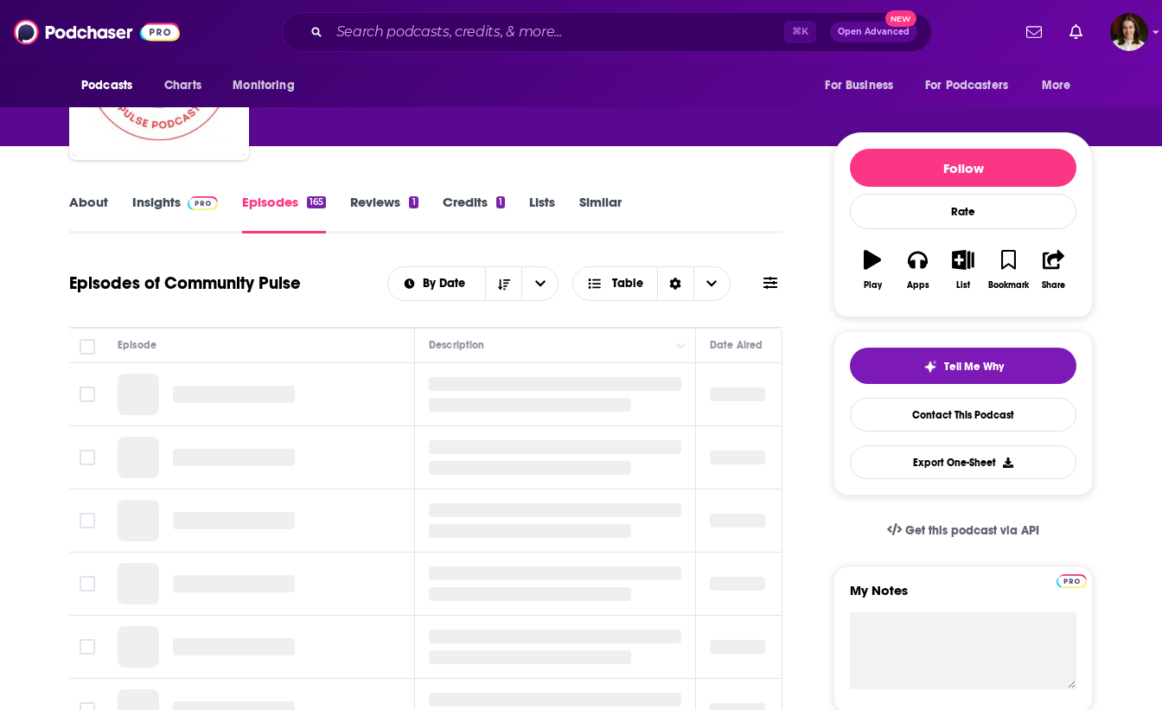
scroll to position [130, 0]
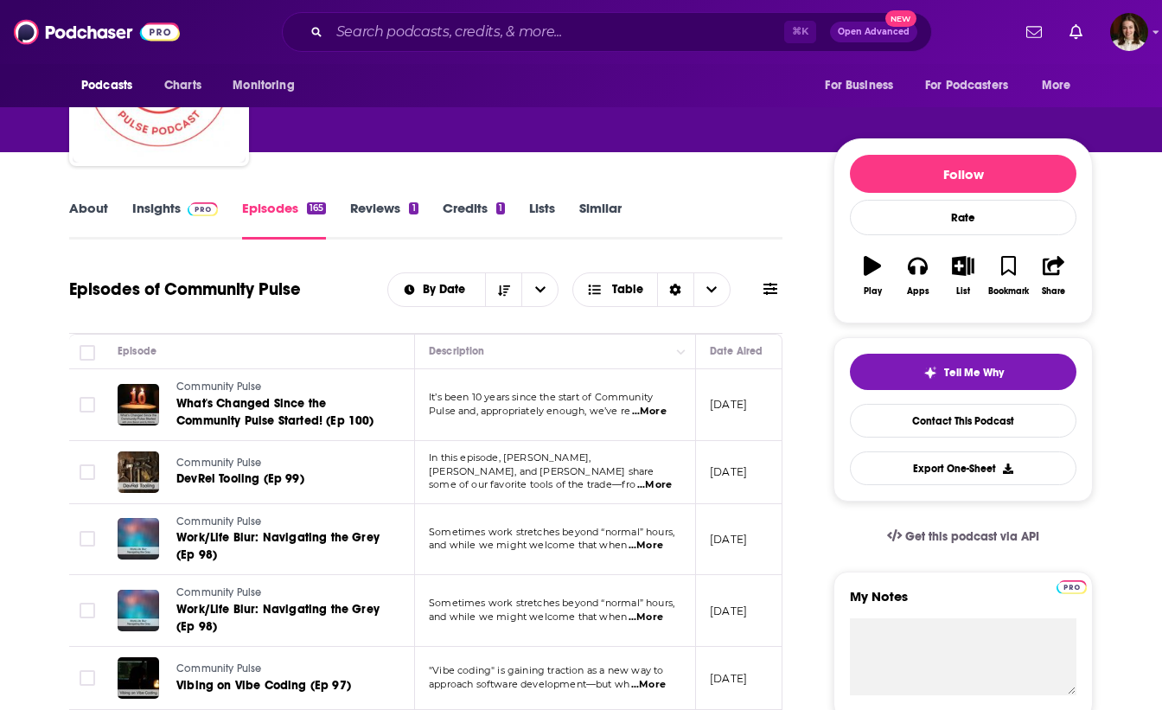
click at [656, 409] on span "...More" at bounding box center [649, 412] width 35 height 14
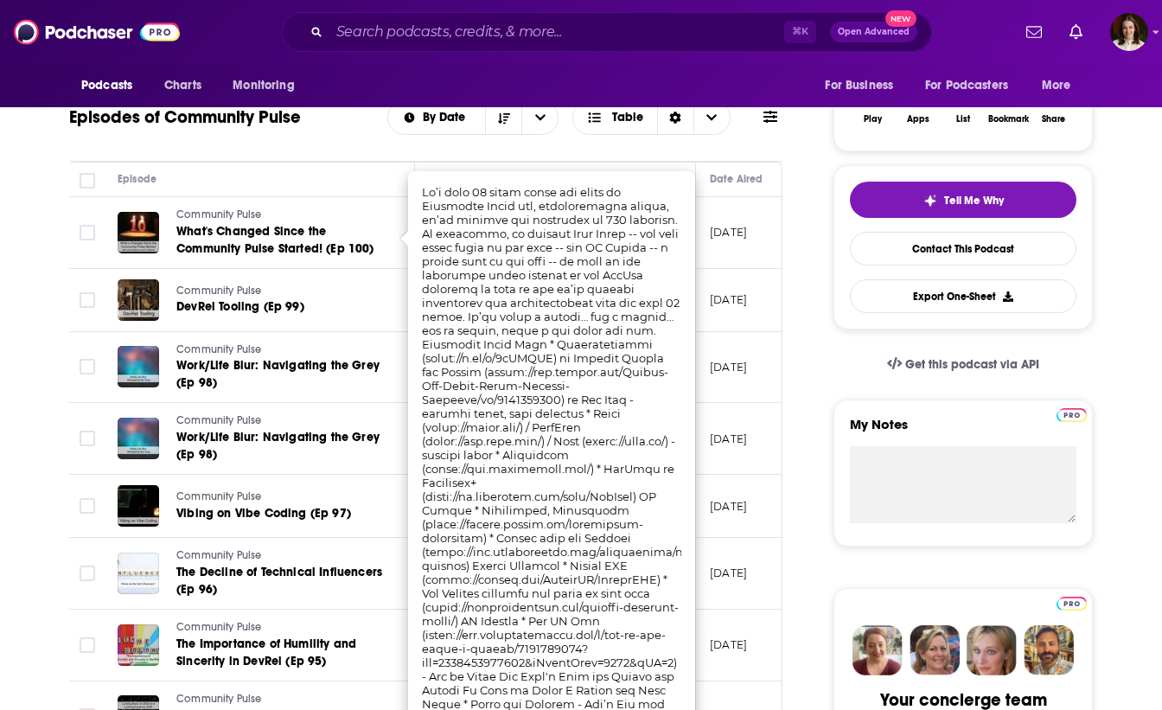
scroll to position [307, 0]
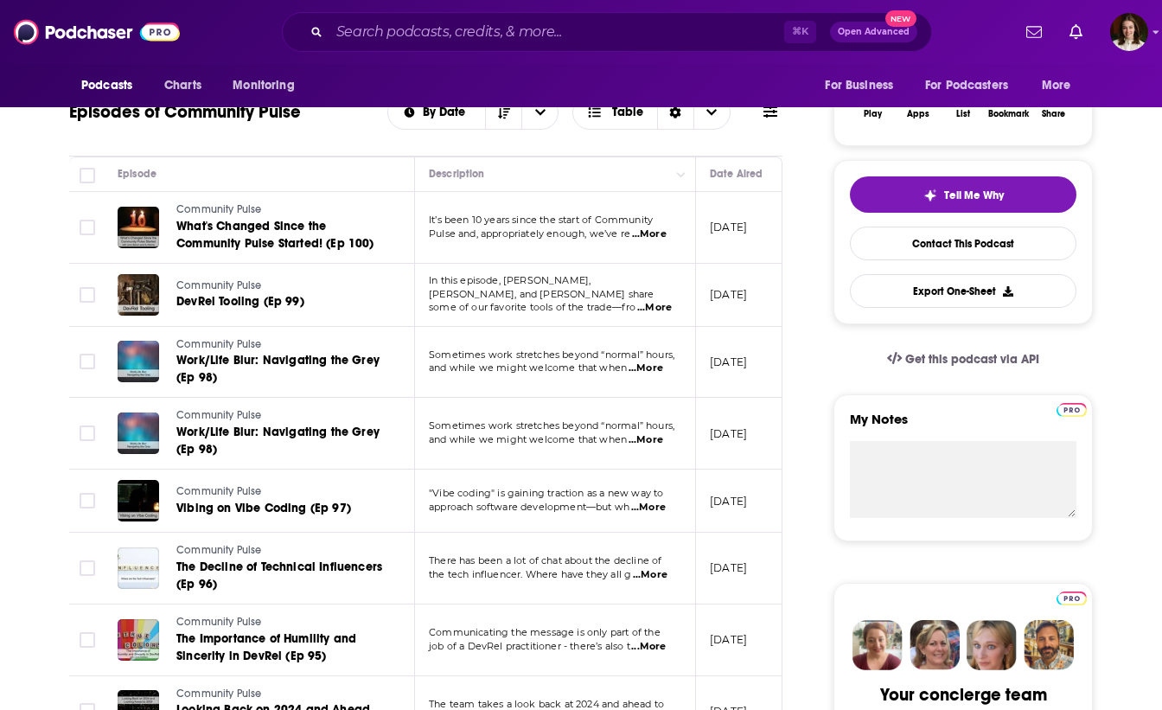
click at [655, 304] on span "...More" at bounding box center [654, 308] width 35 height 14
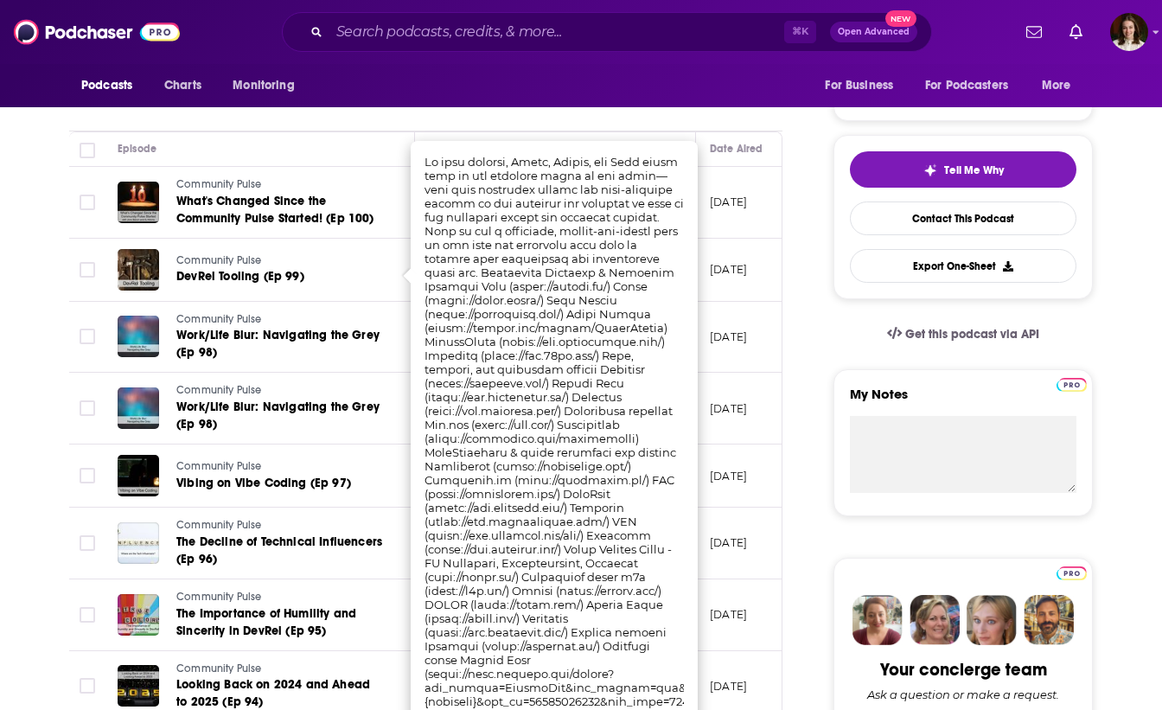
scroll to position [334, 0]
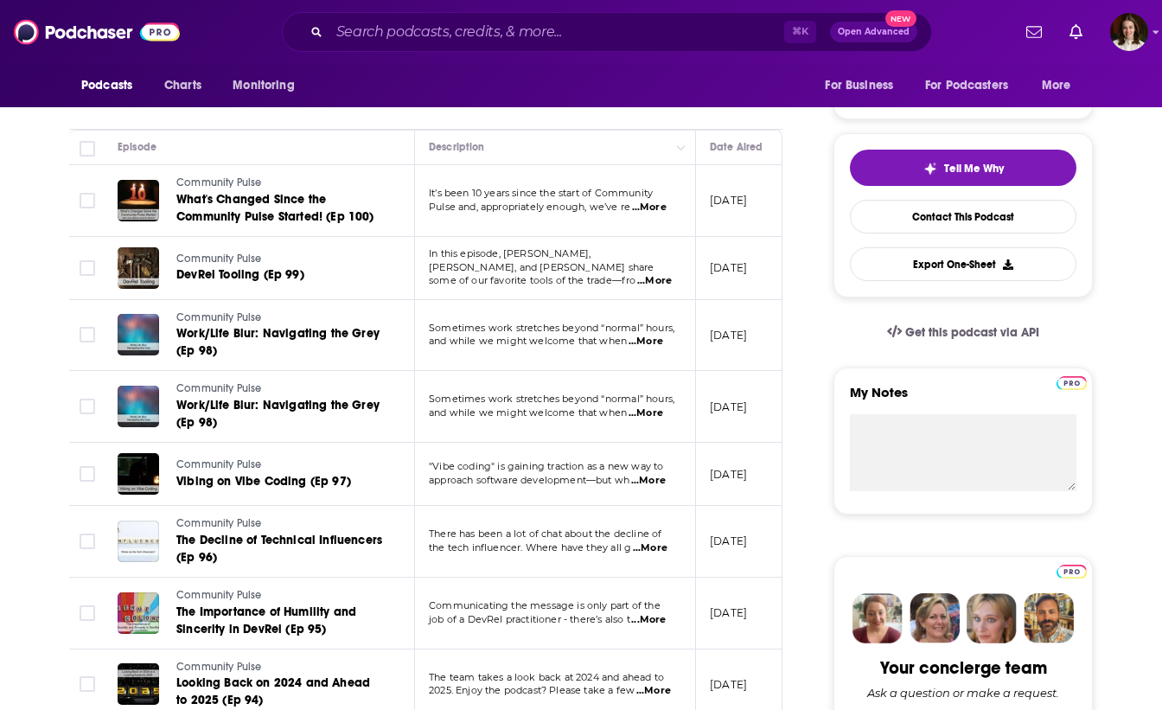
click at [750, 351] on td "[DATE]" at bounding box center [752, 336] width 112 height 72
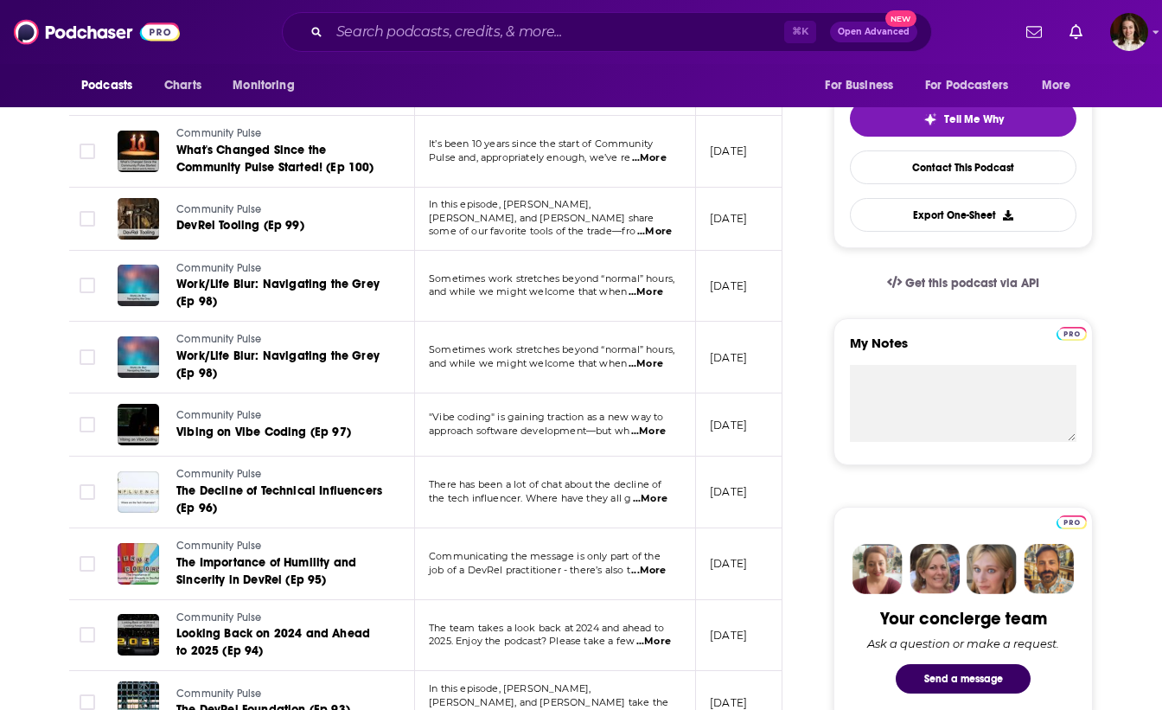
scroll to position [392, 0]
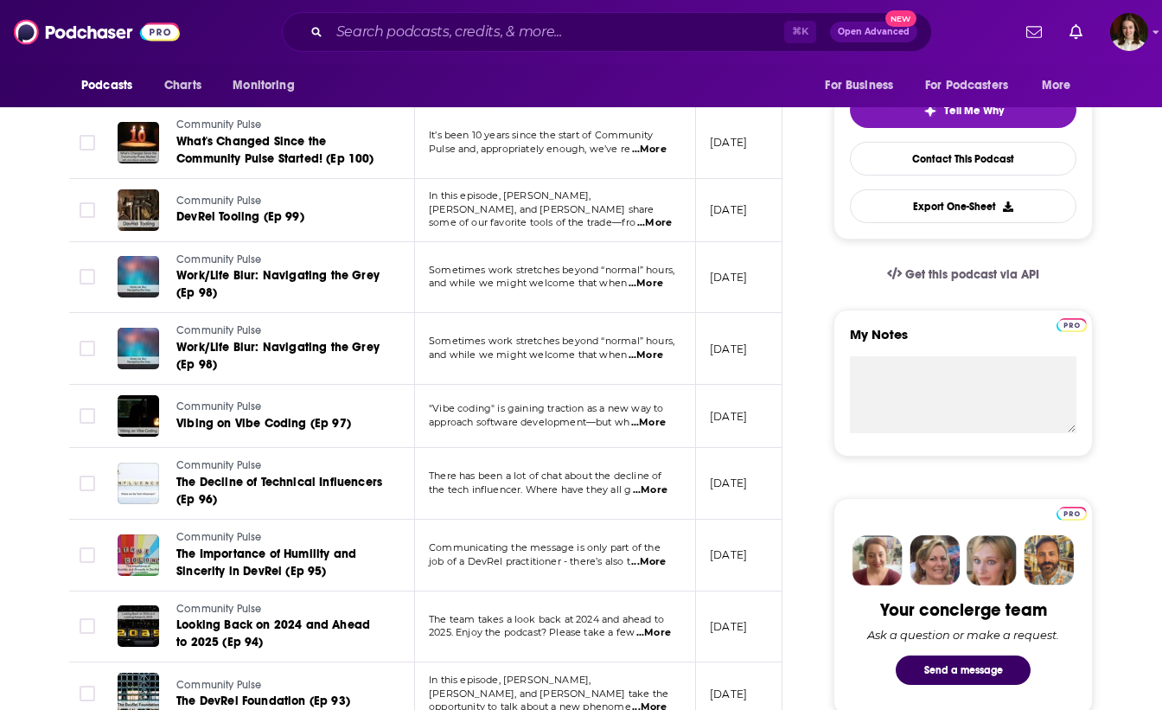
click at [644, 423] on span "...More" at bounding box center [648, 423] width 35 height 14
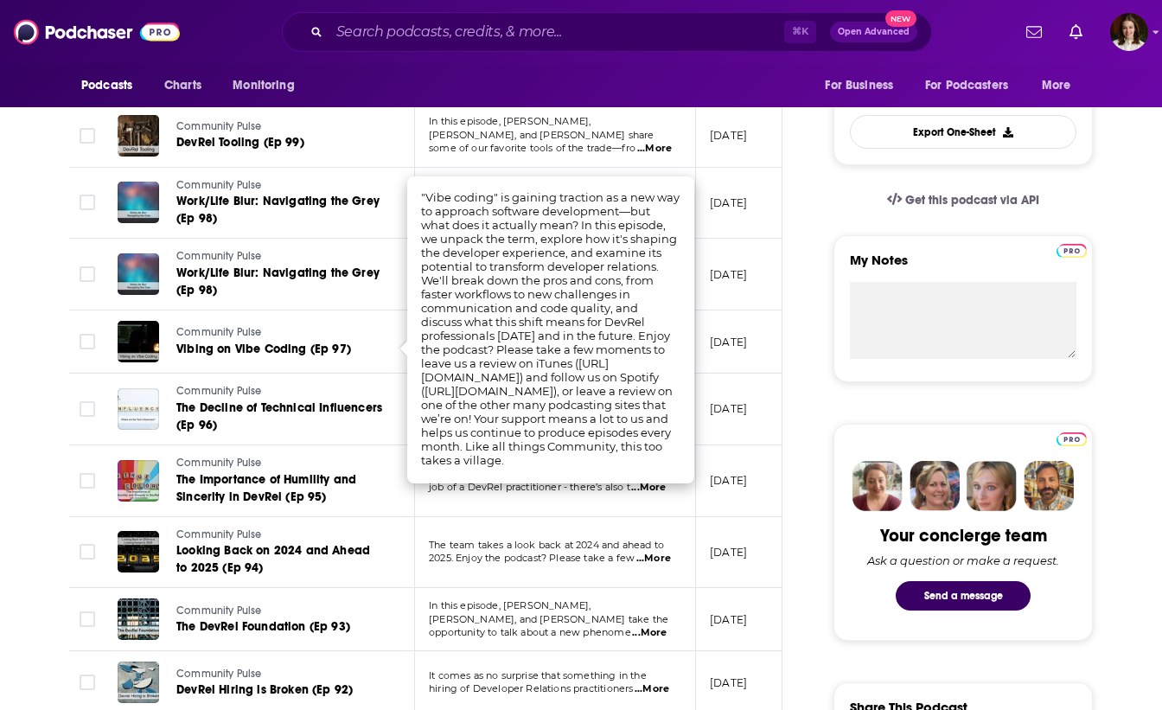
scroll to position [468, 0]
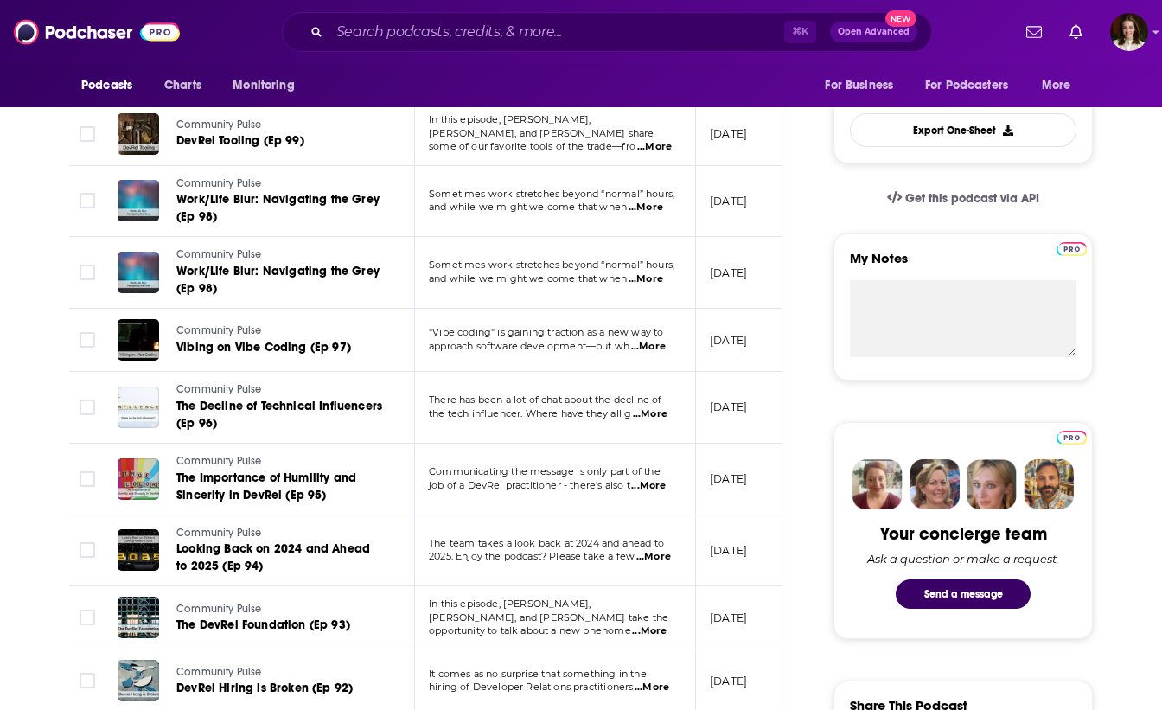
click at [665, 559] on span "...More" at bounding box center [653, 557] width 35 height 14
click at [721, 547] on p "[DATE]" at bounding box center [728, 550] width 37 height 15
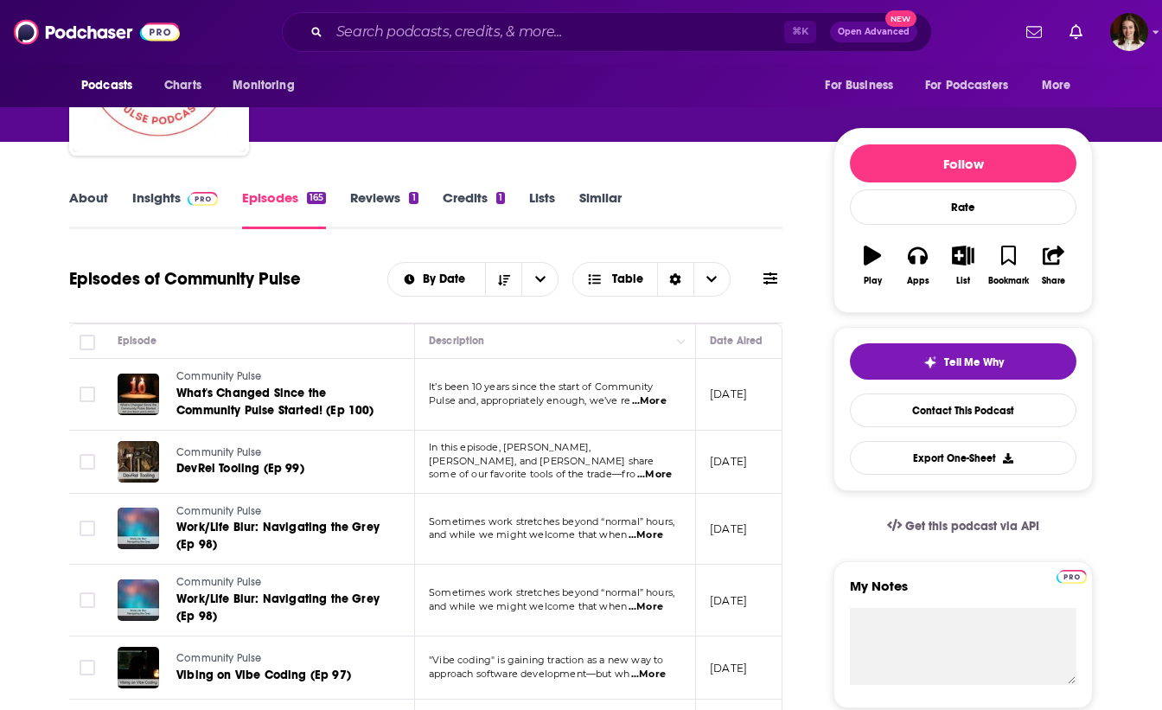
scroll to position [137, 0]
